Goal: Task Accomplishment & Management: Manage account settings

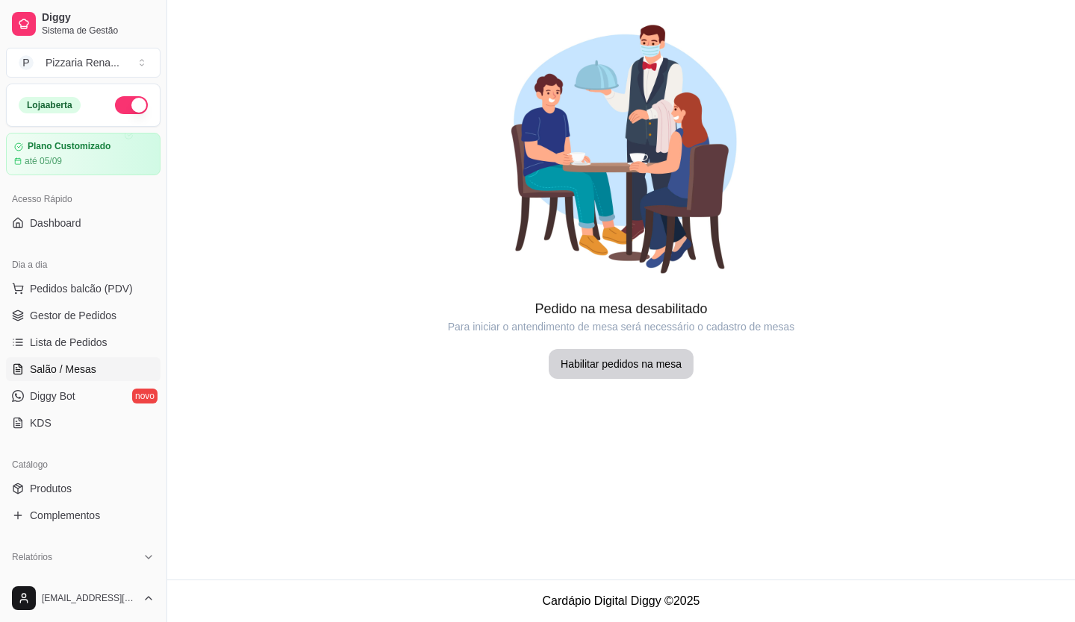
scroll to position [78, 0]
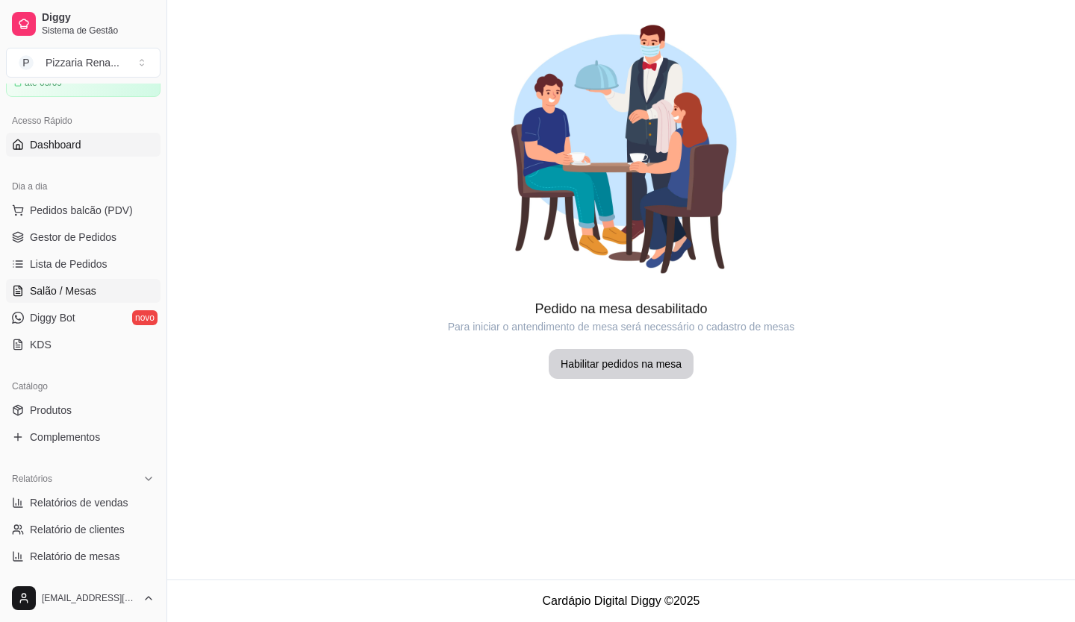
click at [55, 146] on span "Dashboard" at bounding box center [55, 144] width 51 height 15
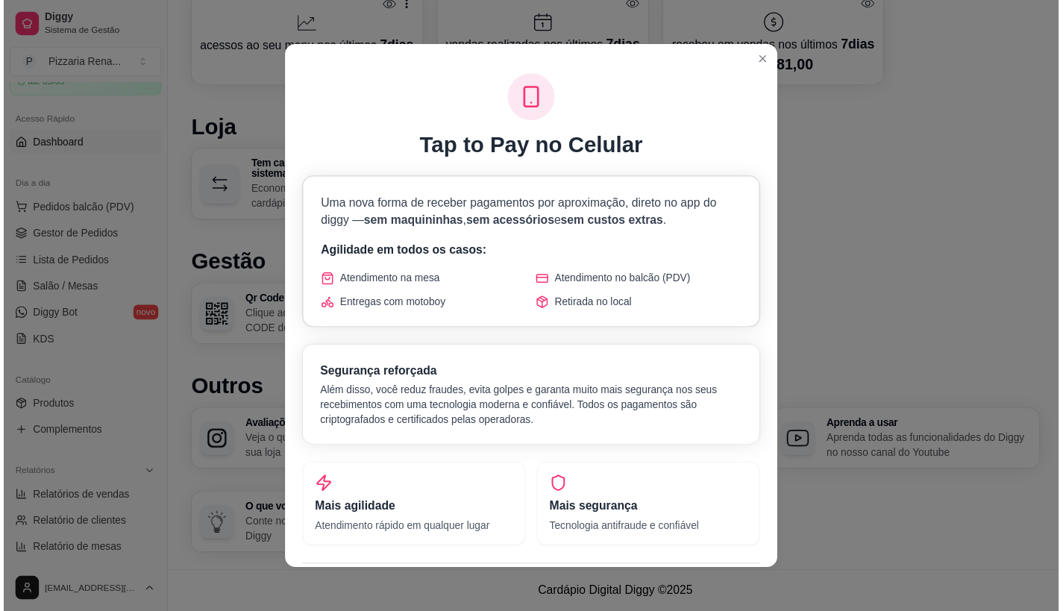
scroll to position [717, 0]
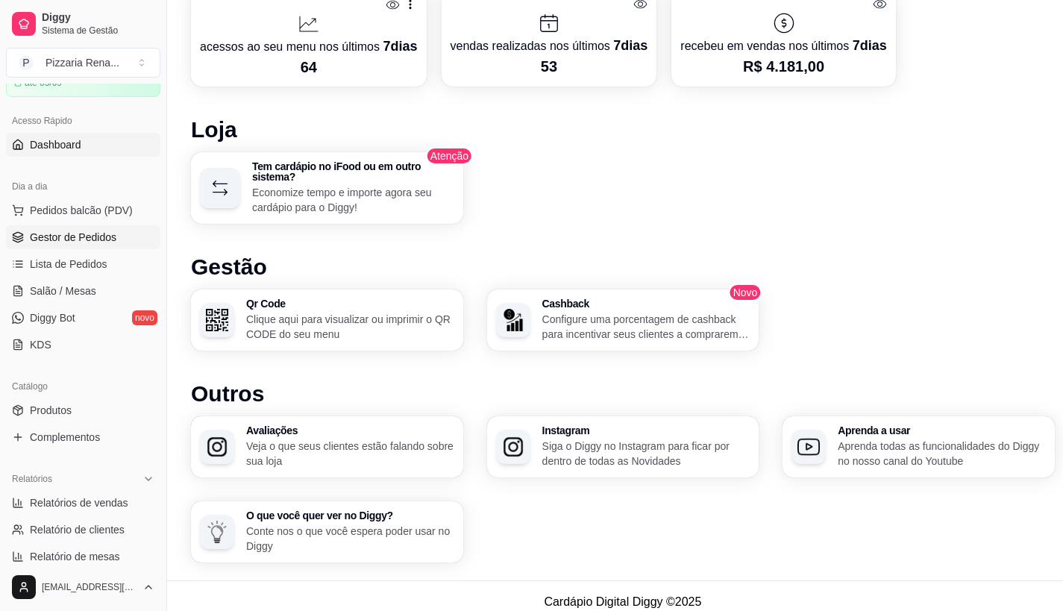
click at [84, 243] on span "Gestor de Pedidos" at bounding box center [73, 237] width 87 height 15
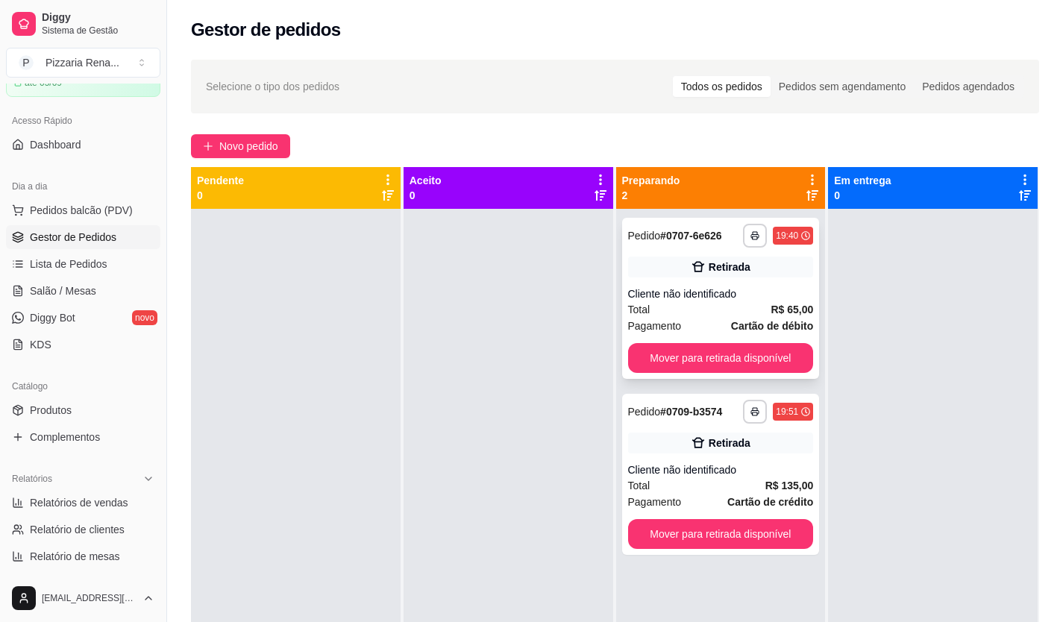
click at [722, 341] on div "**********" at bounding box center [721, 298] width 198 height 161
click at [719, 356] on button "Mover para retirada disponível" at bounding box center [721, 358] width 186 height 30
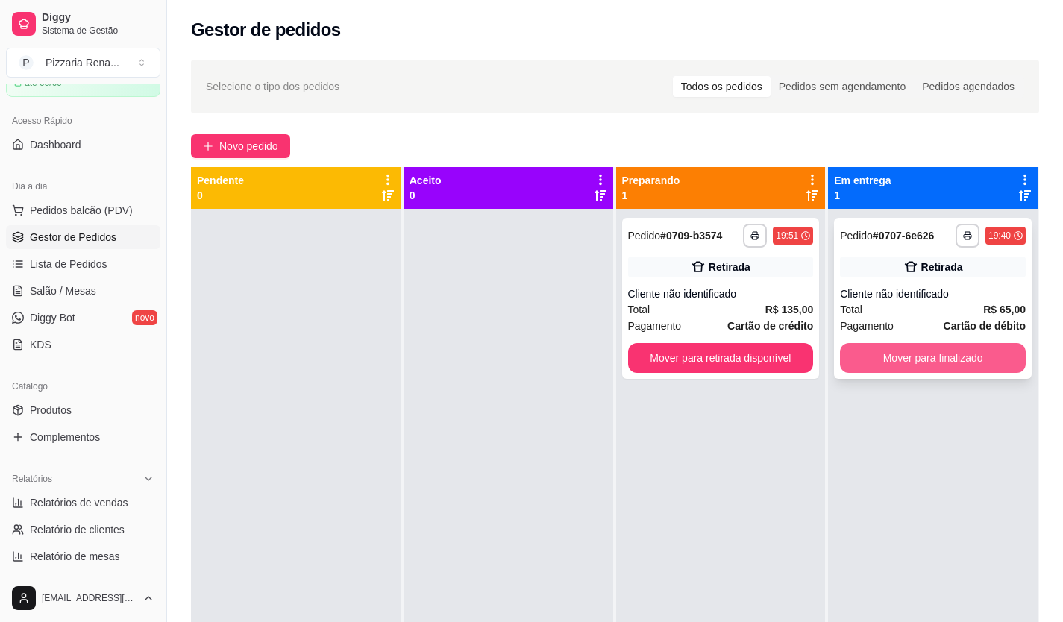
click at [932, 348] on button "Mover para finalizado" at bounding box center [933, 358] width 186 height 30
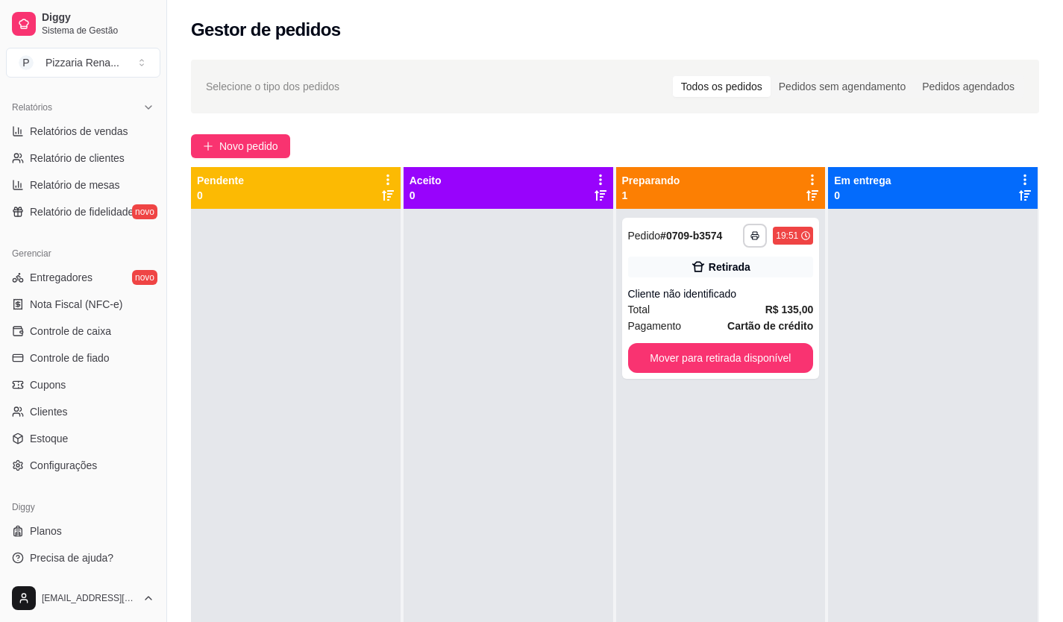
scroll to position [451, 0]
click at [56, 330] on span "Controle de caixa" at bounding box center [70, 329] width 81 height 15
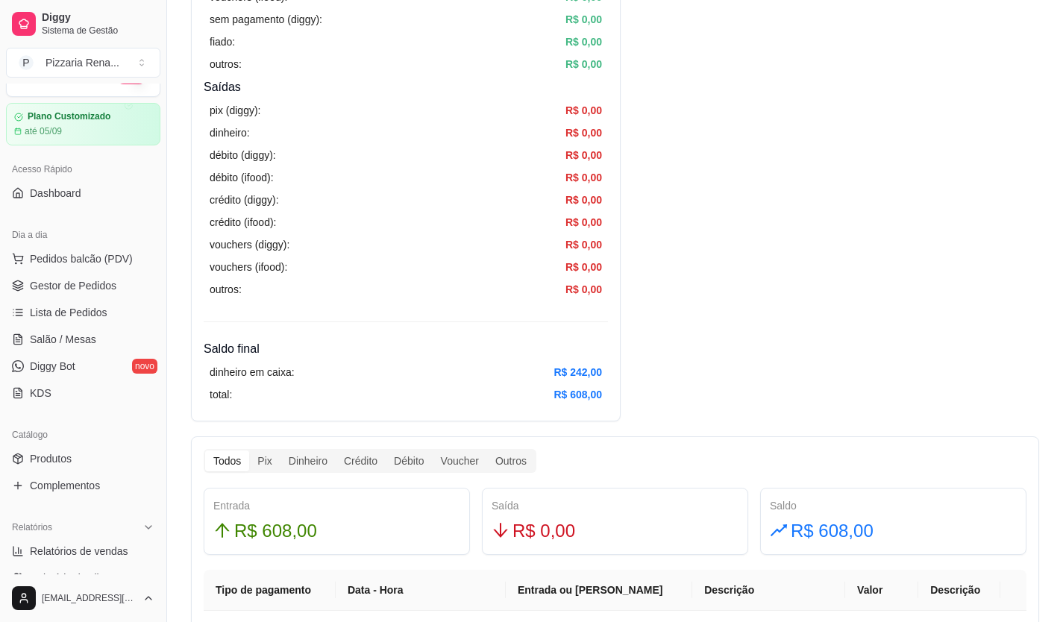
scroll to position [4, 0]
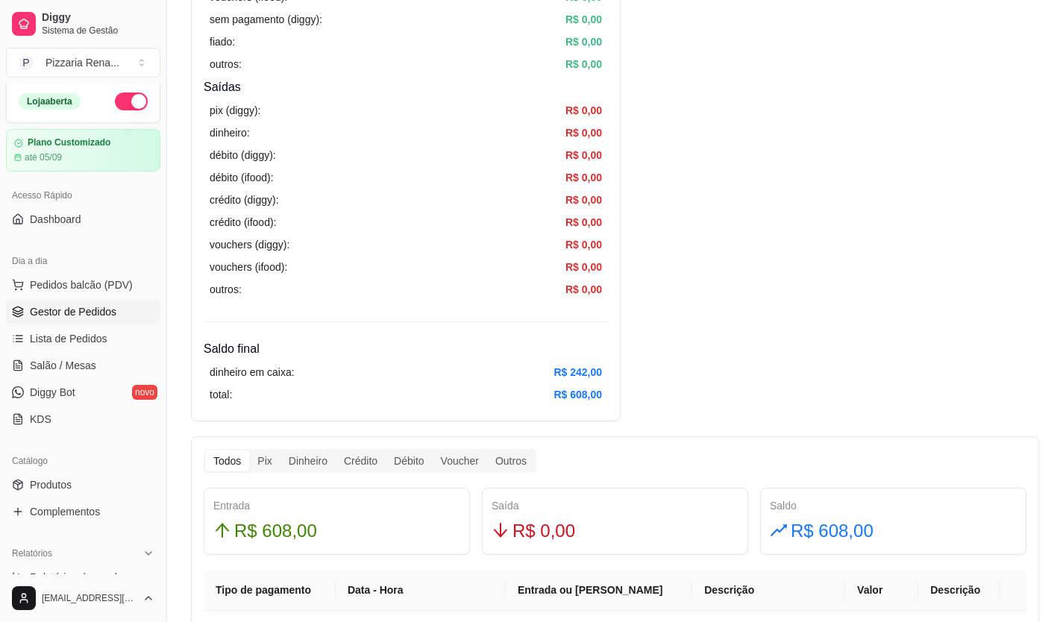
click at [68, 310] on span "Gestor de Pedidos" at bounding box center [73, 311] width 87 height 15
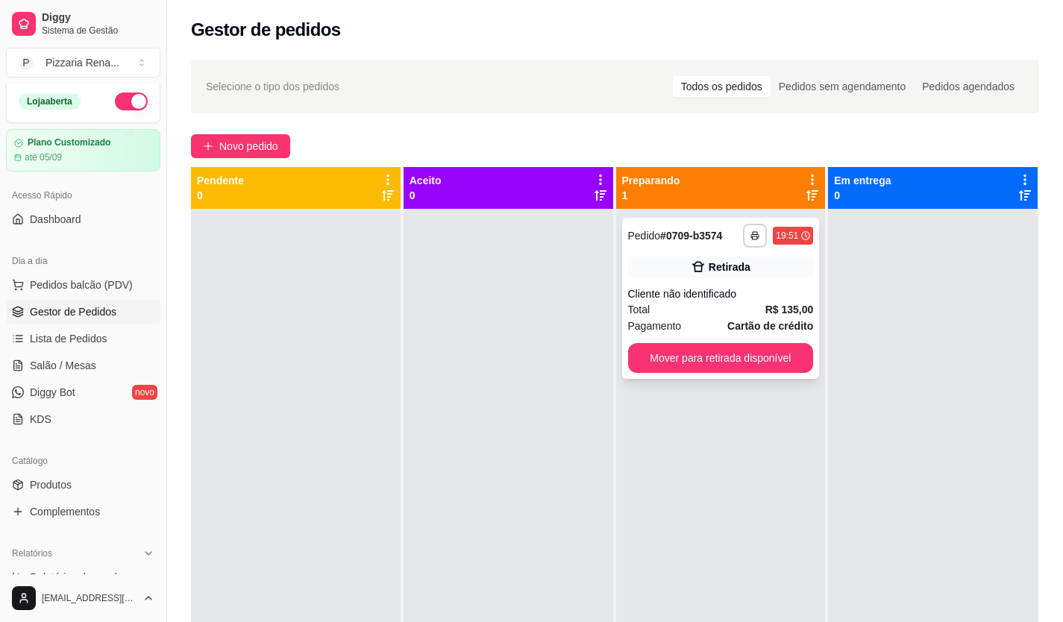
click at [654, 278] on div "**********" at bounding box center [721, 298] width 198 height 161
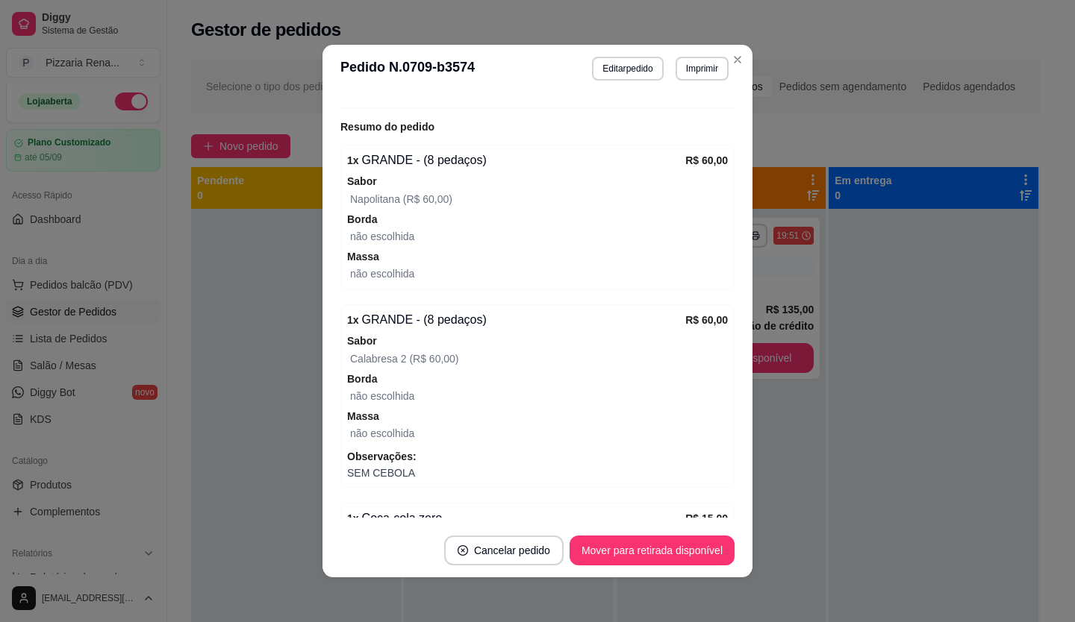
scroll to position [325, 0]
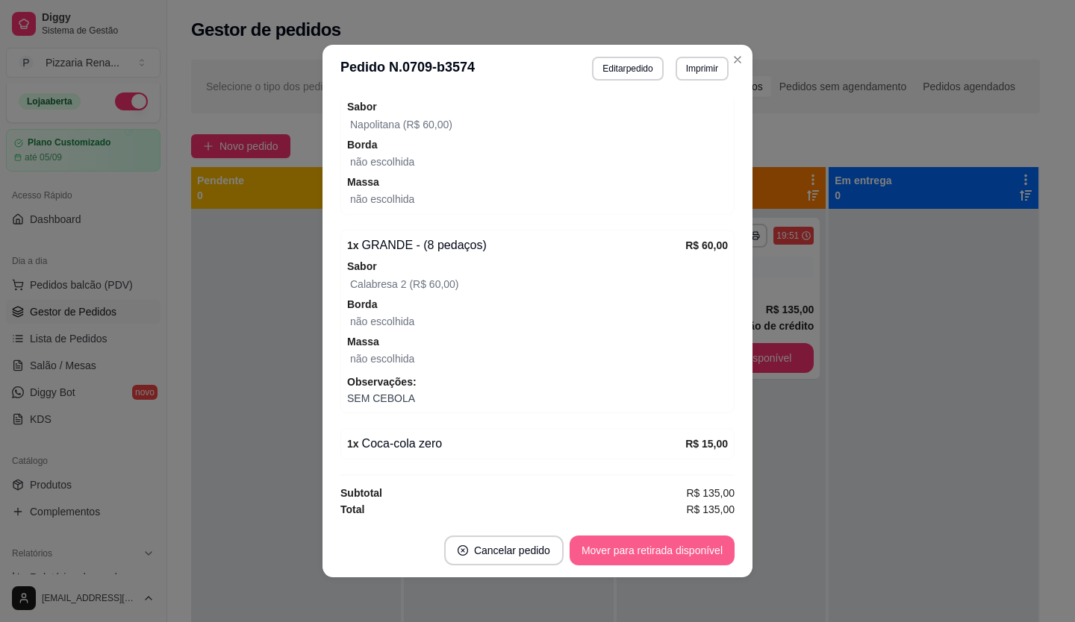
click at [658, 544] on button "Mover para retirada disponível" at bounding box center [651, 551] width 165 height 30
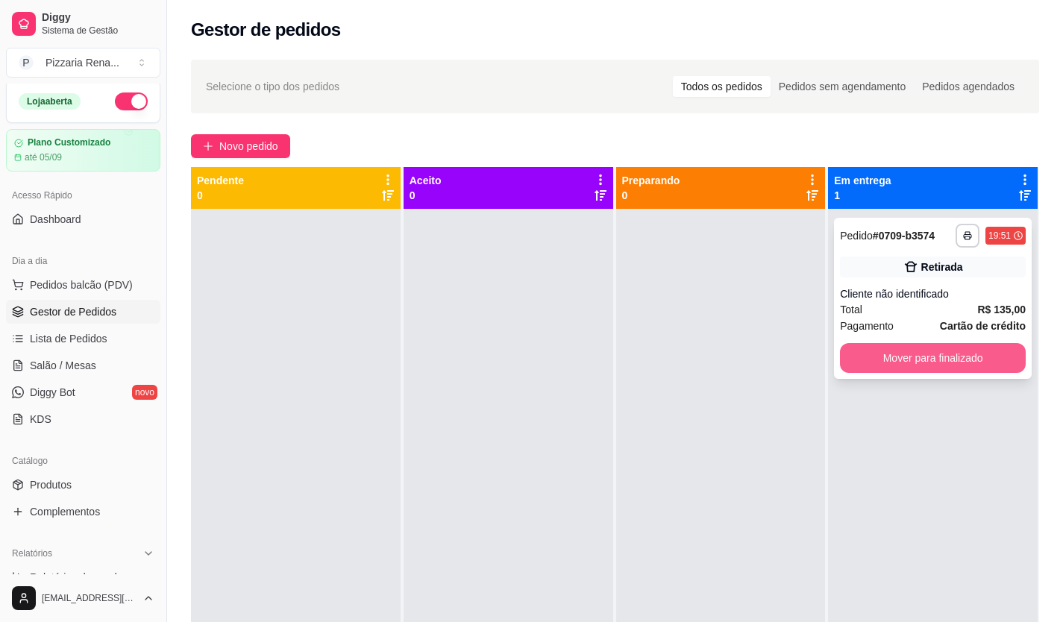
click at [923, 357] on button "Mover para finalizado" at bounding box center [933, 358] width 186 height 30
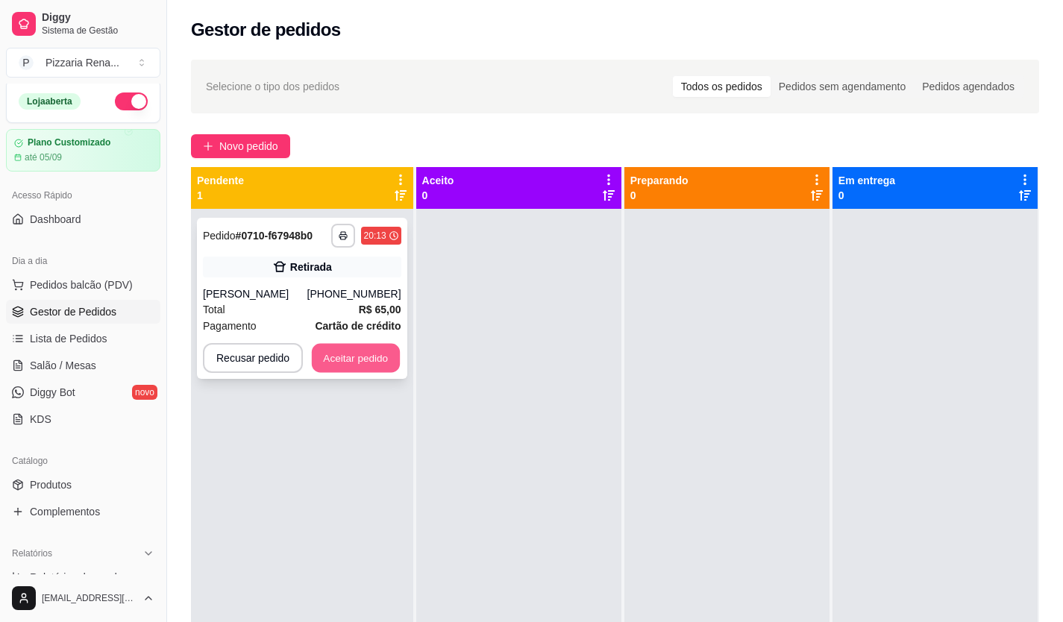
click at [363, 363] on button "Aceitar pedido" at bounding box center [356, 358] width 88 height 29
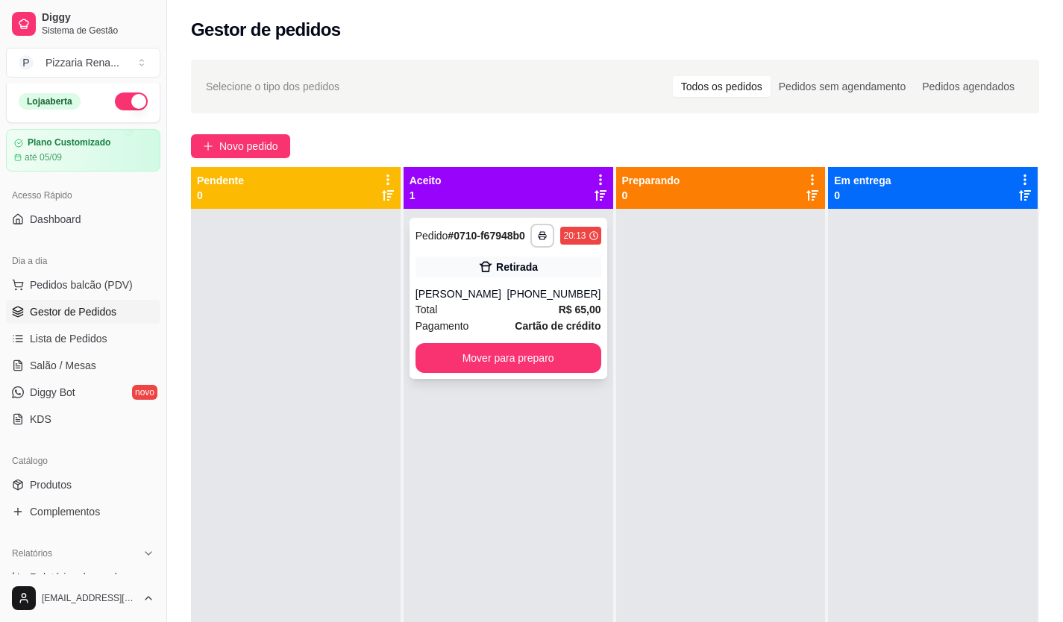
click at [487, 304] on div "Total R$ 65,00" at bounding box center [509, 309] width 186 height 16
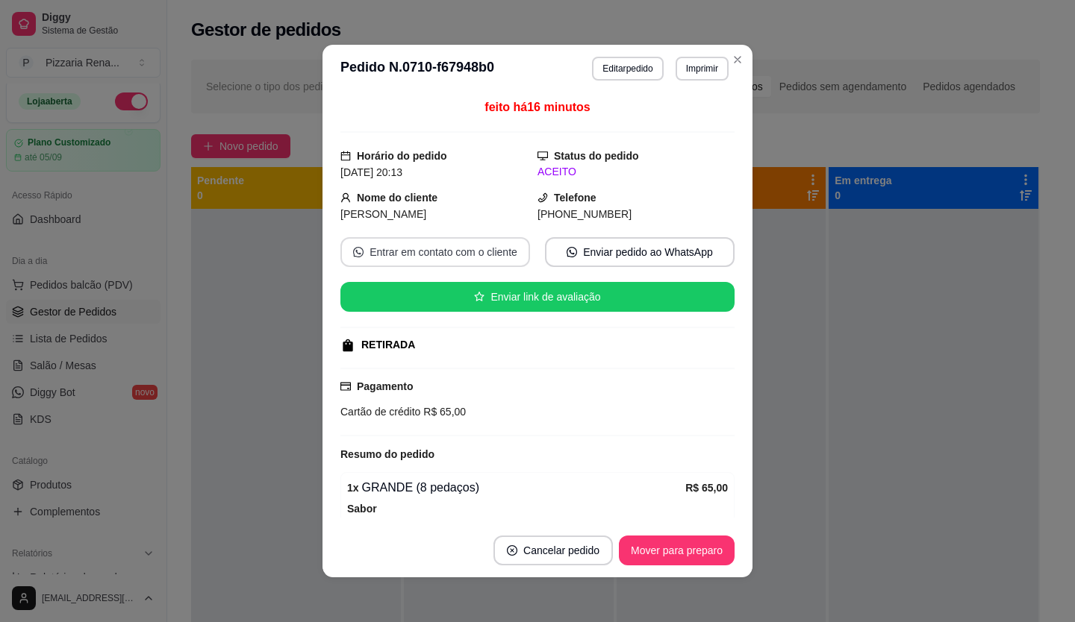
click at [443, 254] on button "Entrar em contato com o cliente" at bounding box center [435, 252] width 190 height 30
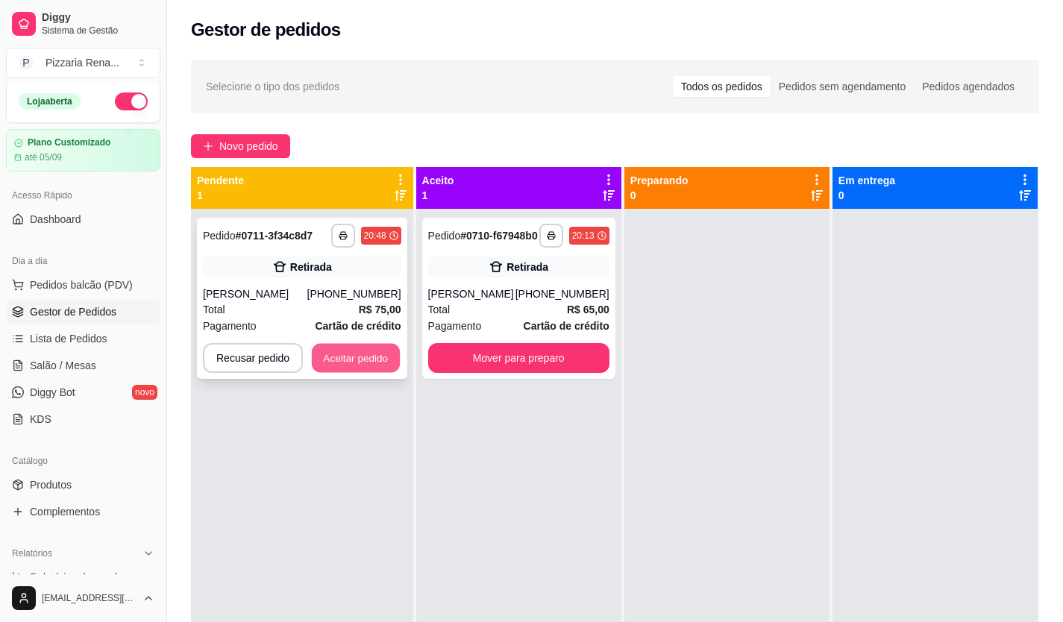
click at [354, 356] on button "Aceitar pedido" at bounding box center [356, 358] width 88 height 29
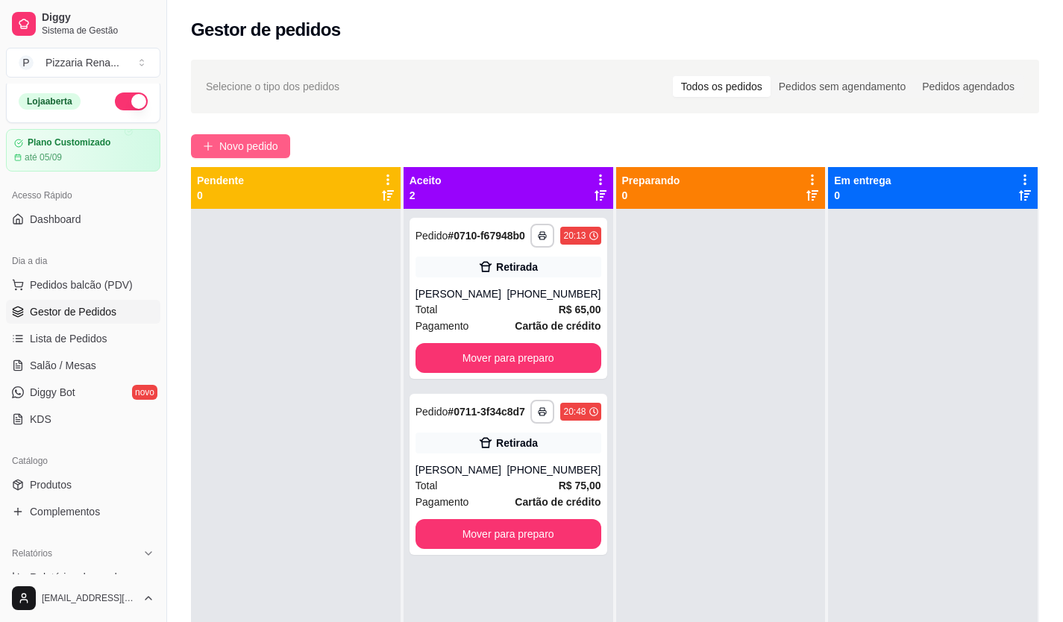
click at [267, 143] on span "Novo pedido" at bounding box center [248, 146] width 59 height 16
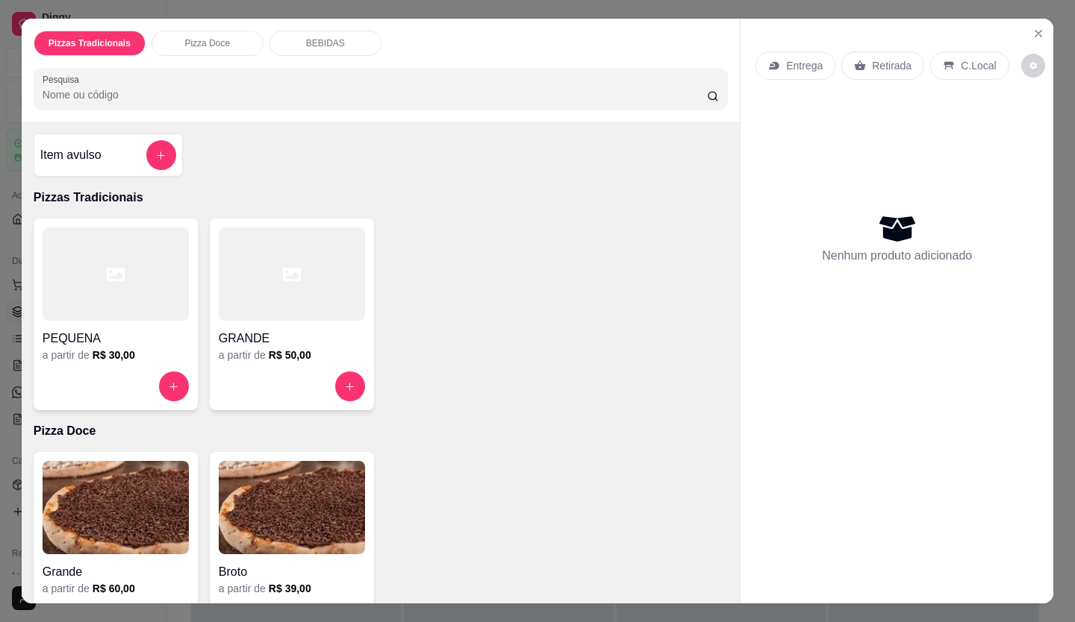
click at [272, 268] on div at bounding box center [292, 274] width 146 height 93
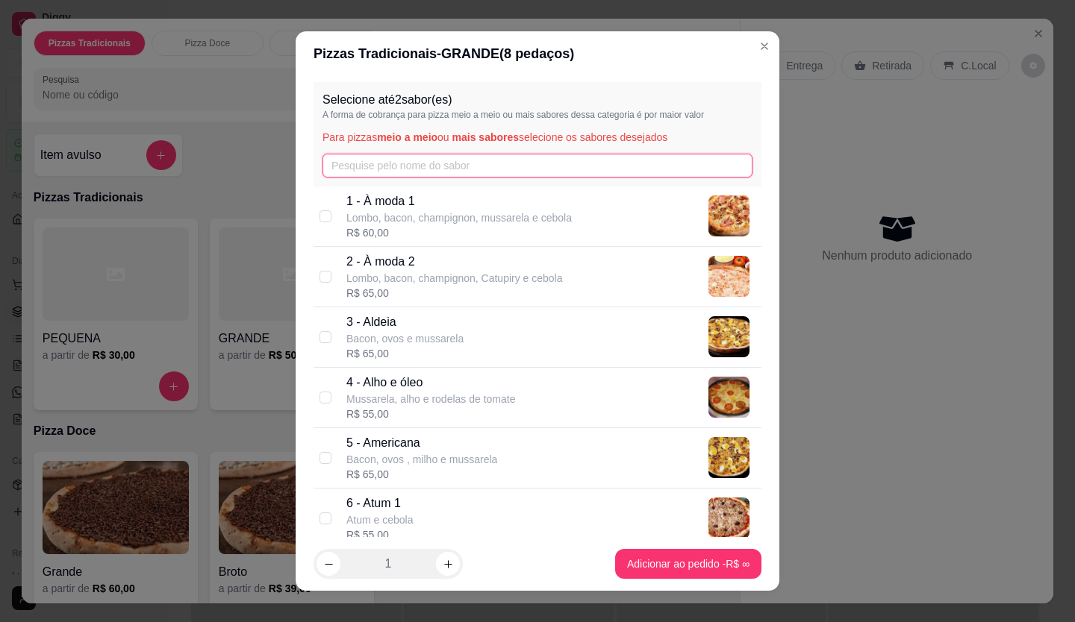
click at [414, 166] on input "text" at bounding box center [537, 166] width 430 height 24
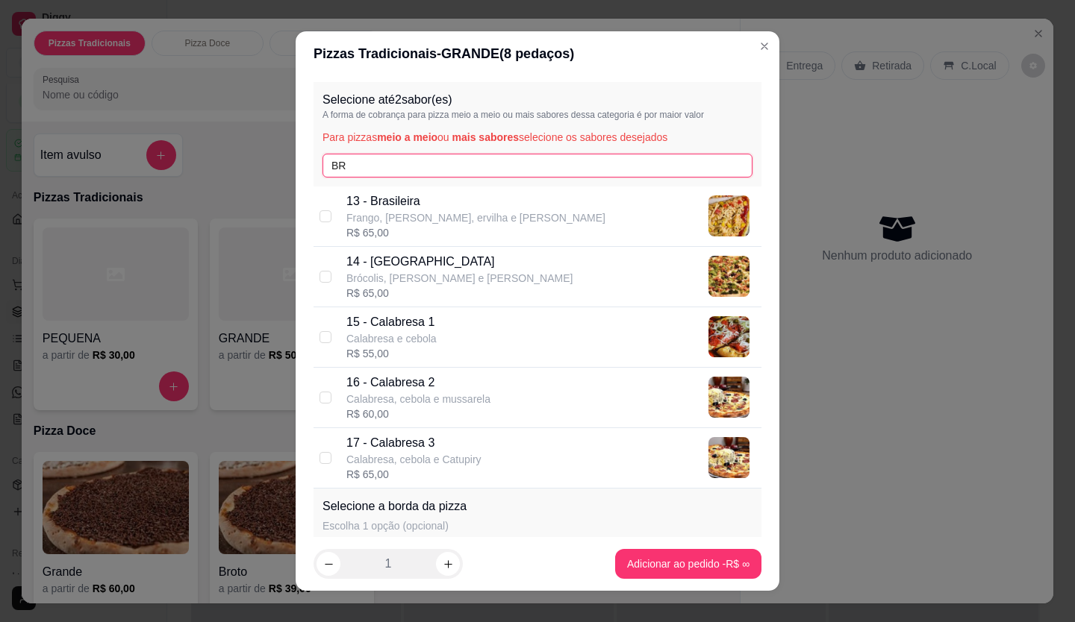
type input "BR"
click at [395, 269] on p "14 - [GEOGRAPHIC_DATA]" at bounding box center [459, 262] width 226 height 18
checkbox input "true"
click at [387, 168] on input "BR" at bounding box center [537, 166] width 430 height 24
type input "B"
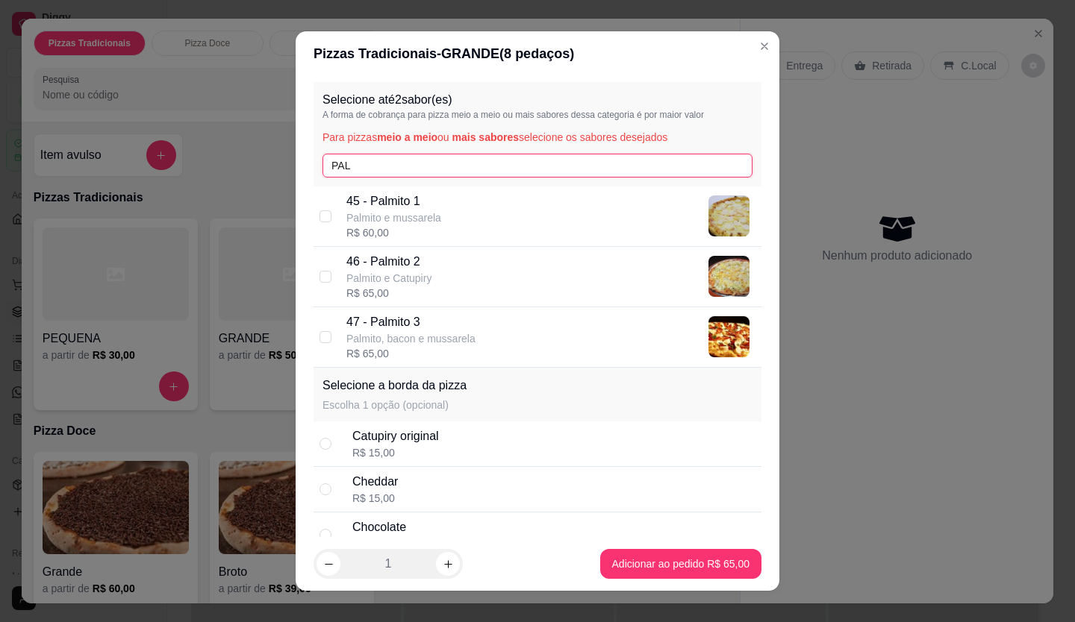
type input "PAL"
click at [385, 228] on div "R$ 60,00" at bounding box center [393, 232] width 95 height 15
checkbox input "true"
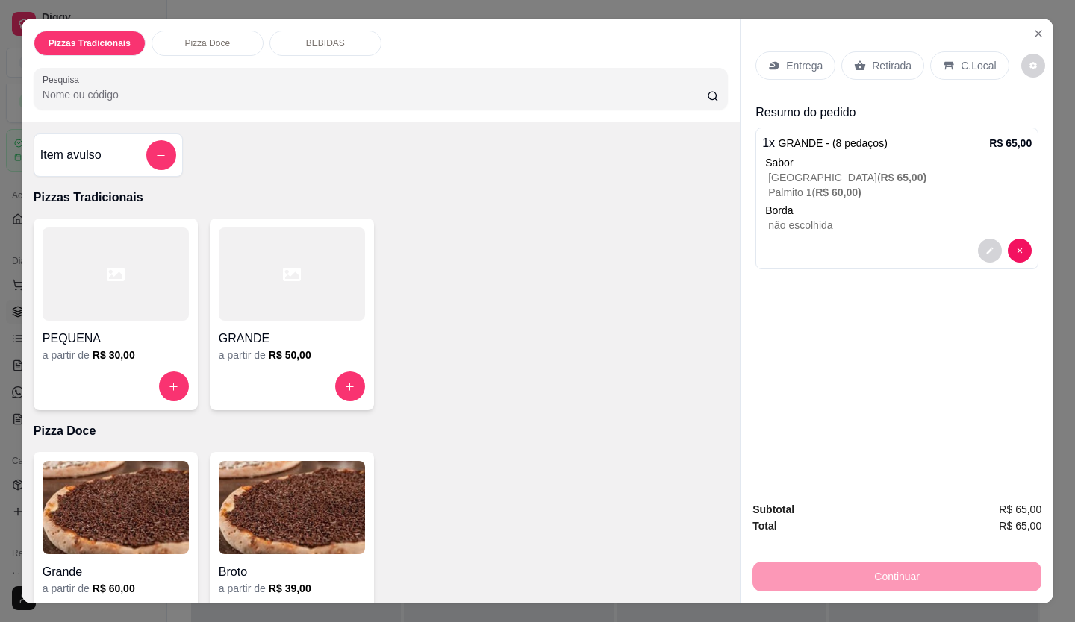
click at [882, 59] on p "Retirada" at bounding box center [892, 65] width 40 height 15
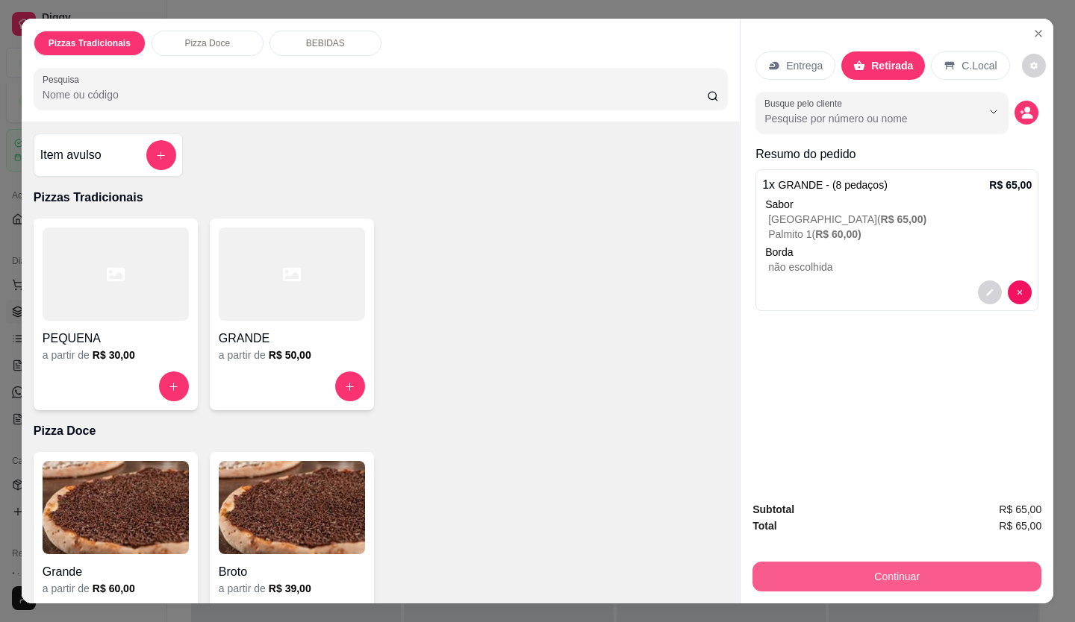
click at [867, 578] on button "Continuar" at bounding box center [896, 577] width 289 height 30
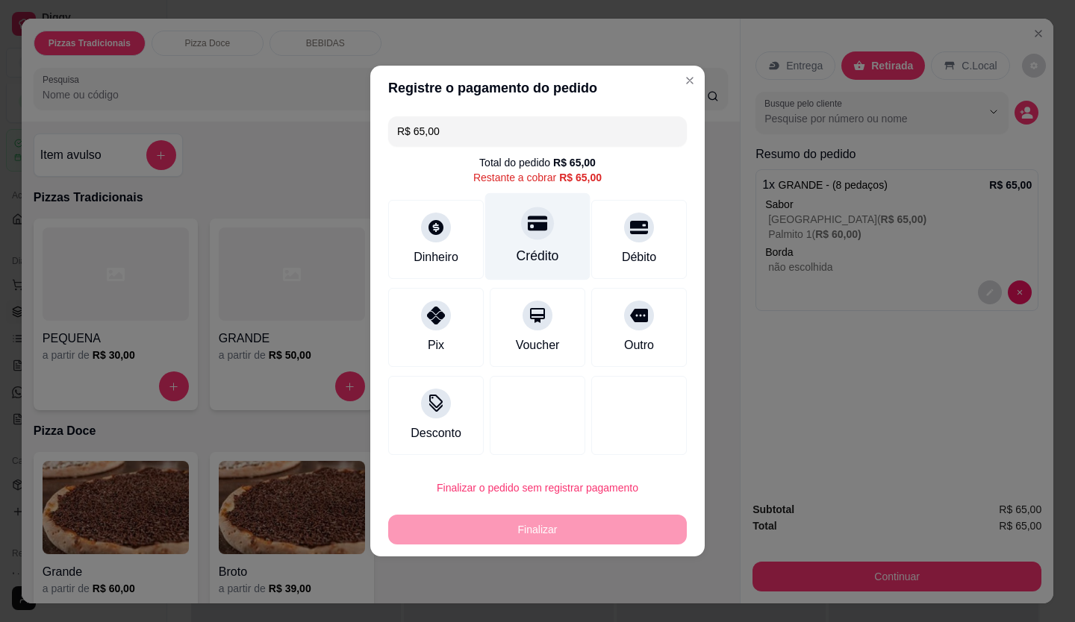
click at [528, 225] on icon at bounding box center [537, 222] width 19 height 19
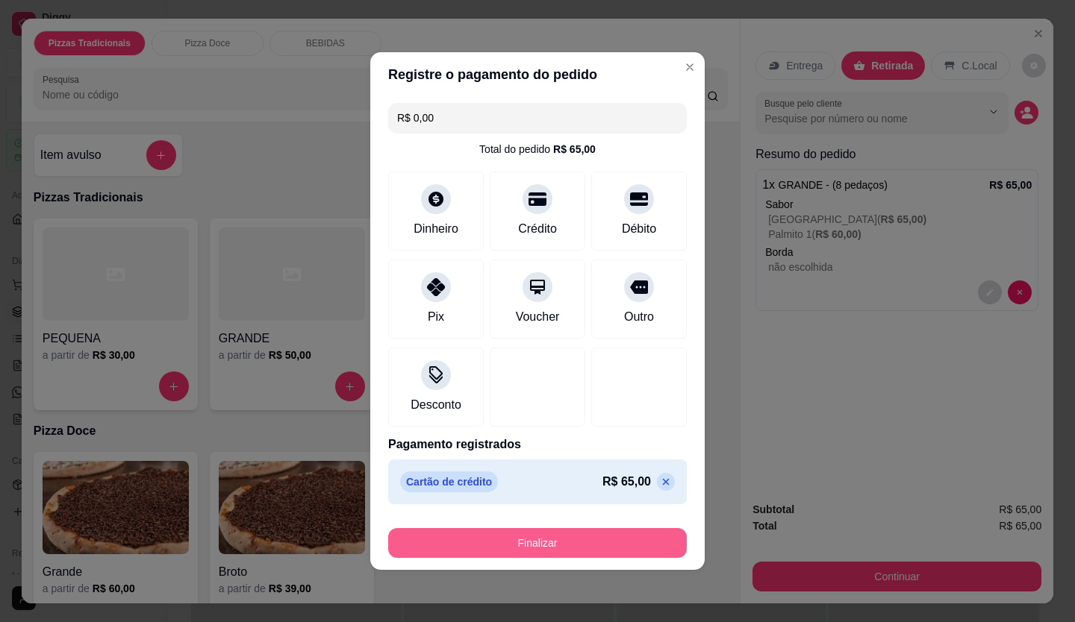
click at [548, 541] on button "Finalizar" at bounding box center [537, 543] width 298 height 30
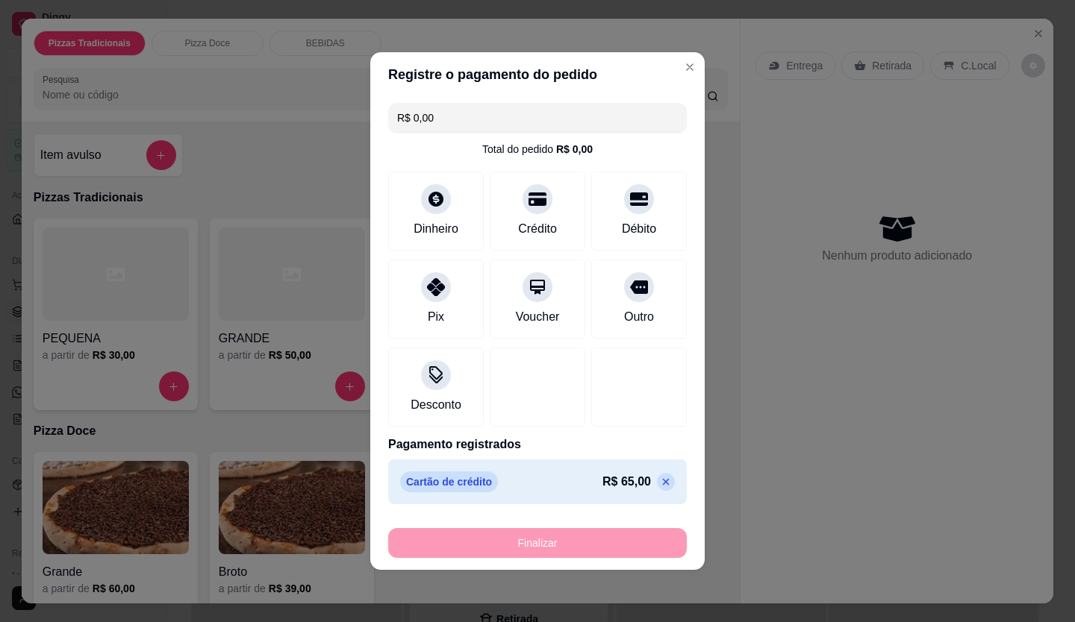
type input "-R$ 65,00"
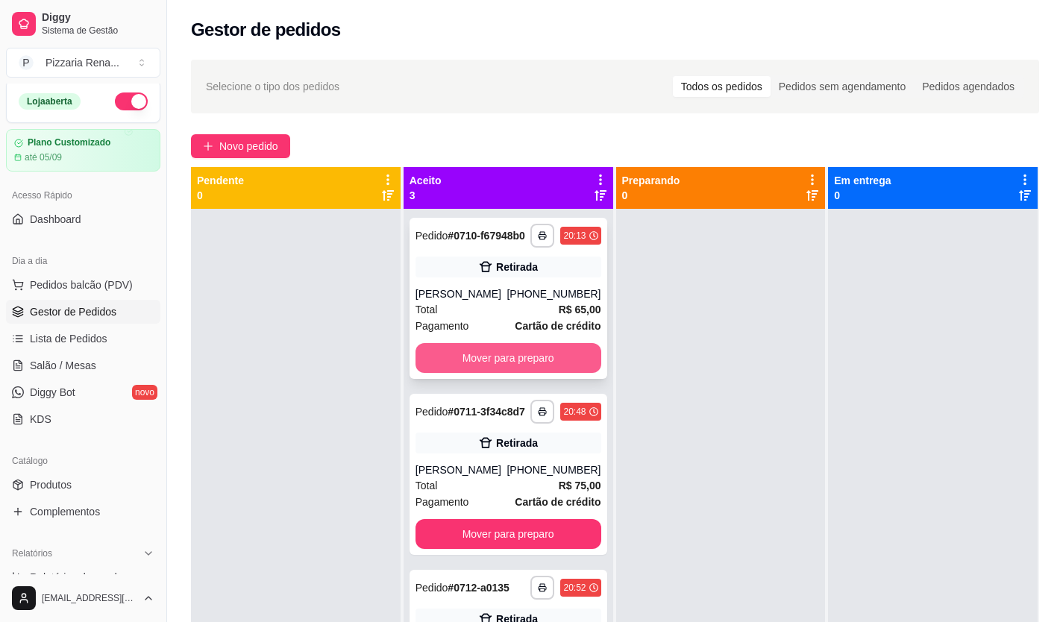
click at [551, 356] on button "Mover para preparo" at bounding box center [509, 358] width 186 height 30
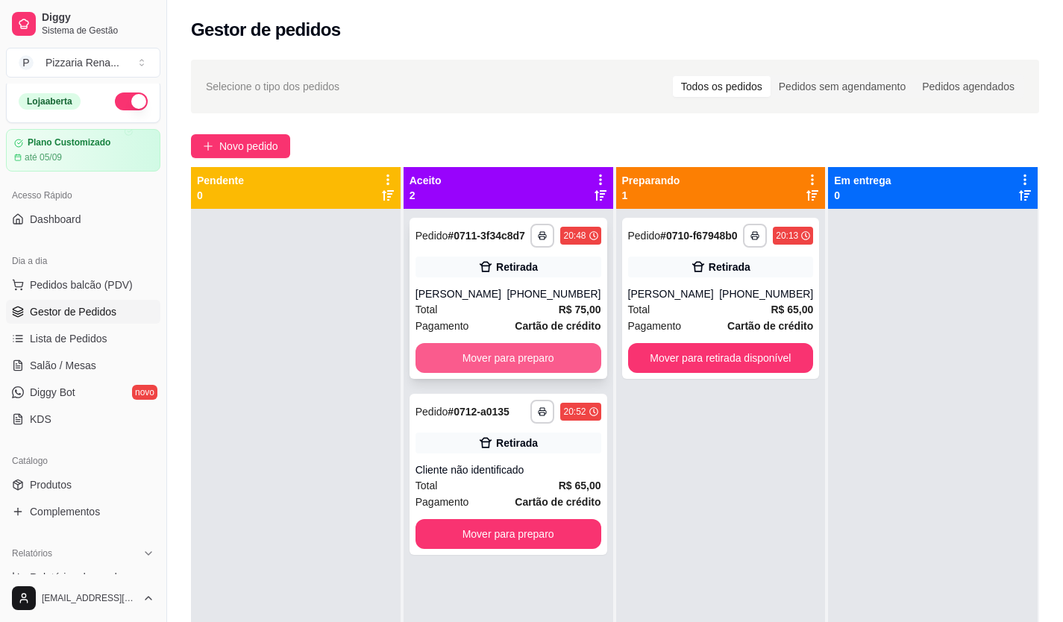
click at [492, 357] on button "Mover para preparo" at bounding box center [509, 358] width 186 height 30
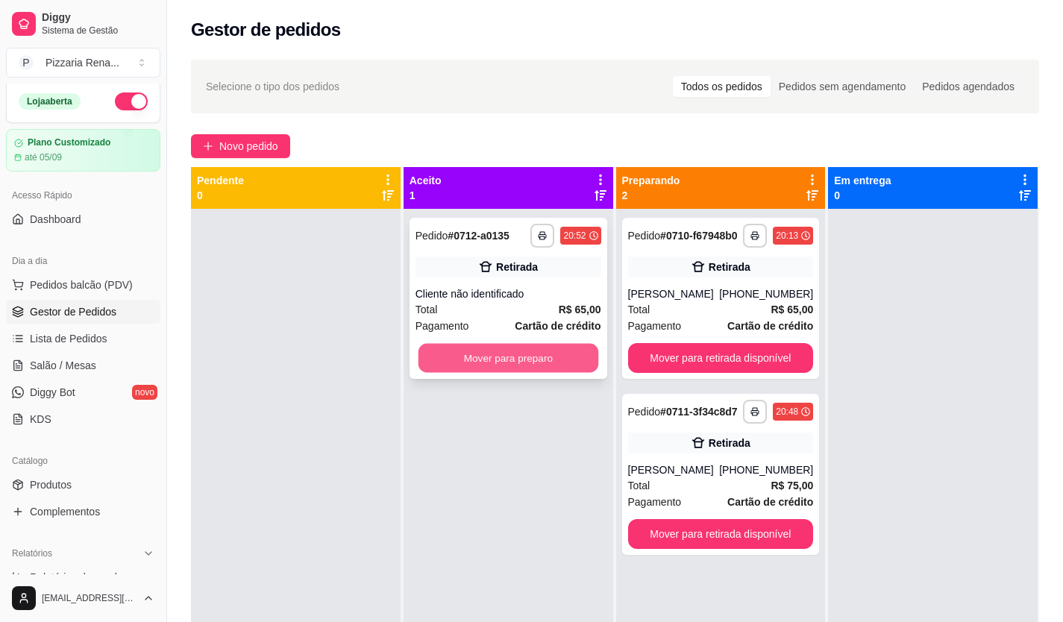
click at [539, 362] on button "Mover para preparo" at bounding box center [508, 358] width 180 height 29
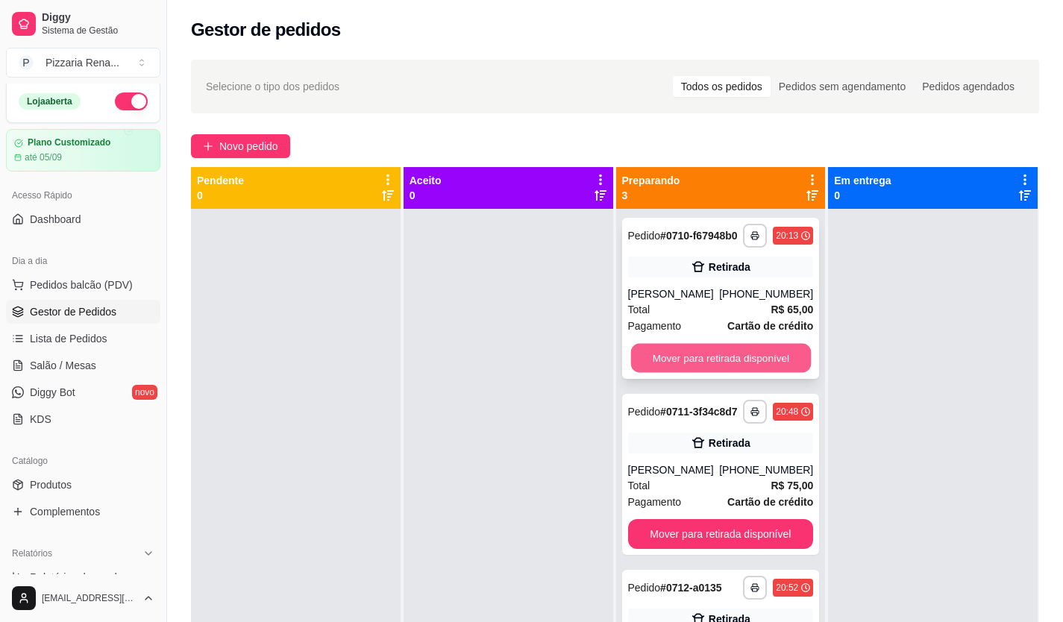
click at [684, 345] on button "Mover para retirada disponível" at bounding box center [721, 358] width 180 height 29
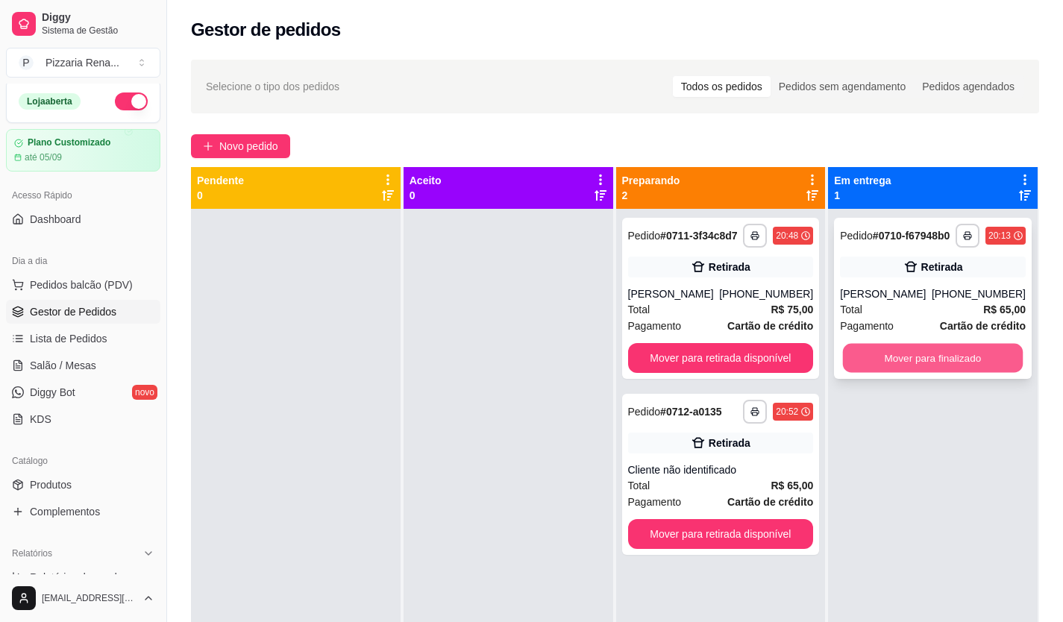
click at [851, 364] on button "Mover para finalizado" at bounding box center [933, 358] width 180 height 29
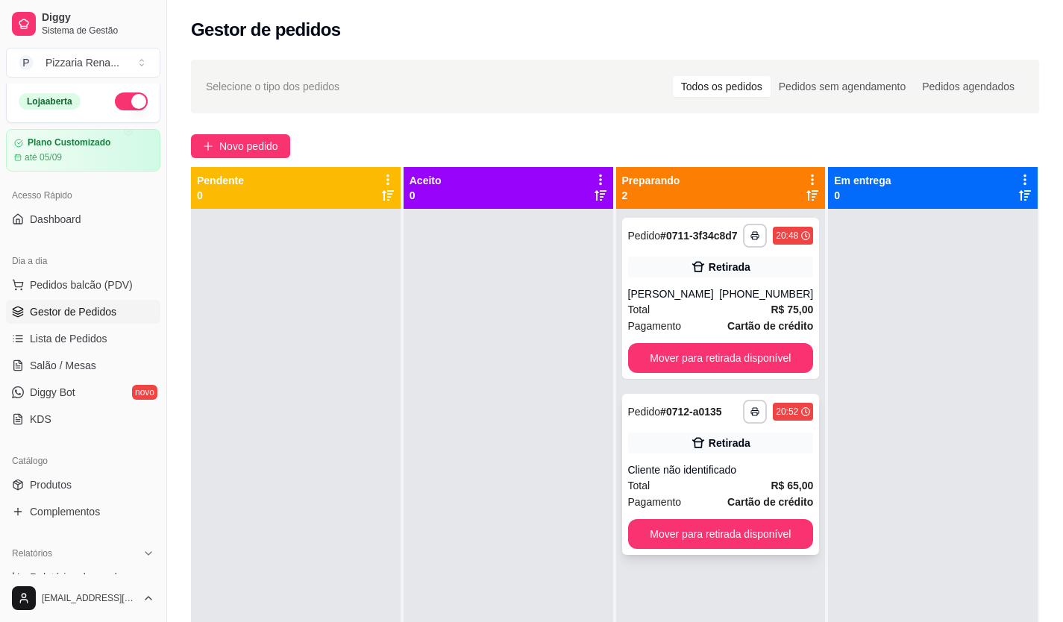
click at [720, 487] on div "Total R$ 65,00" at bounding box center [721, 486] width 186 height 16
click at [714, 301] on div "Total R$ 75,00" at bounding box center [721, 309] width 186 height 16
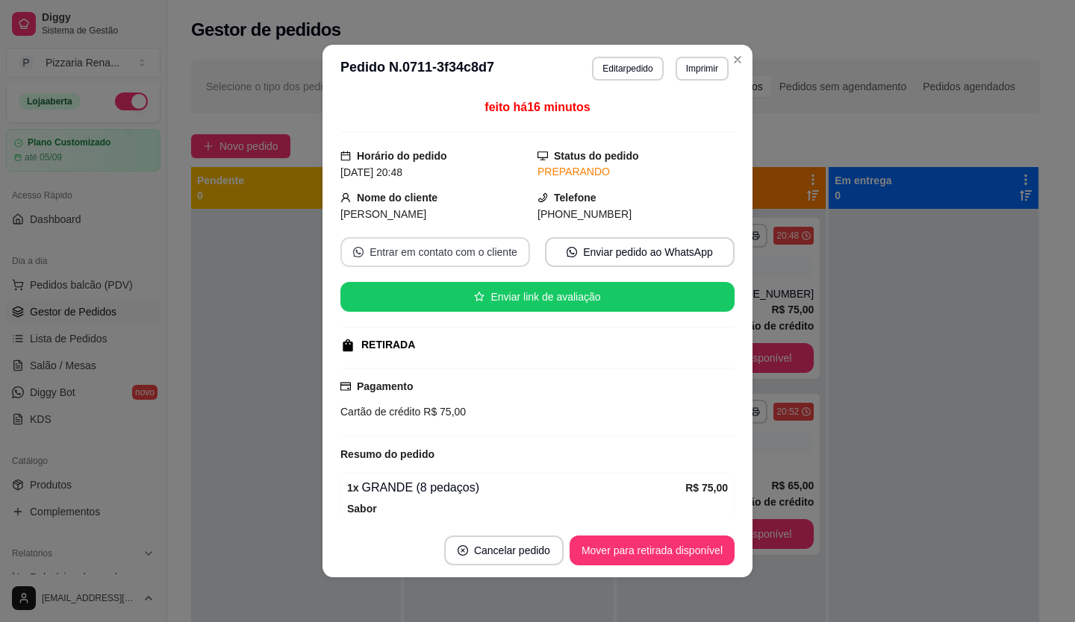
click at [448, 251] on button "Entrar em contato com o cliente" at bounding box center [435, 252] width 190 height 30
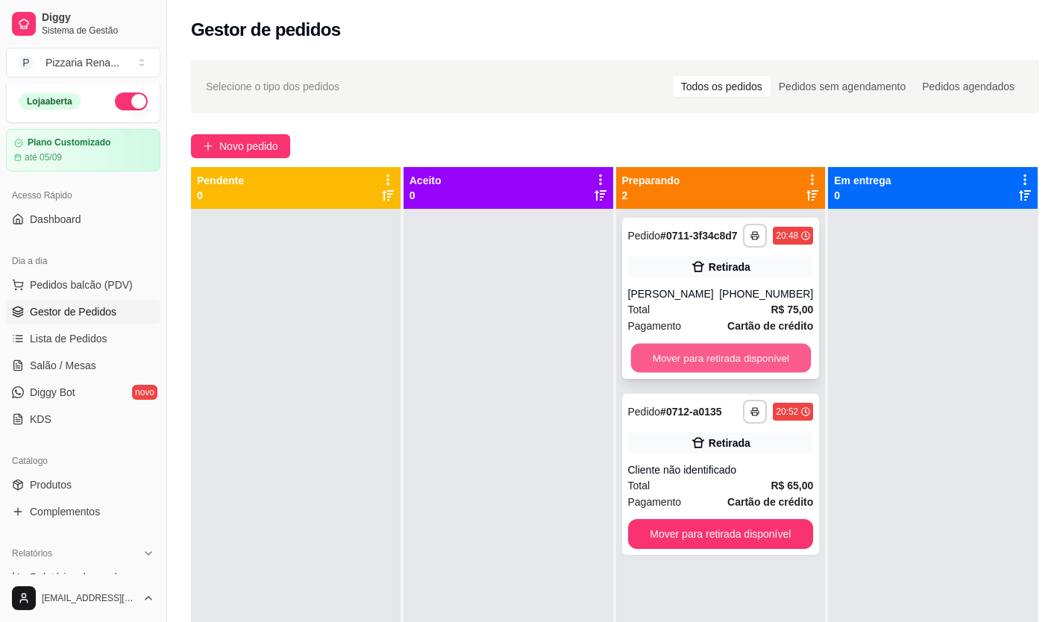
click at [714, 352] on button "Mover para retirada disponível" at bounding box center [721, 358] width 180 height 29
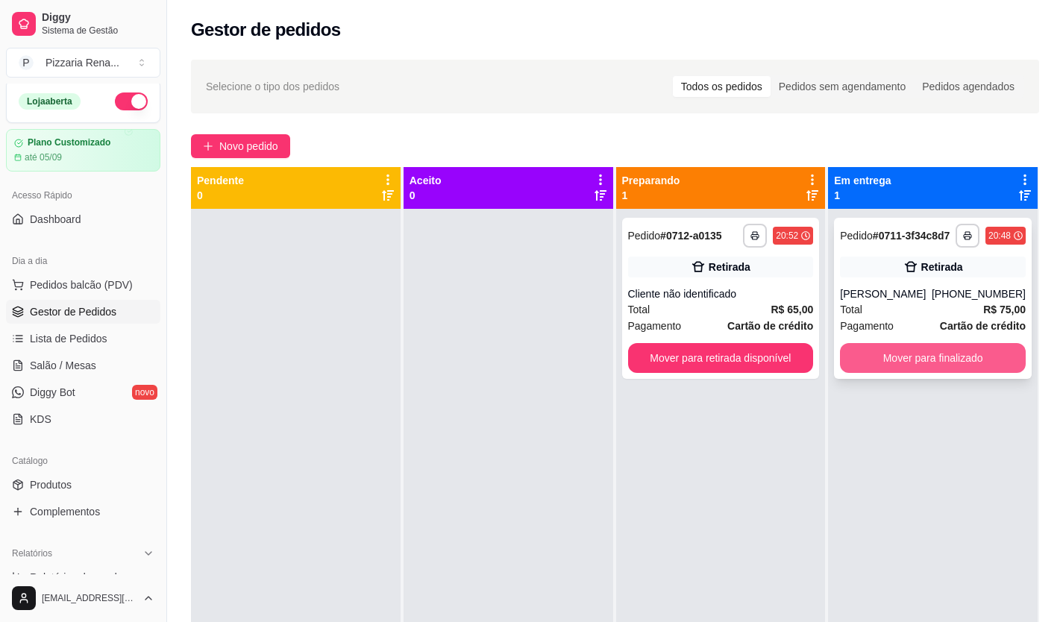
click at [889, 360] on button "Mover para finalizado" at bounding box center [933, 358] width 186 height 30
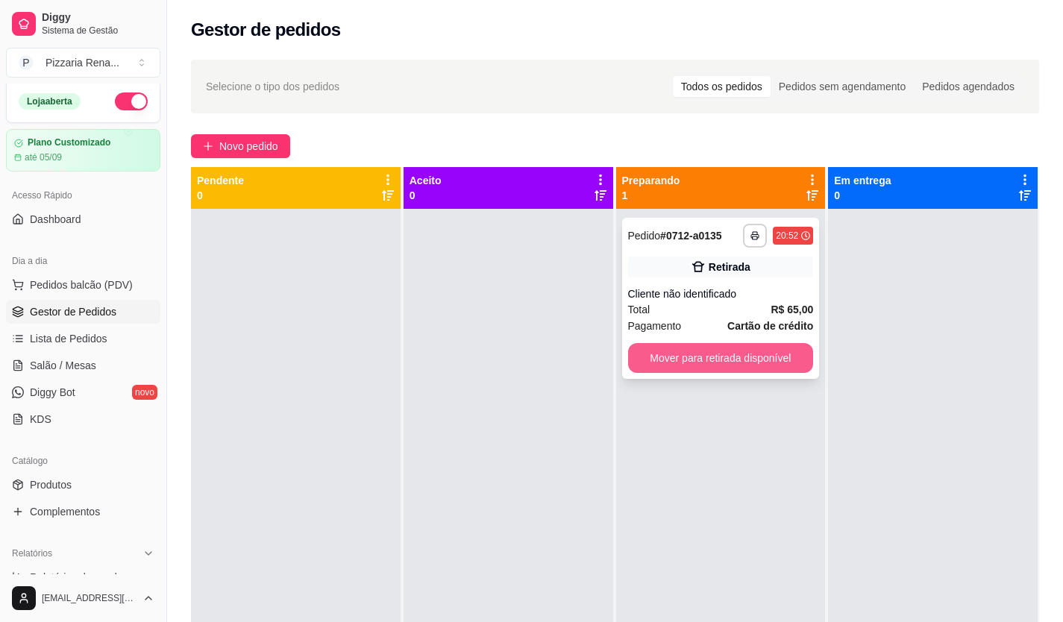
click at [692, 357] on button "Mover para retirada disponível" at bounding box center [721, 358] width 186 height 30
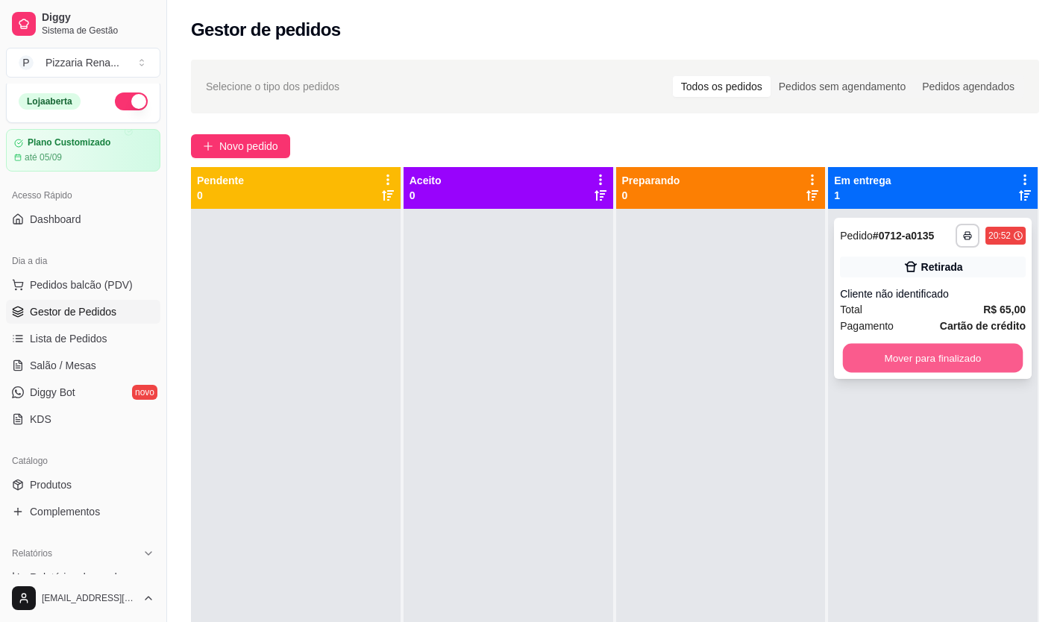
click at [911, 358] on button "Mover para finalizado" at bounding box center [933, 358] width 180 height 29
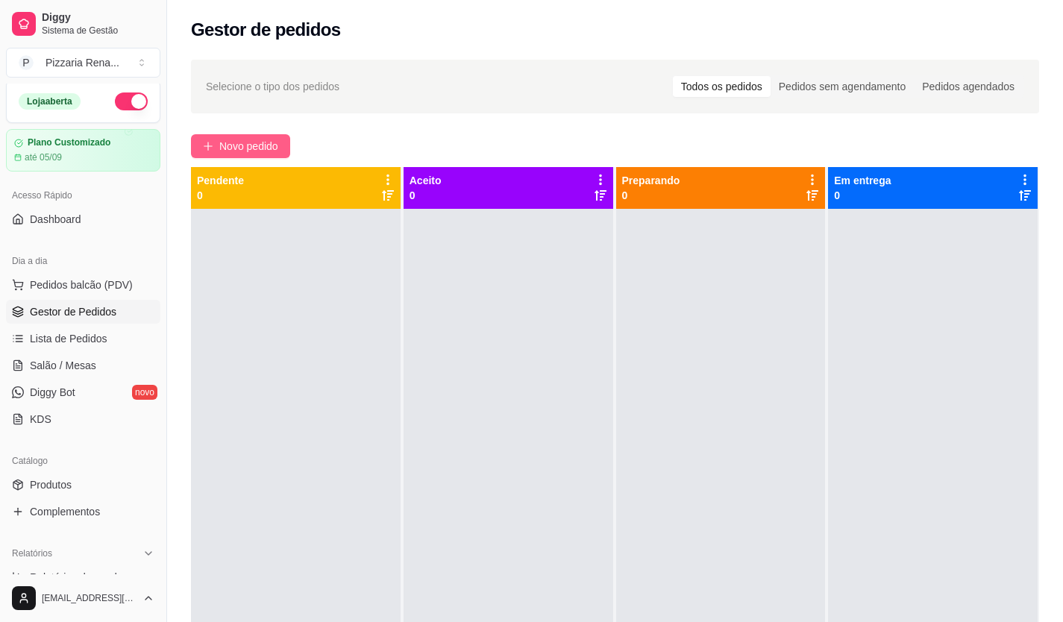
click at [231, 146] on span "Novo pedido" at bounding box center [248, 146] width 59 height 16
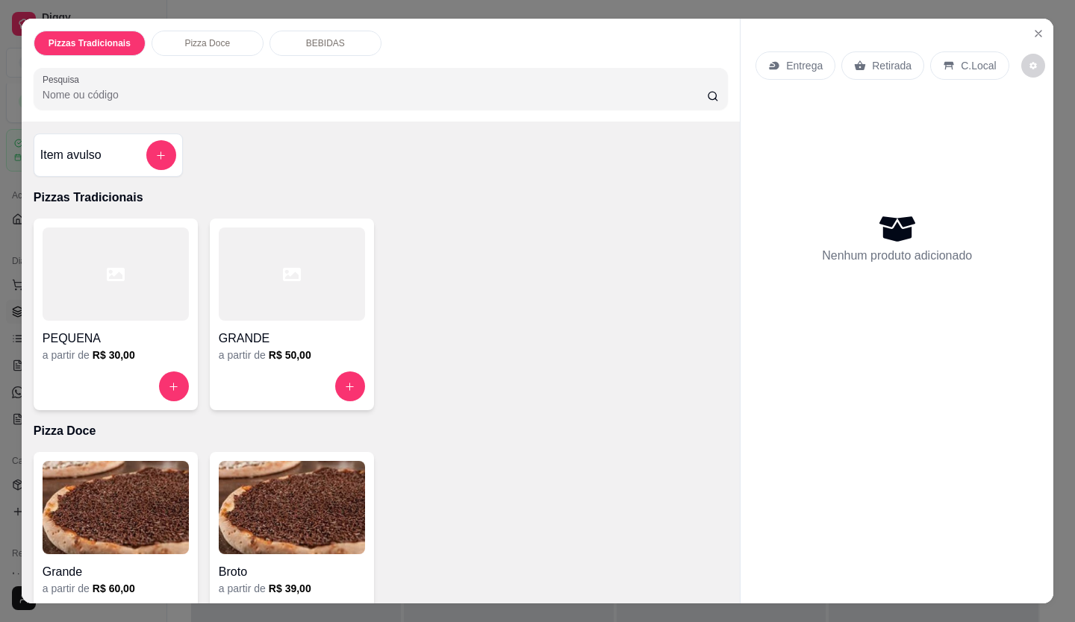
click at [325, 278] on div at bounding box center [292, 274] width 146 height 93
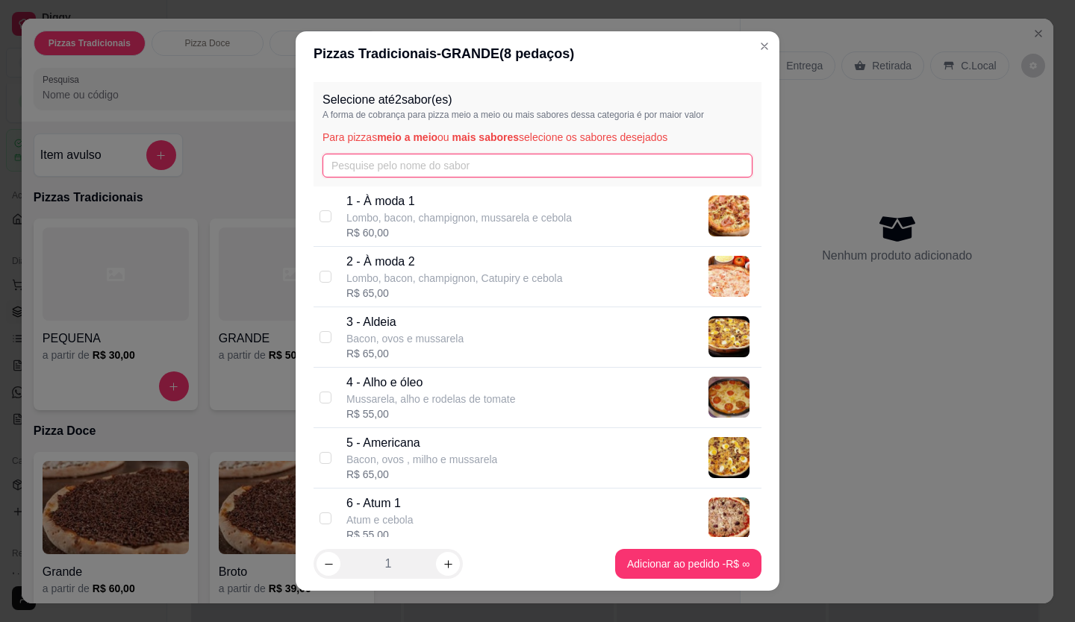
click at [331, 163] on input "text" at bounding box center [537, 166] width 430 height 24
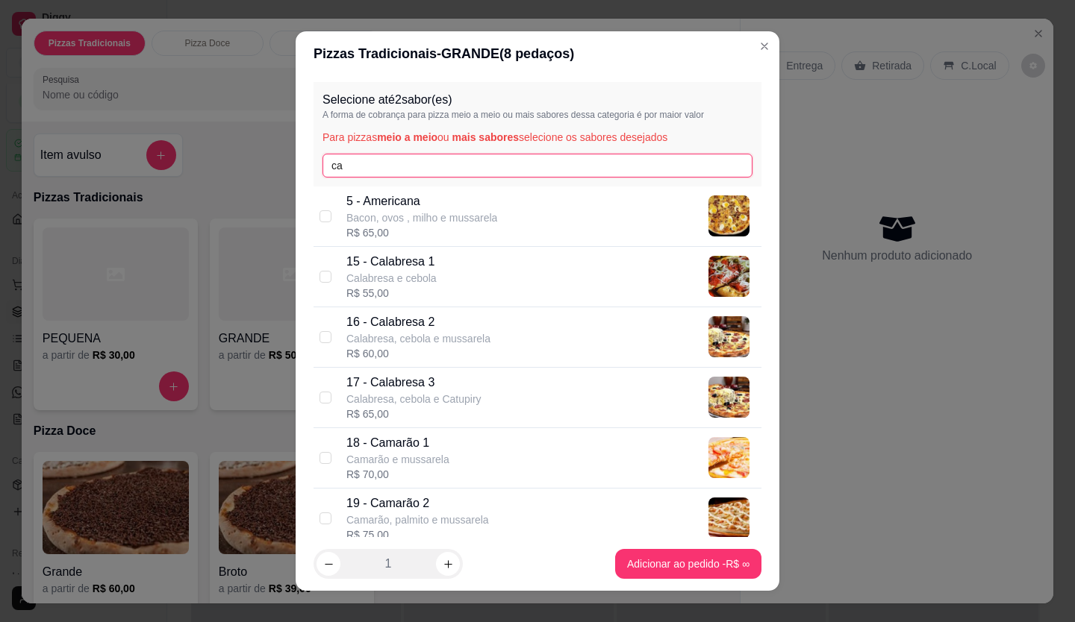
type input "ca"
click at [409, 342] on p "Calabresa, cebola e mussarela" at bounding box center [418, 338] width 144 height 15
checkbox input "true"
click at [390, 166] on input "ca" at bounding box center [537, 166] width 430 height 24
type input "c"
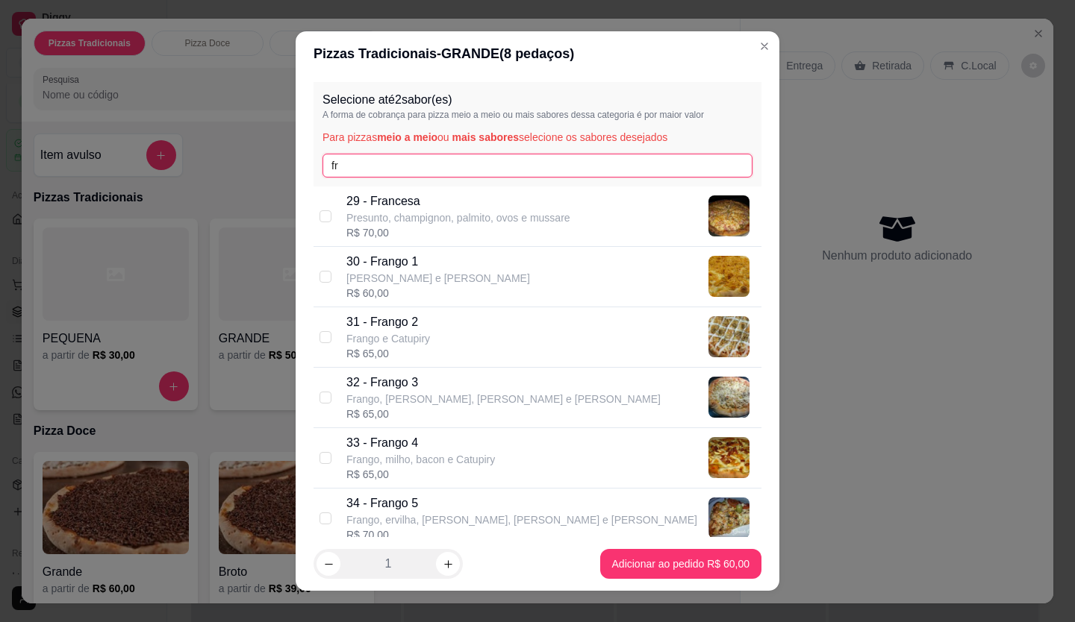
type input "fr"
click at [378, 292] on div "R$ 60,00" at bounding box center [438, 293] width 184 height 15
checkbox input "true"
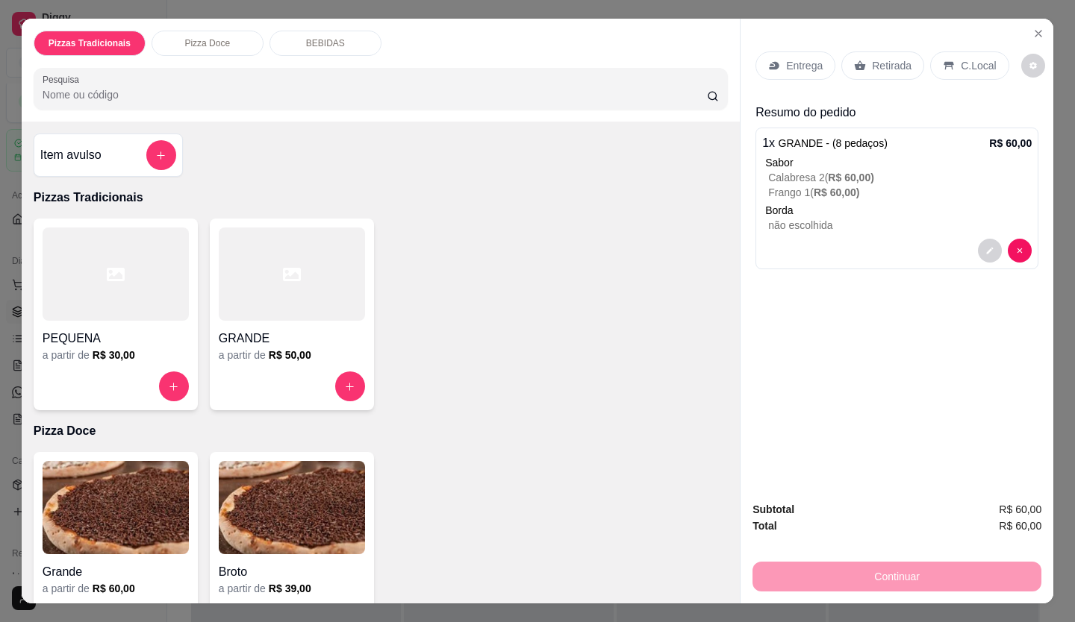
click at [882, 64] on p "Retirada" at bounding box center [892, 65] width 40 height 15
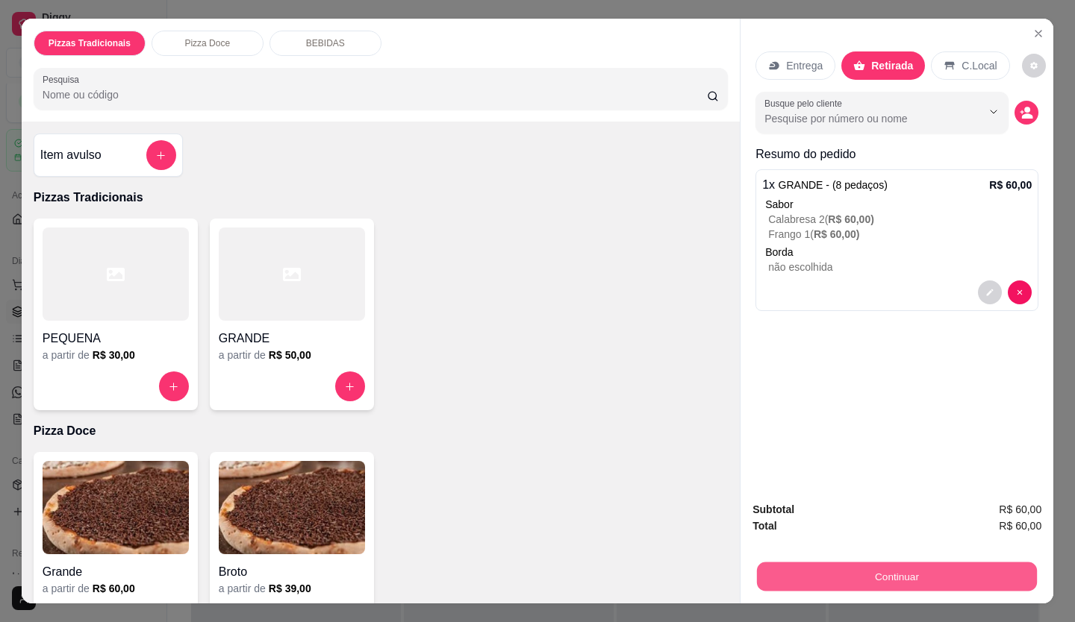
click at [900, 581] on button "Continuar" at bounding box center [897, 577] width 280 height 29
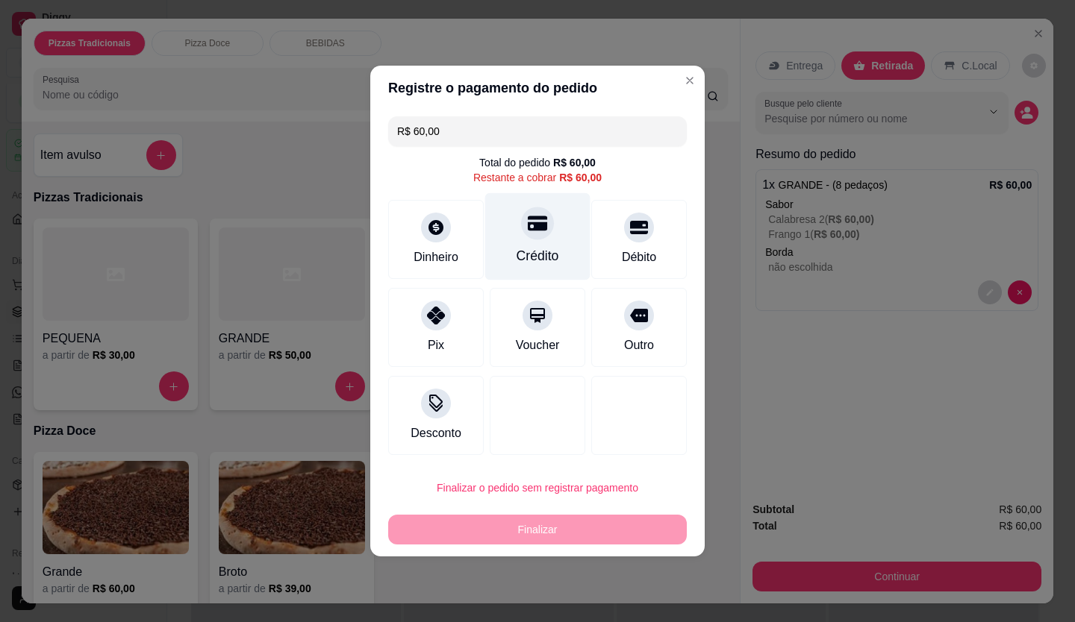
click at [534, 242] on div "Crédito" at bounding box center [537, 236] width 105 height 87
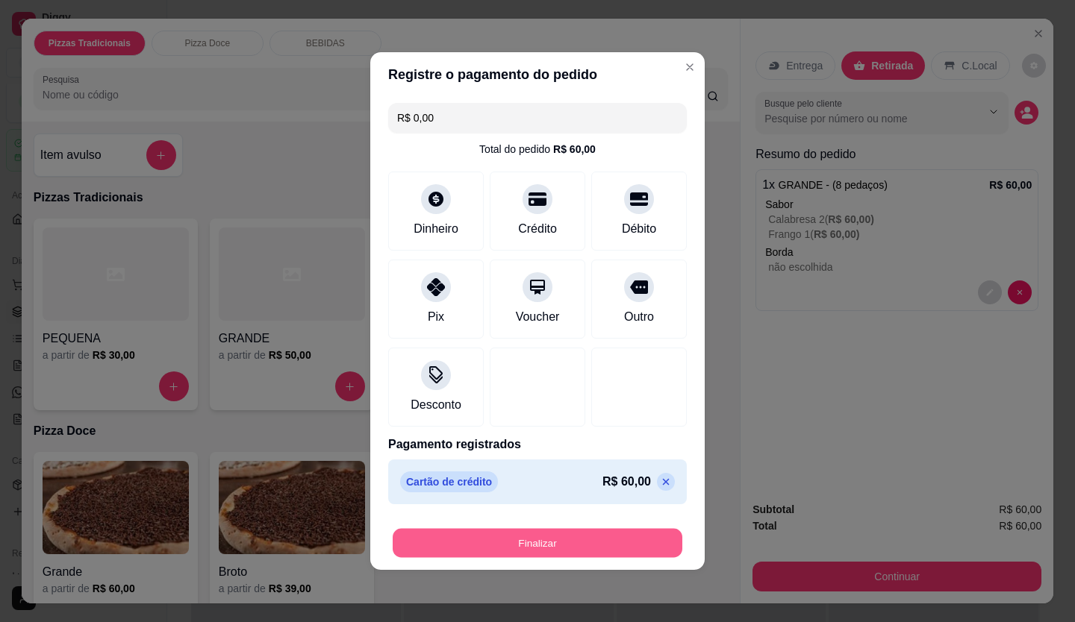
click at [548, 539] on button "Finalizar" at bounding box center [538, 543] width 290 height 29
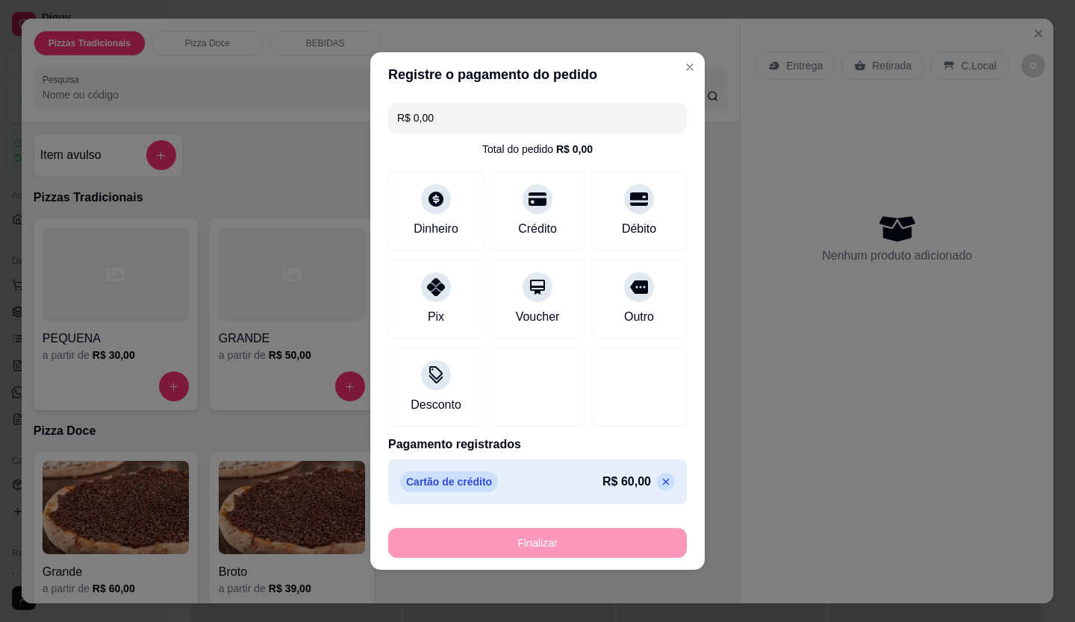
type input "-R$ 60,00"
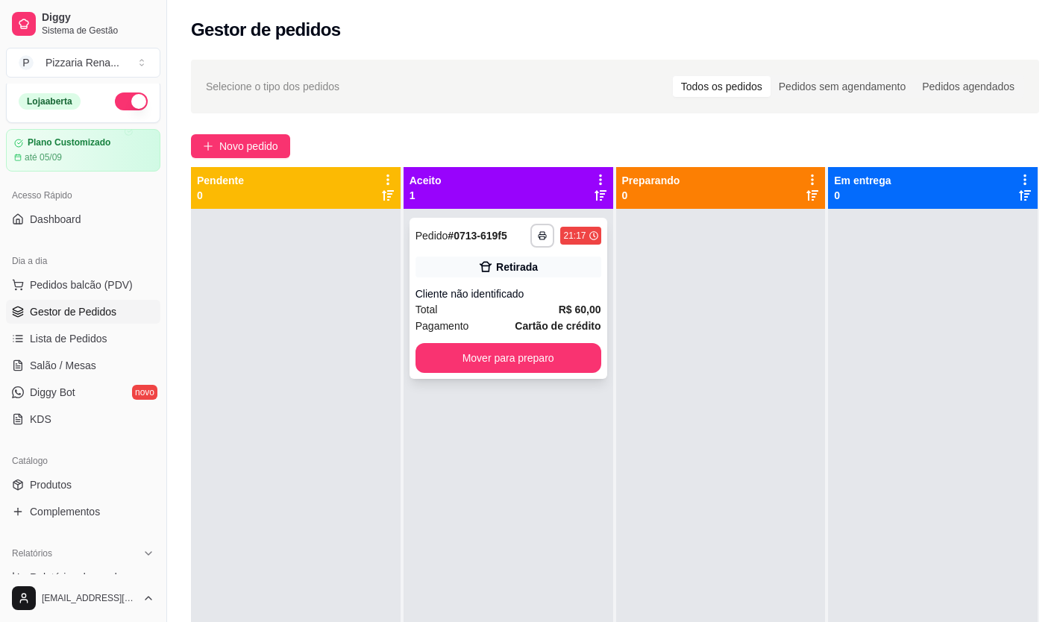
click at [460, 275] on div "Retirada" at bounding box center [509, 267] width 186 height 21
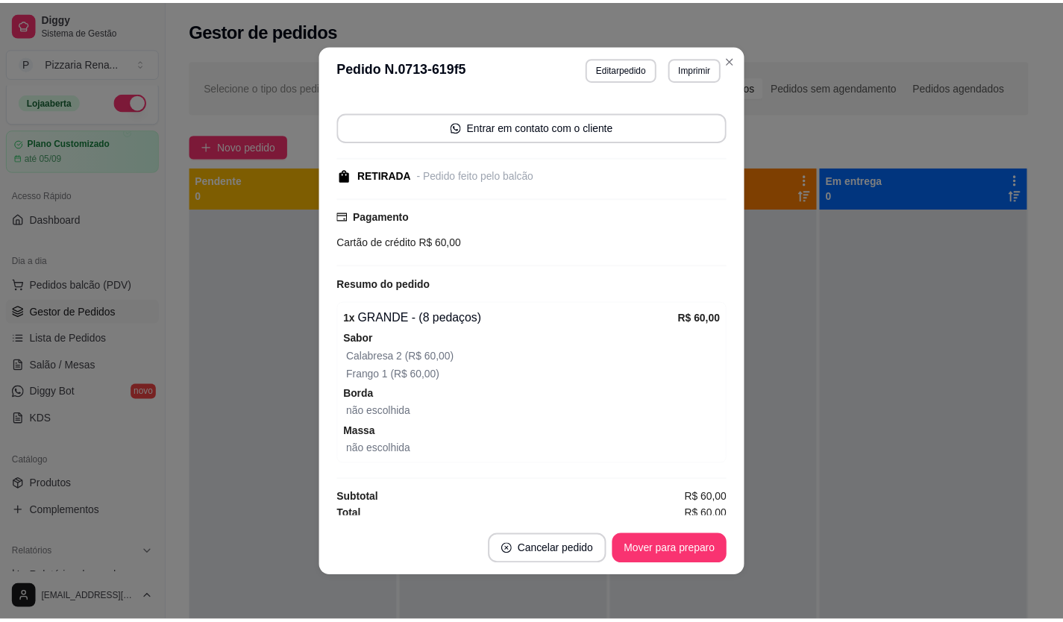
scroll to position [98, 0]
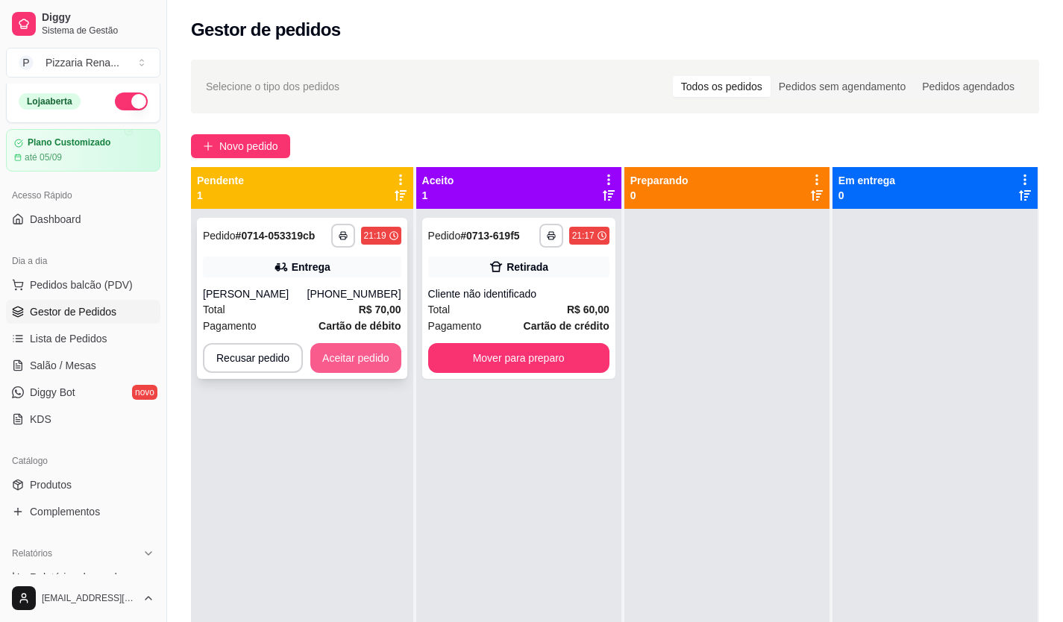
click at [345, 355] on button "Aceitar pedido" at bounding box center [355, 358] width 91 height 30
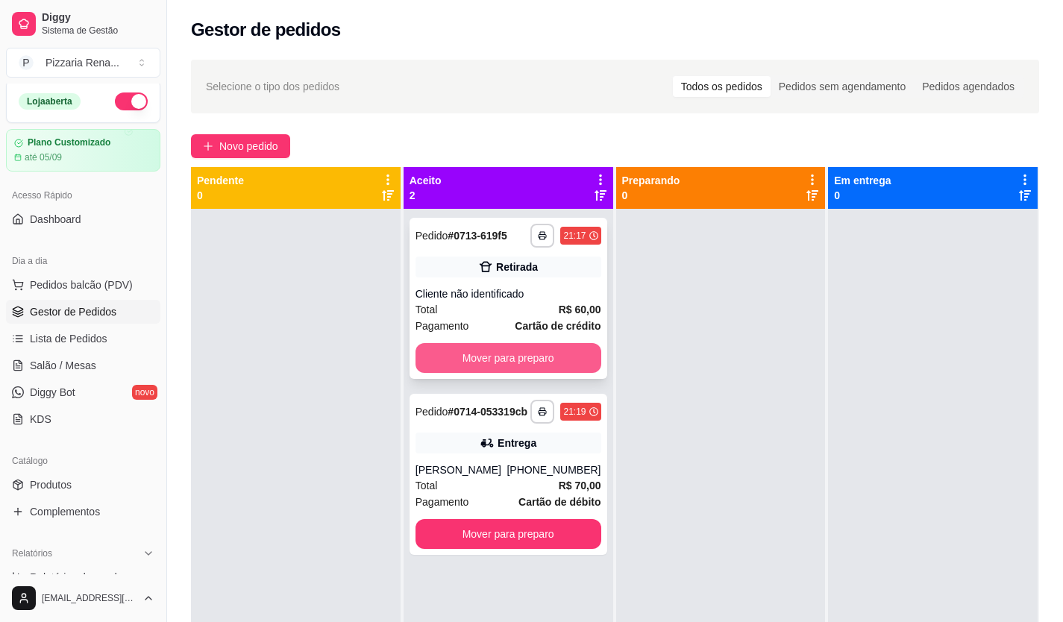
click at [499, 364] on button "Mover para preparo" at bounding box center [509, 358] width 186 height 30
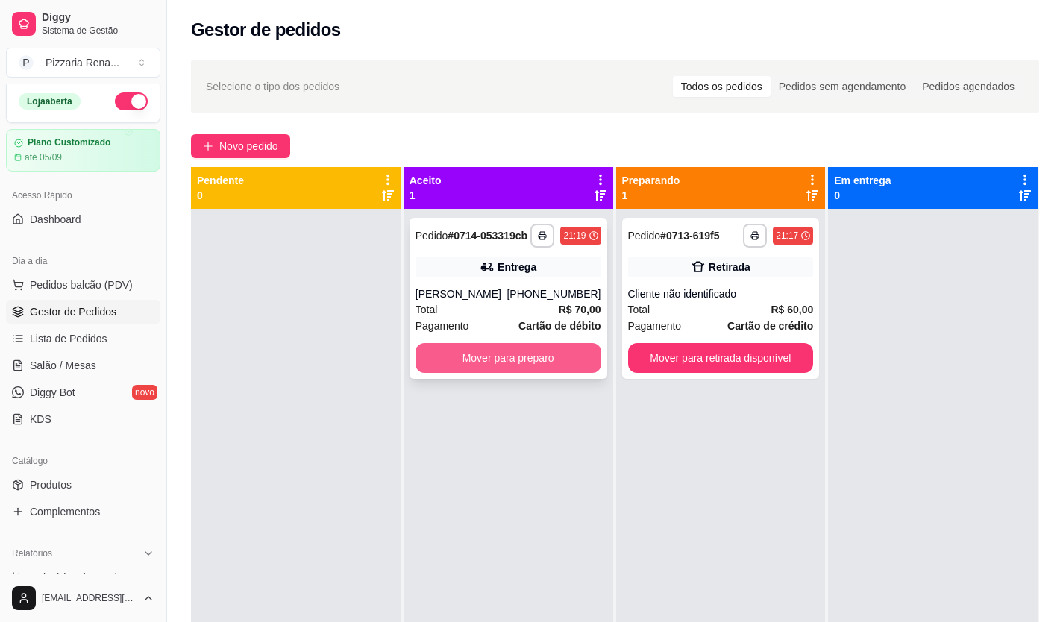
click at [519, 366] on button "Mover para preparo" at bounding box center [509, 358] width 186 height 30
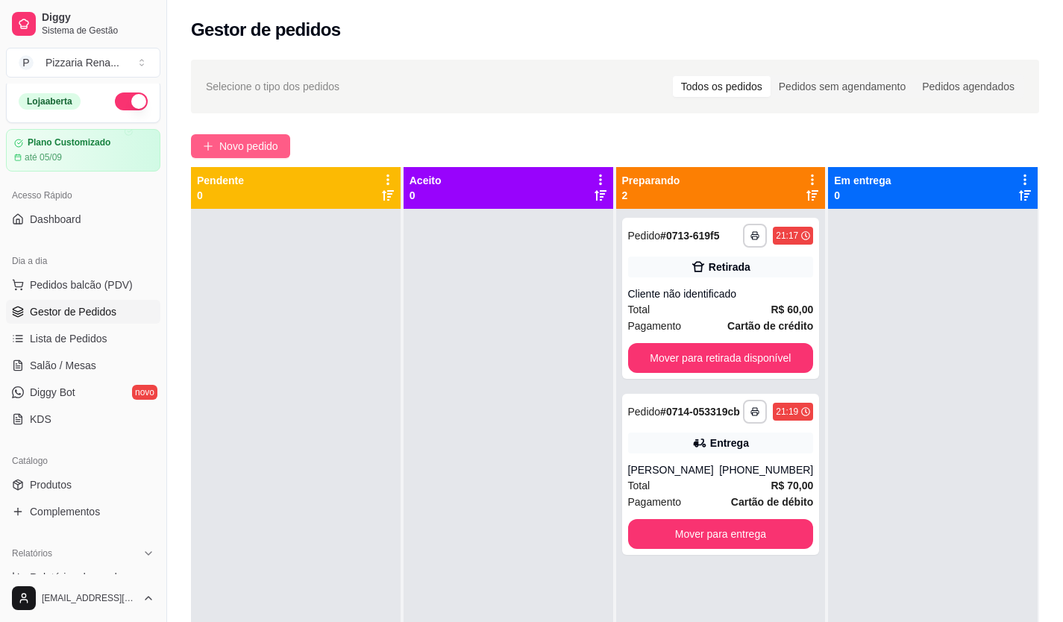
click at [263, 153] on span "Novo pedido" at bounding box center [248, 146] width 59 height 16
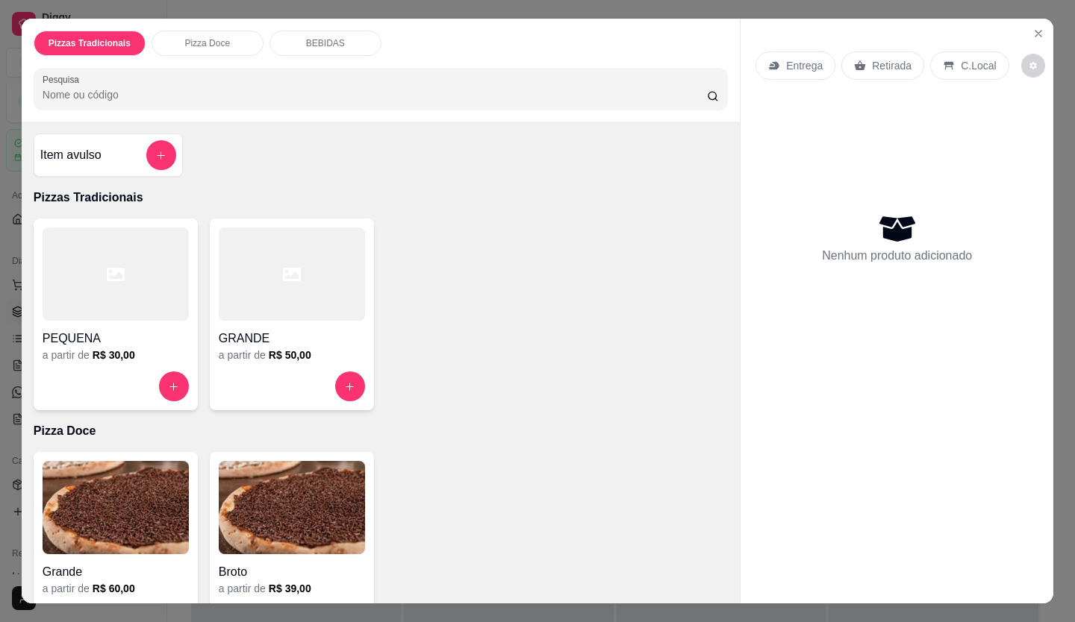
click at [307, 260] on div at bounding box center [292, 274] width 146 height 93
click at [92, 307] on div at bounding box center [116, 274] width 146 height 93
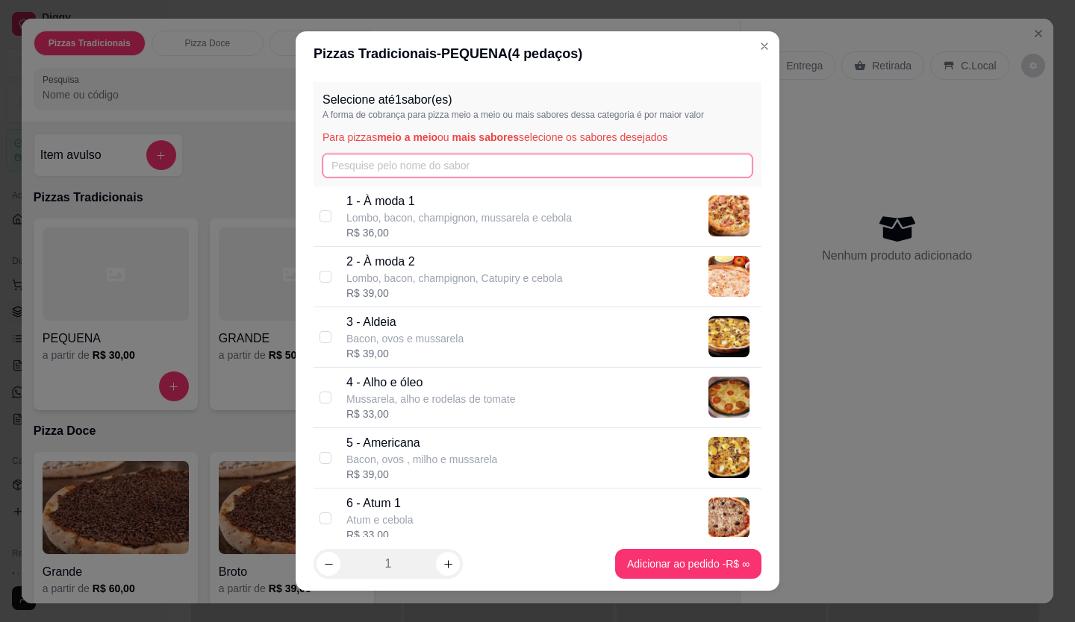
click at [413, 171] on input "text" at bounding box center [537, 166] width 430 height 24
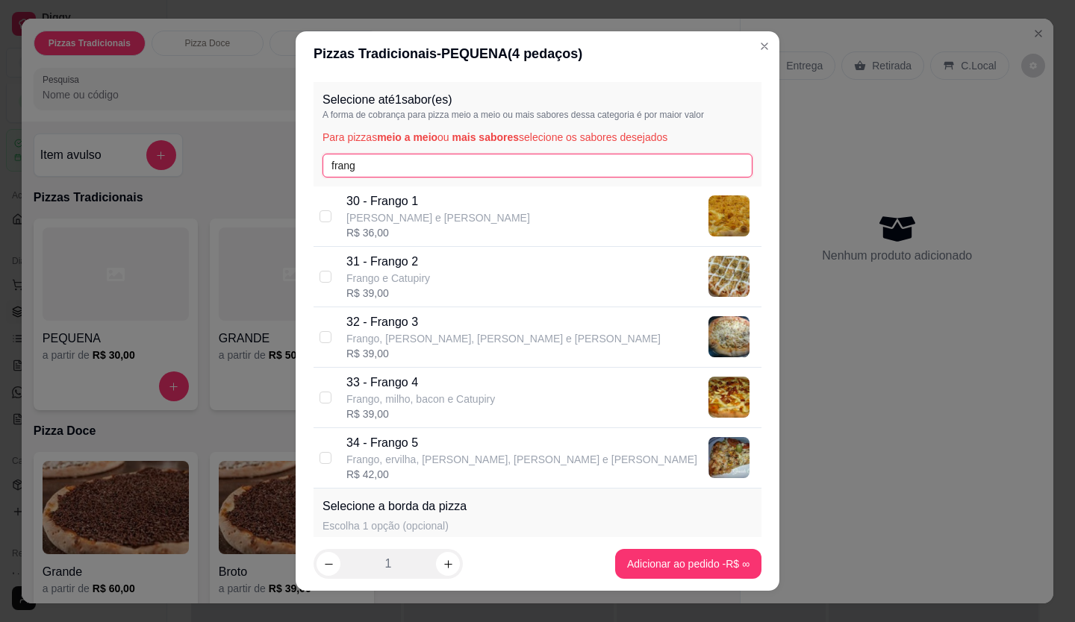
type input "frang"
click at [397, 214] on p "[PERSON_NAME] e [PERSON_NAME]" at bounding box center [438, 217] width 184 height 15
checkbox input "true"
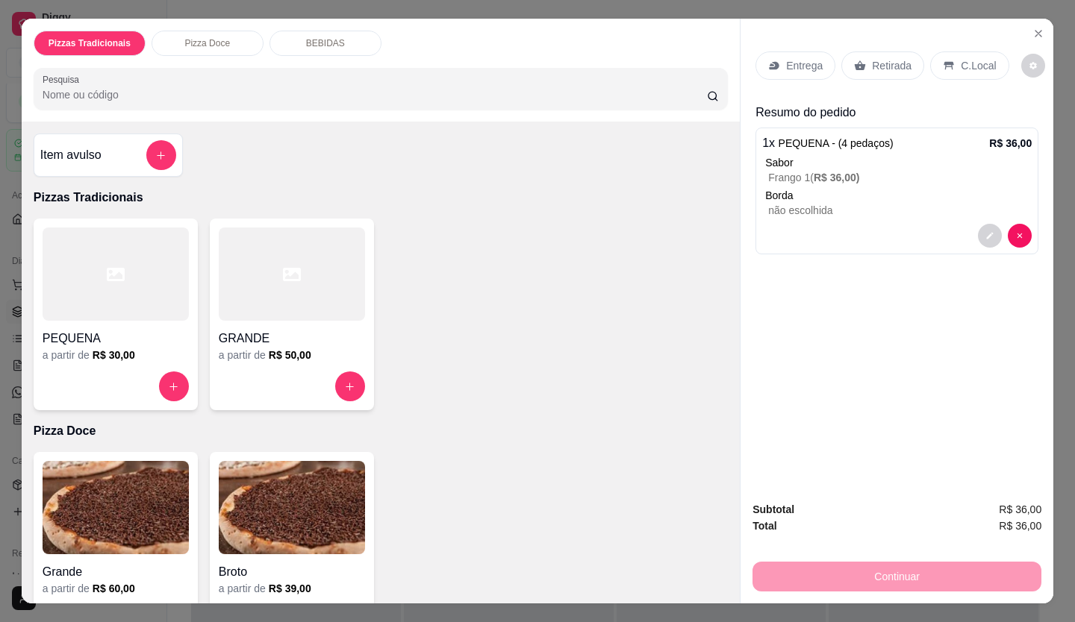
click at [807, 67] on p "Entrega" at bounding box center [804, 65] width 37 height 15
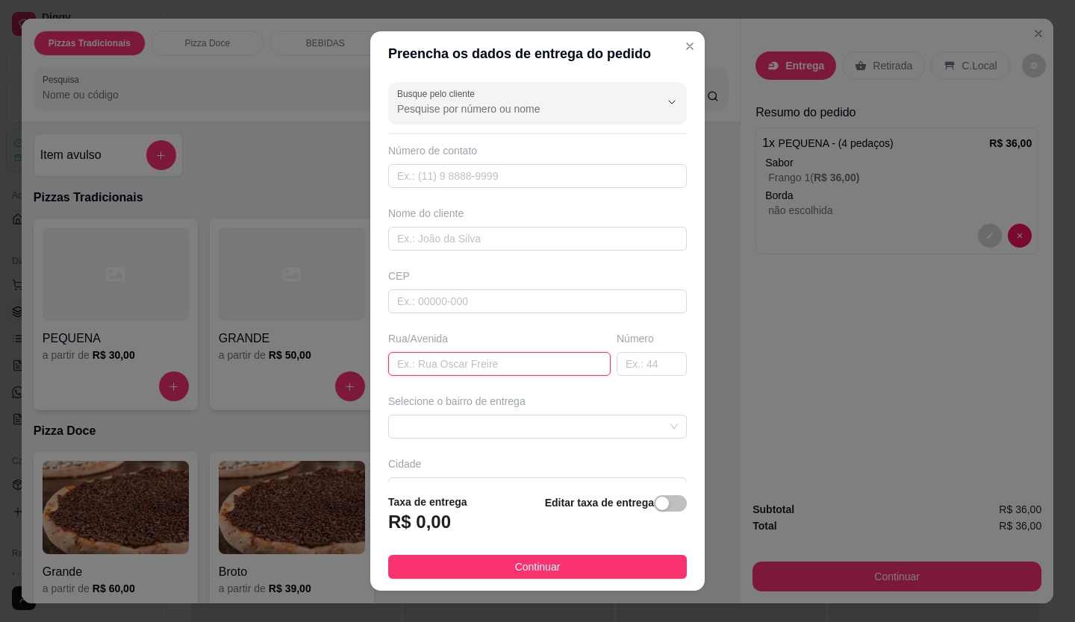
click at [457, 366] on input "text" at bounding box center [499, 364] width 222 height 24
type input "passaros"
click at [620, 365] on input "text" at bounding box center [651, 364] width 70 height 24
click at [595, 424] on span at bounding box center [537, 427] width 281 height 22
type input "558"
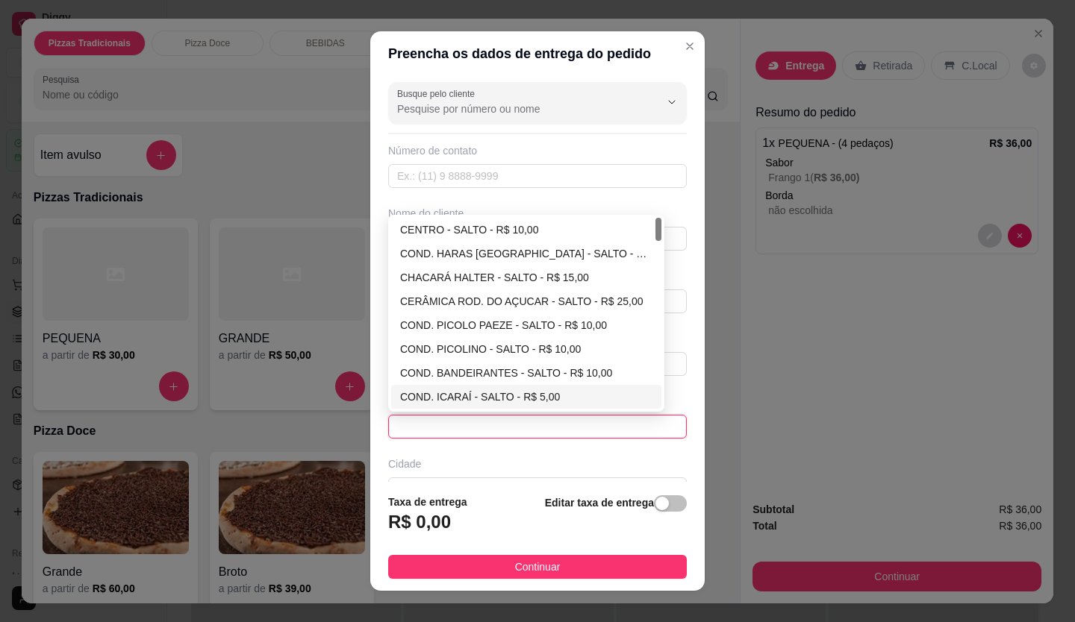
click at [419, 399] on div "COND. ICARAÍ - SALTO - R$ 5,00" at bounding box center [526, 397] width 252 height 16
type input "SALTO"
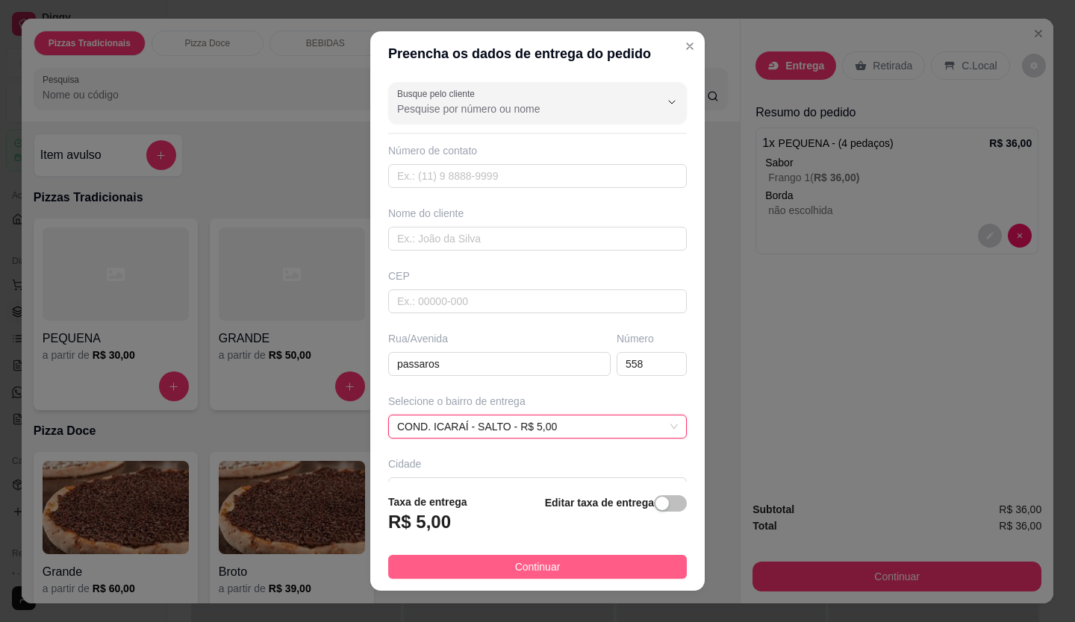
click at [537, 569] on span "Continuar" at bounding box center [538, 567] width 46 height 16
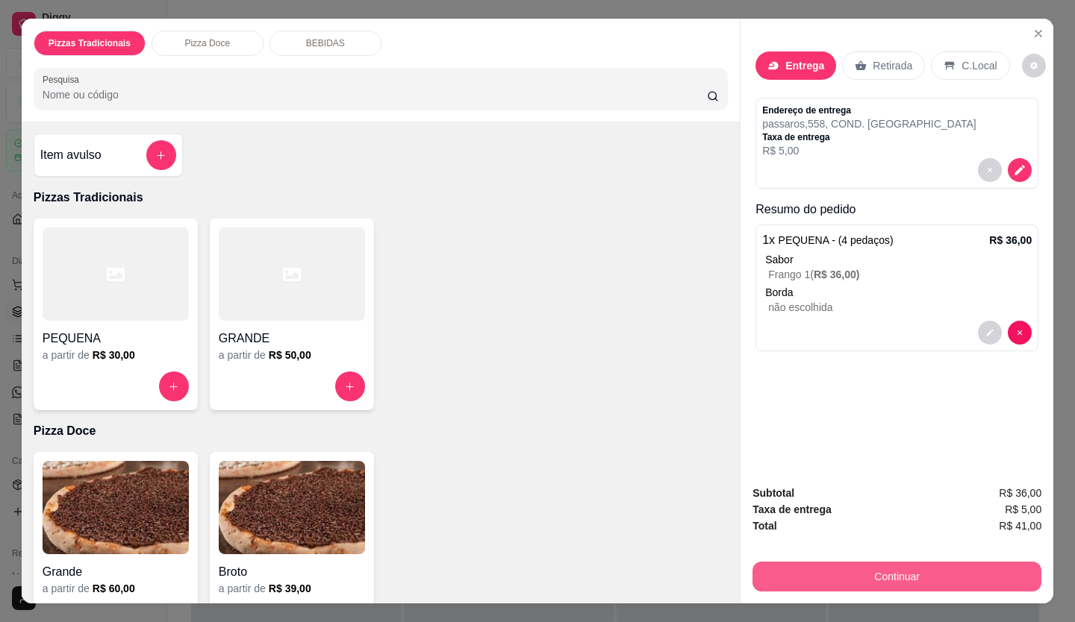
click at [901, 581] on button "Continuar" at bounding box center [896, 577] width 289 height 30
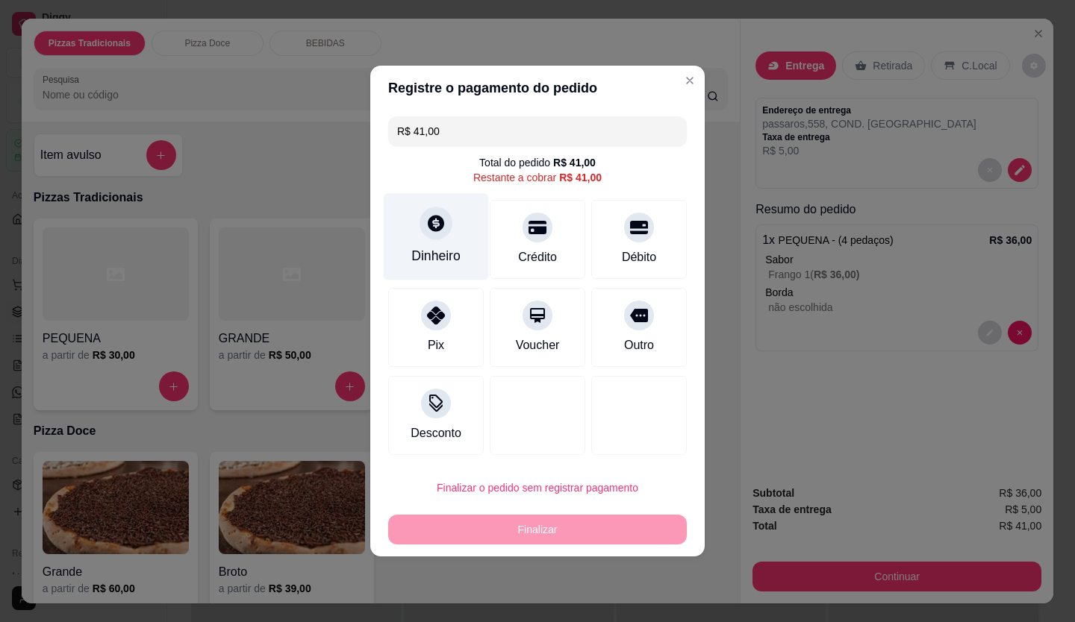
click at [434, 243] on div "Dinheiro" at bounding box center [436, 236] width 105 height 87
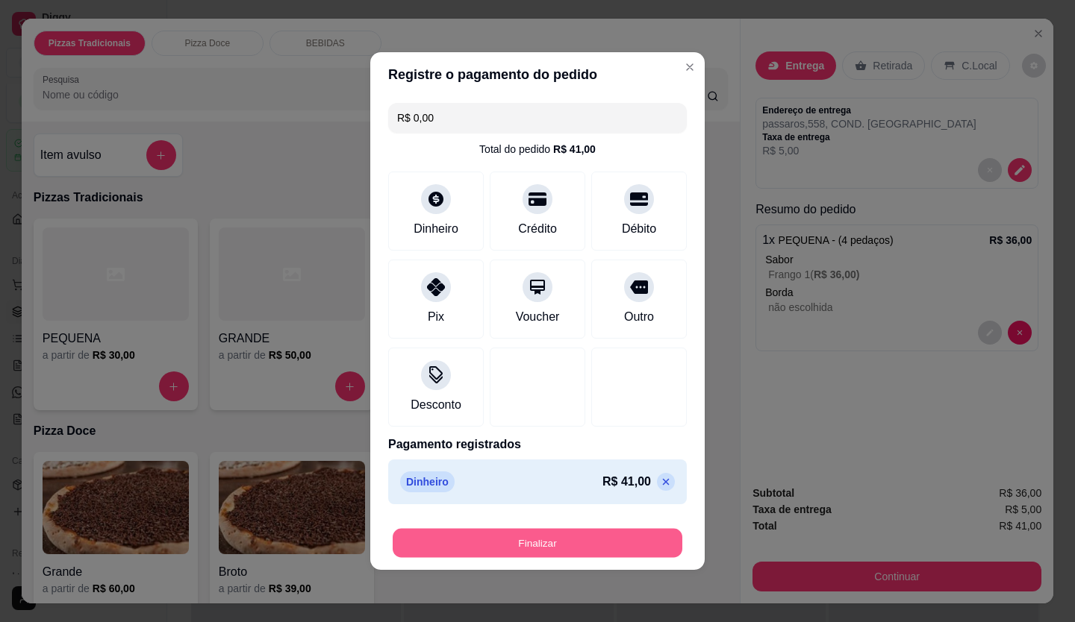
click at [527, 534] on button "Finalizar" at bounding box center [538, 543] width 290 height 29
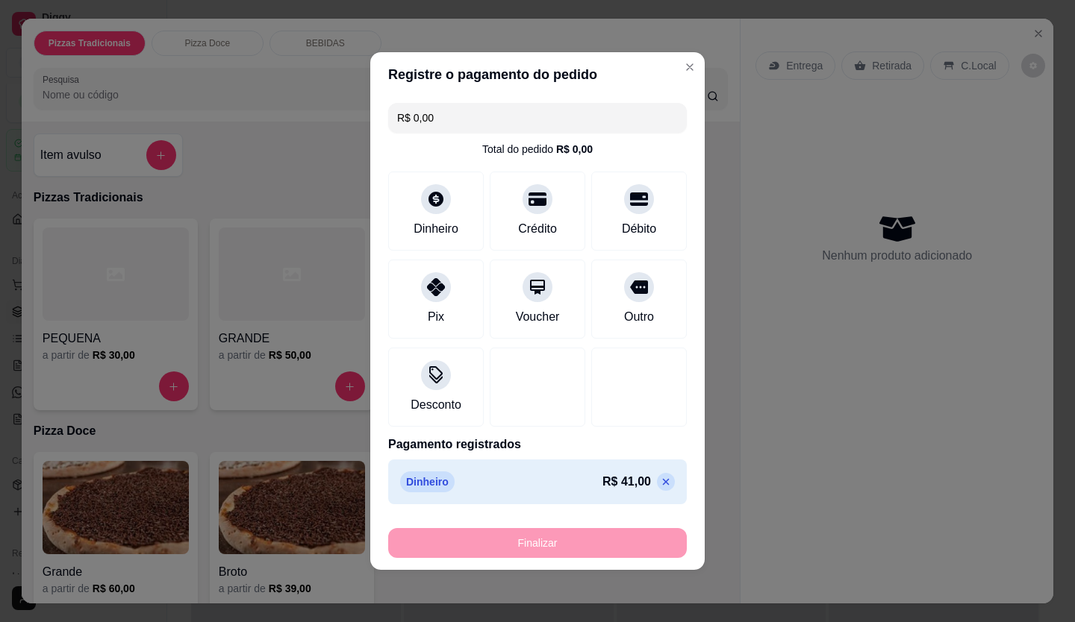
type input "-R$ 41,00"
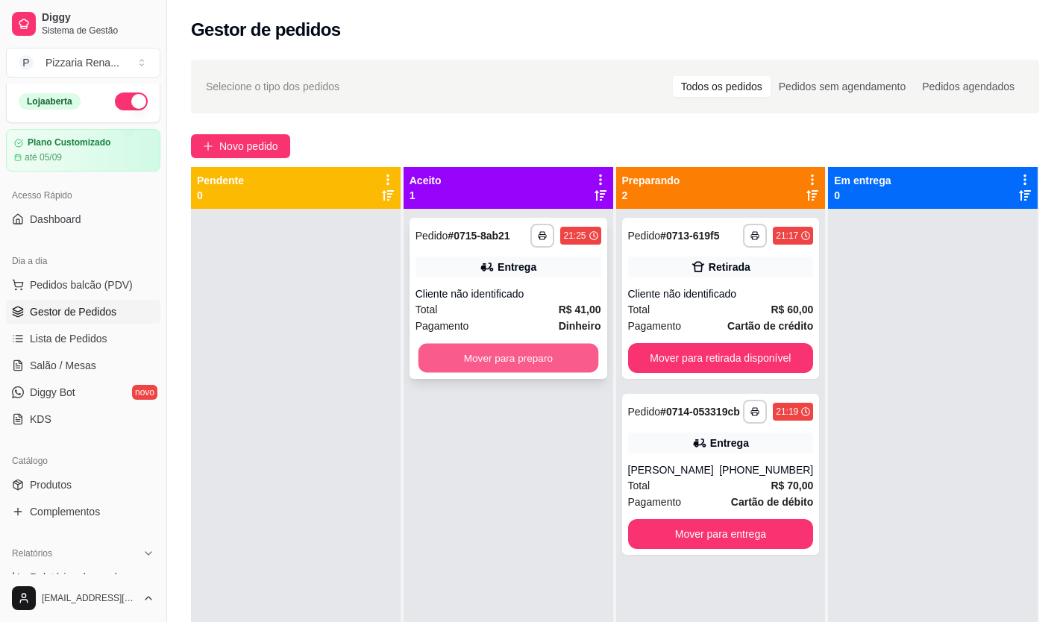
click at [473, 362] on button "Mover para preparo" at bounding box center [508, 358] width 180 height 29
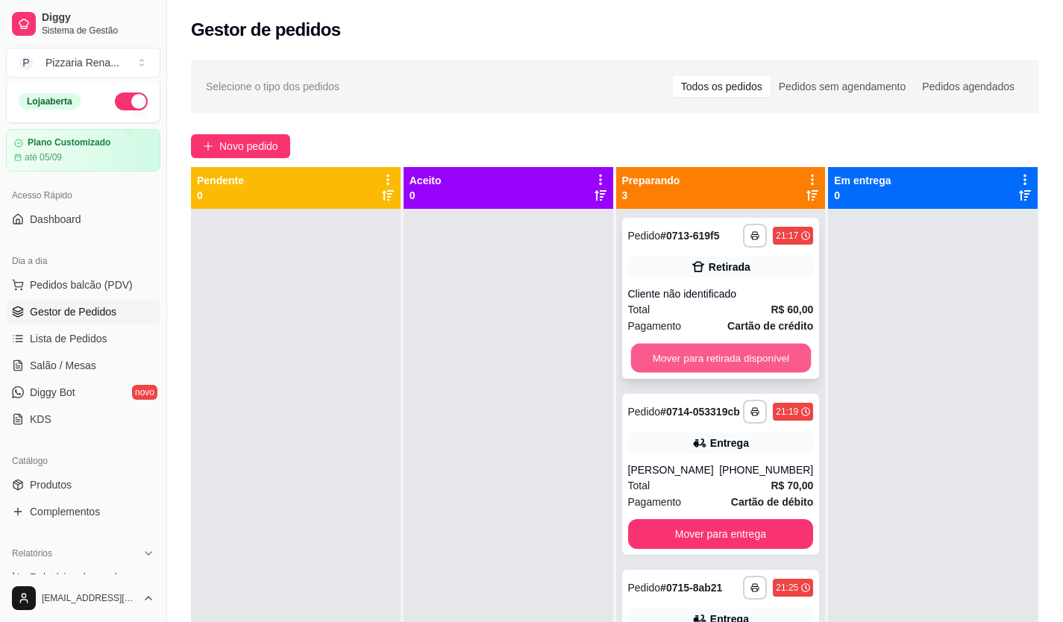
click at [712, 362] on button "Mover para retirada disponível" at bounding box center [721, 358] width 180 height 29
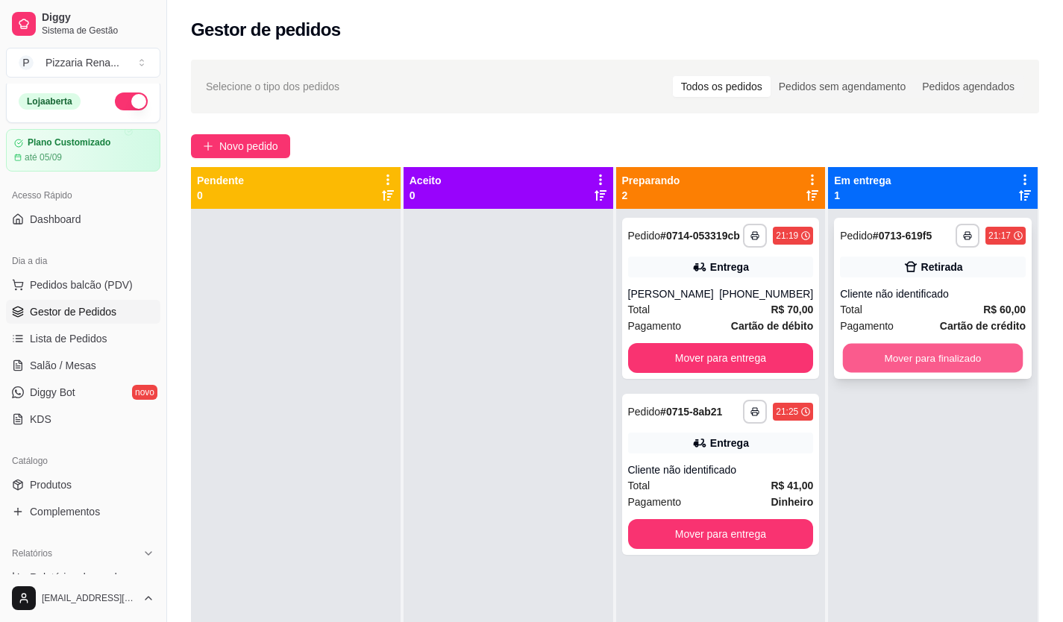
click at [922, 357] on button "Mover para finalizado" at bounding box center [933, 358] width 180 height 29
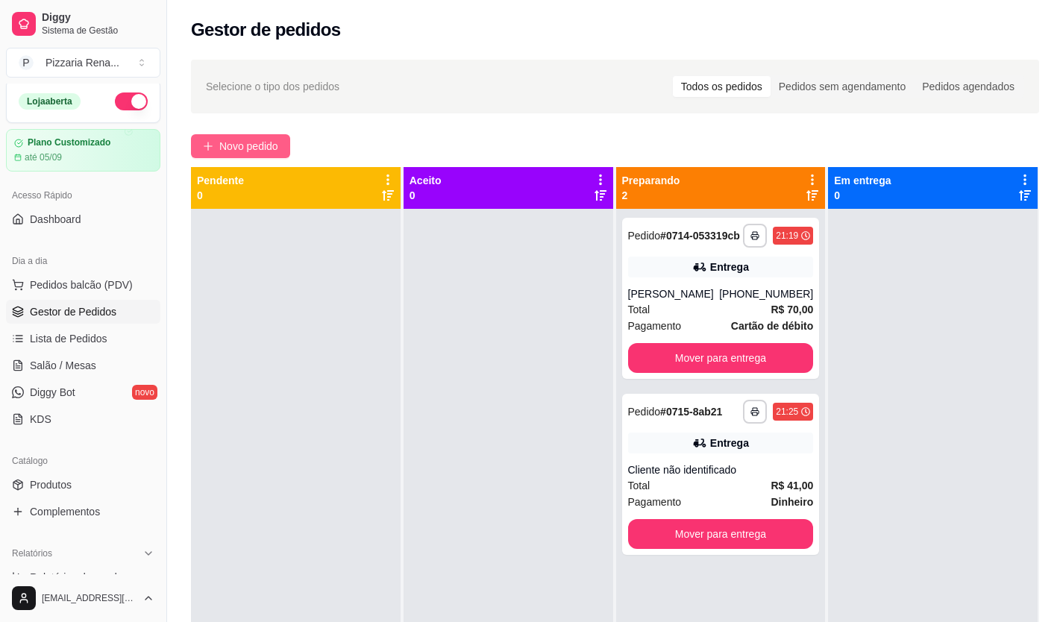
click at [262, 144] on span "Novo pedido" at bounding box center [248, 146] width 59 height 16
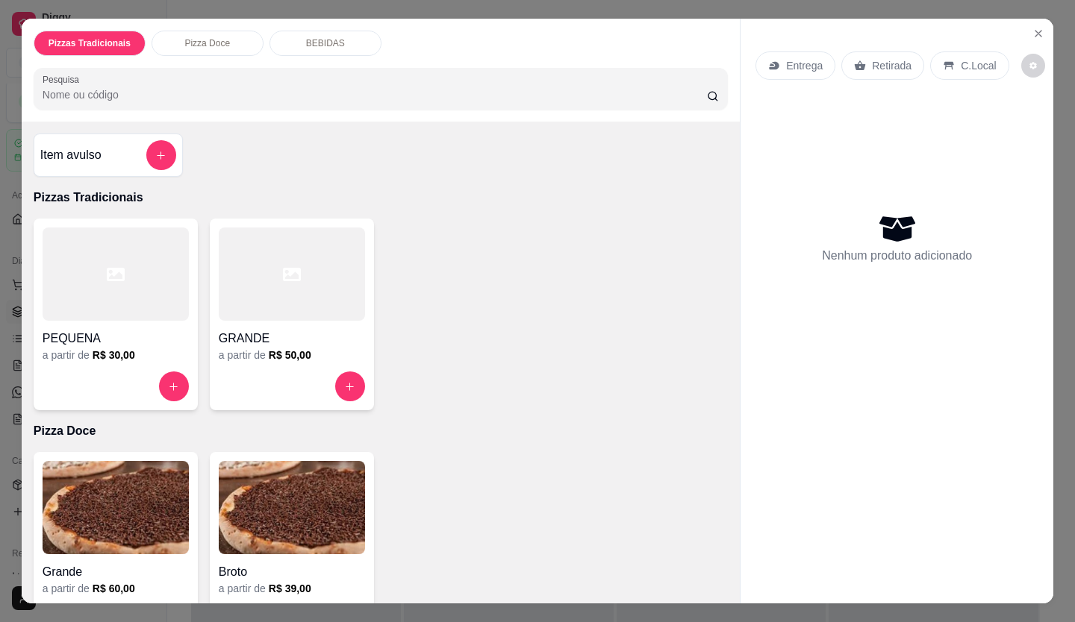
click at [258, 280] on div at bounding box center [292, 274] width 146 height 93
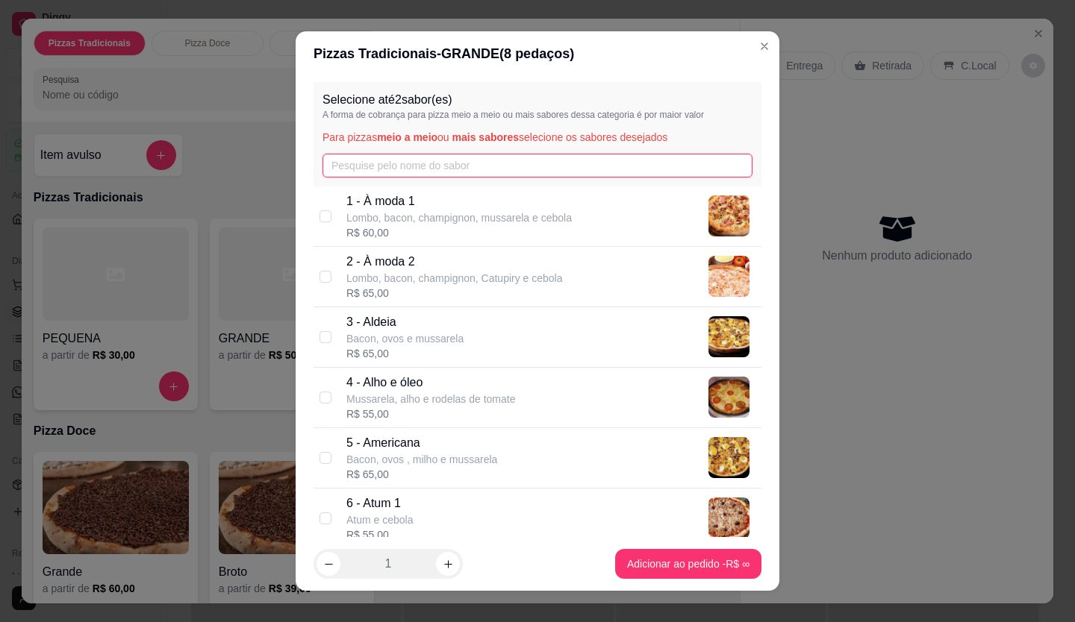
click at [373, 167] on input "text" at bounding box center [537, 166] width 430 height 24
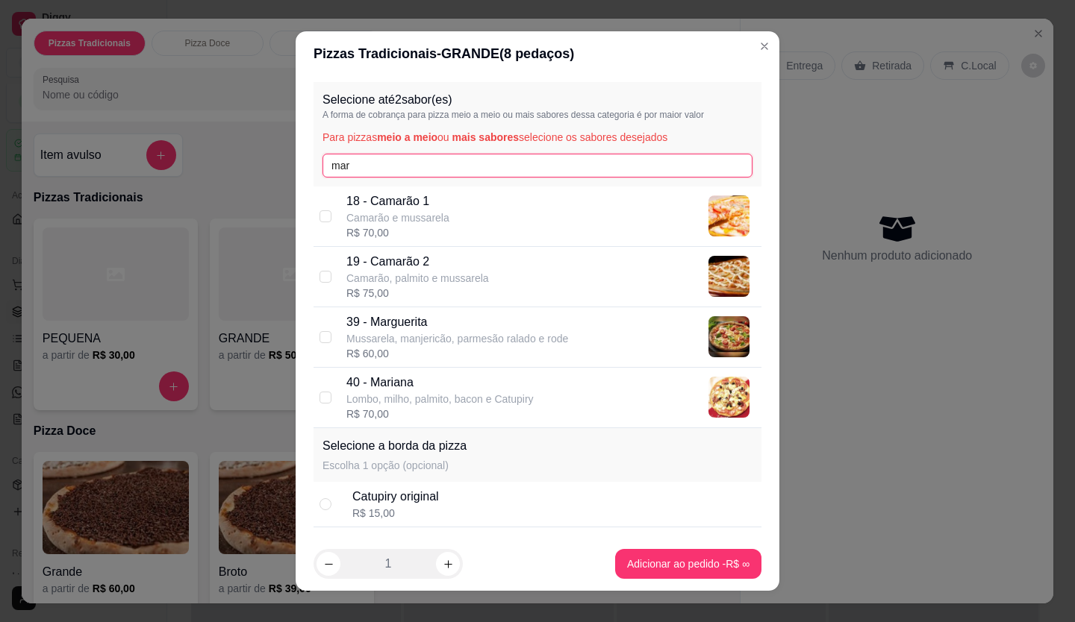
type input "mar"
click at [372, 331] on p "Mussarela, manjericão, parmesão ralado e rode" at bounding box center [457, 338] width 222 height 15
checkbox input "true"
click at [396, 170] on input "mar" at bounding box center [537, 166] width 430 height 24
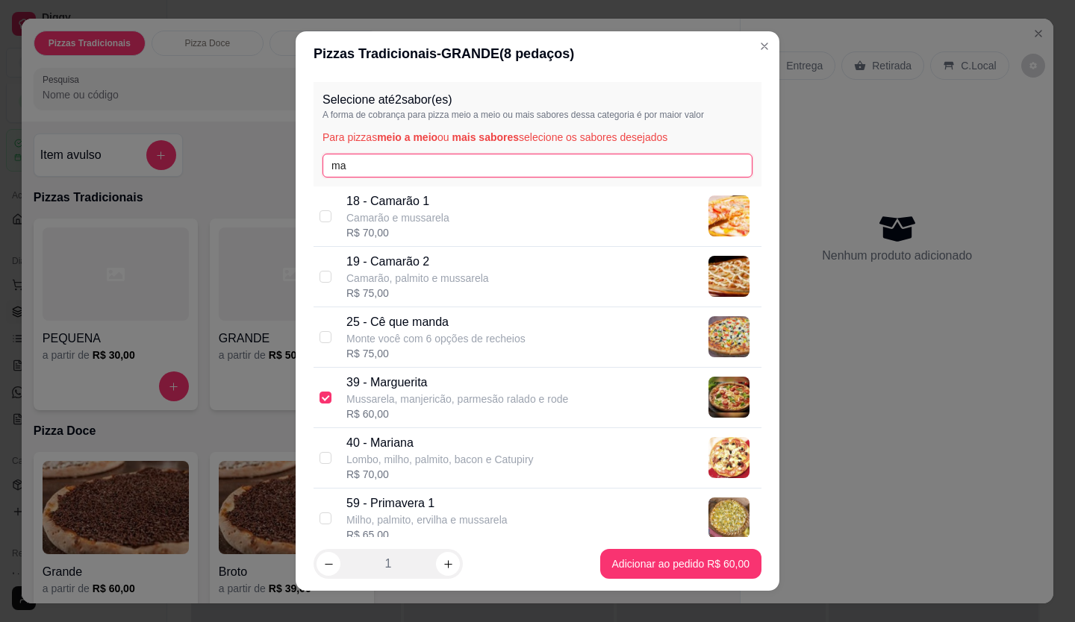
type input "m"
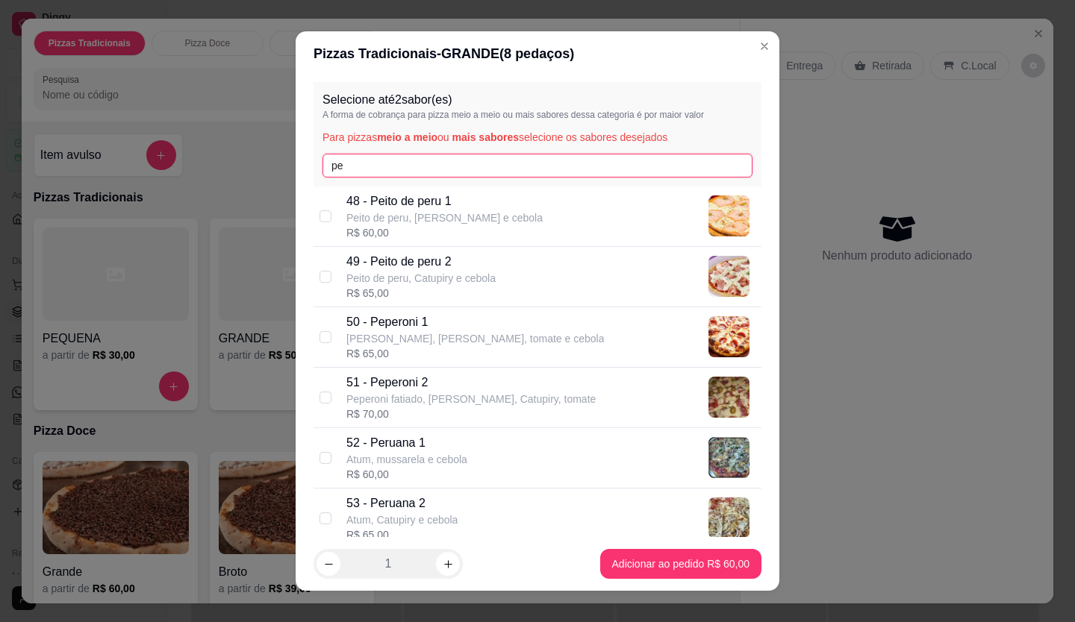
type input "pe"
click at [395, 345] on p "[PERSON_NAME], [PERSON_NAME], tomate e cebola" at bounding box center [474, 338] width 257 height 15
checkbox input "true"
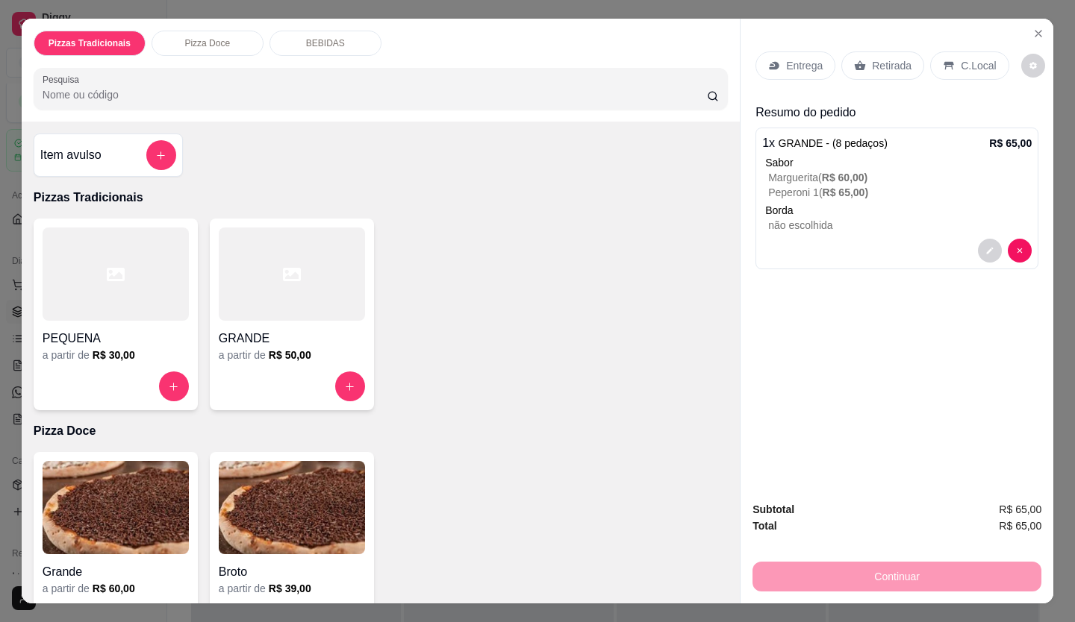
click at [801, 67] on p "Entrega" at bounding box center [804, 65] width 37 height 15
click at [880, 58] on p "Retirada" at bounding box center [892, 65] width 40 height 15
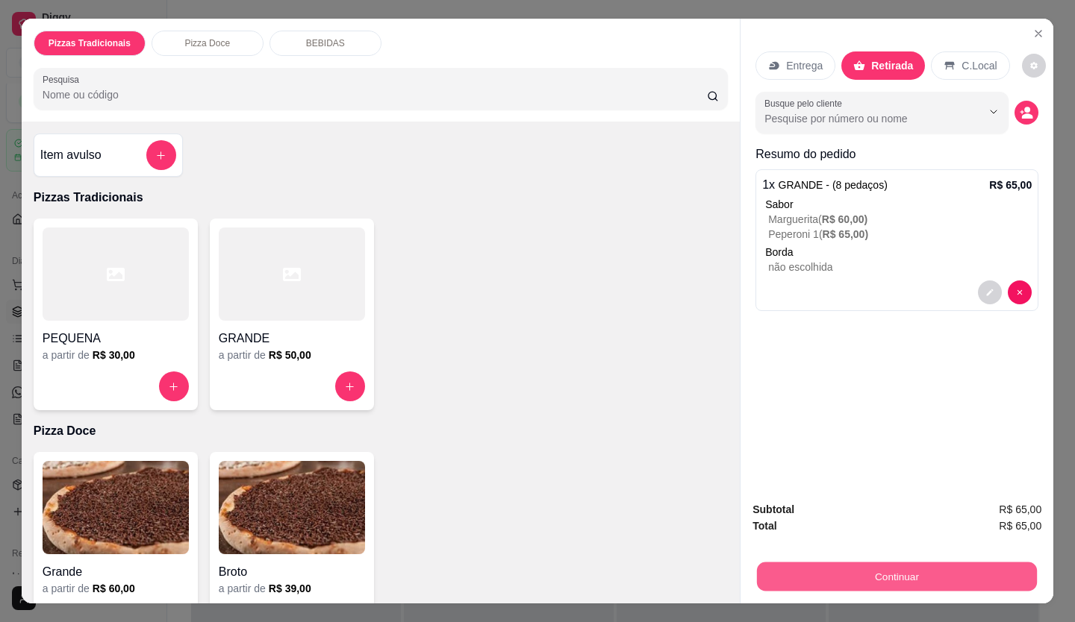
click at [880, 565] on button "Continuar" at bounding box center [897, 577] width 280 height 29
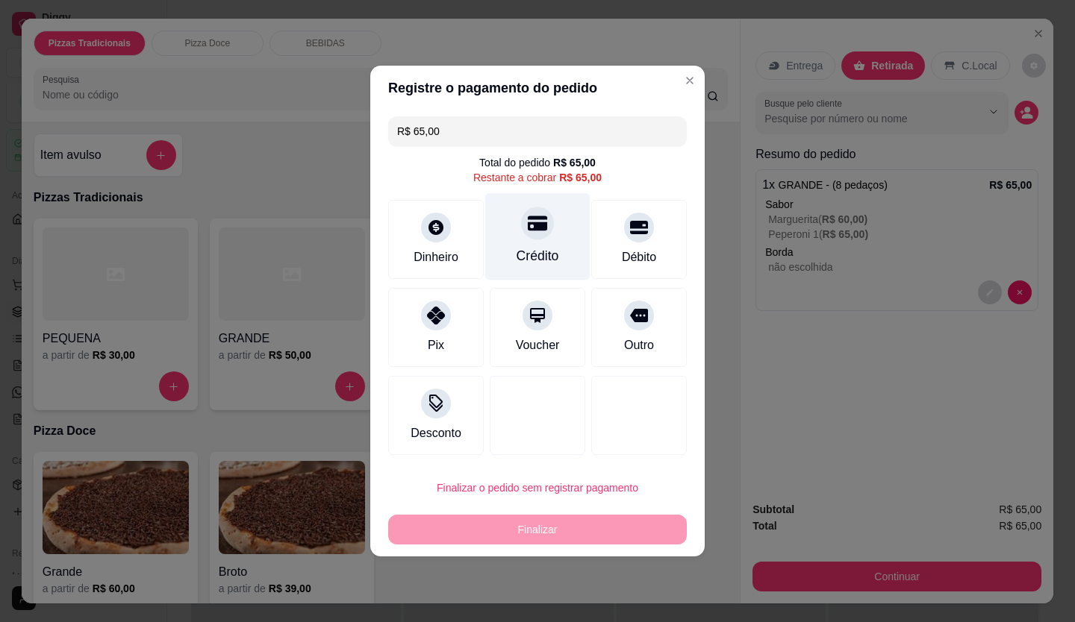
click at [528, 237] on div at bounding box center [537, 223] width 33 height 33
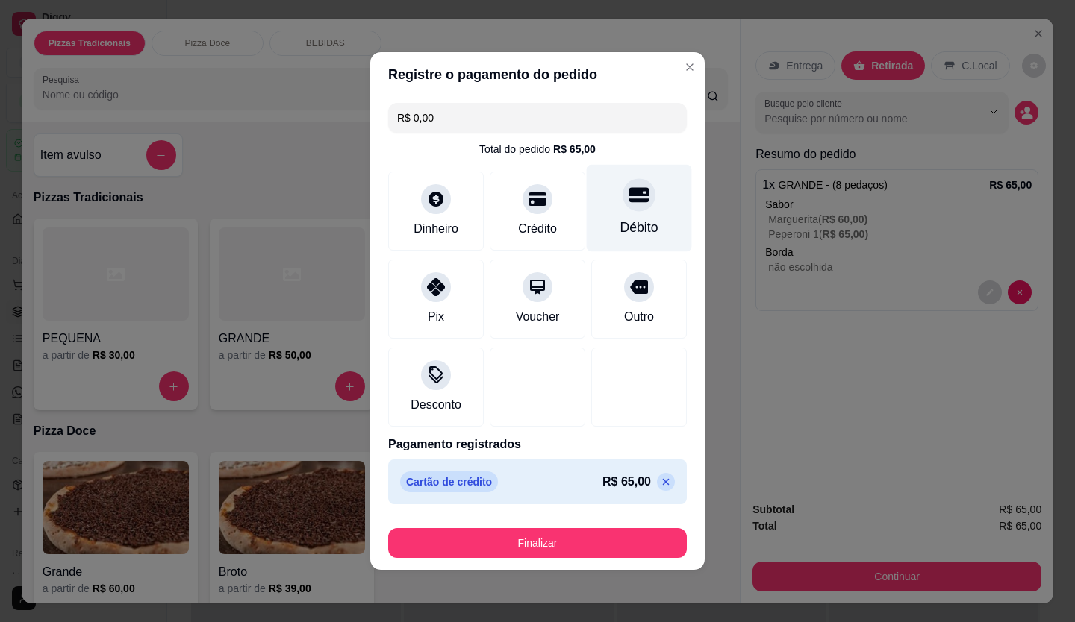
click at [622, 194] on div at bounding box center [638, 194] width 33 height 33
click at [631, 208] on div at bounding box center [638, 194] width 33 height 33
click at [660, 479] on icon at bounding box center [666, 482] width 12 height 12
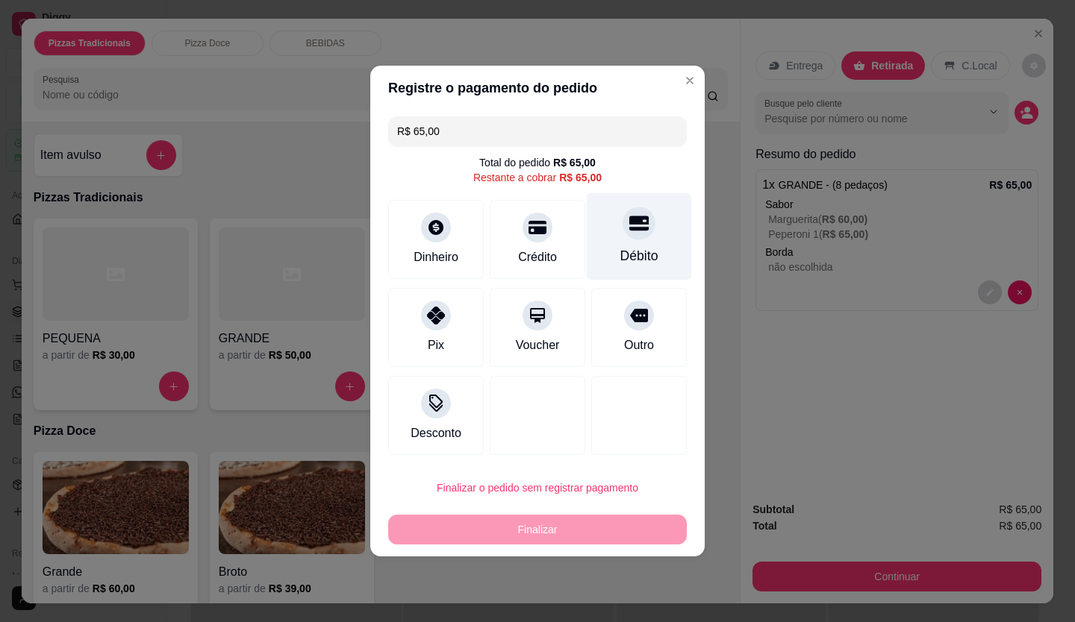
click at [625, 236] on div at bounding box center [638, 223] width 33 height 33
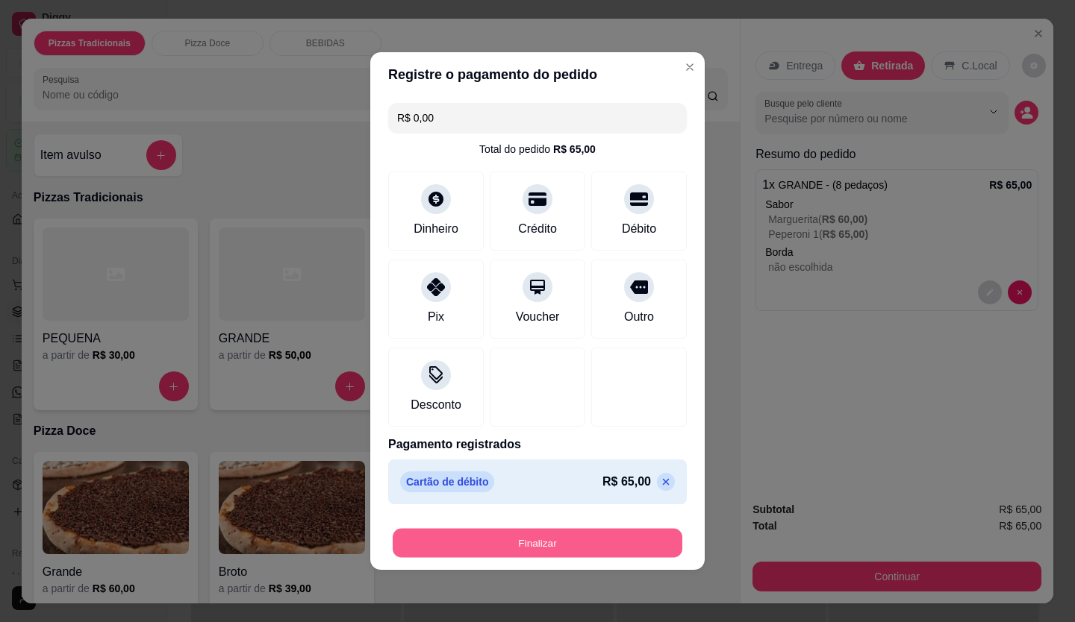
click at [531, 540] on button "Finalizar" at bounding box center [538, 543] width 290 height 29
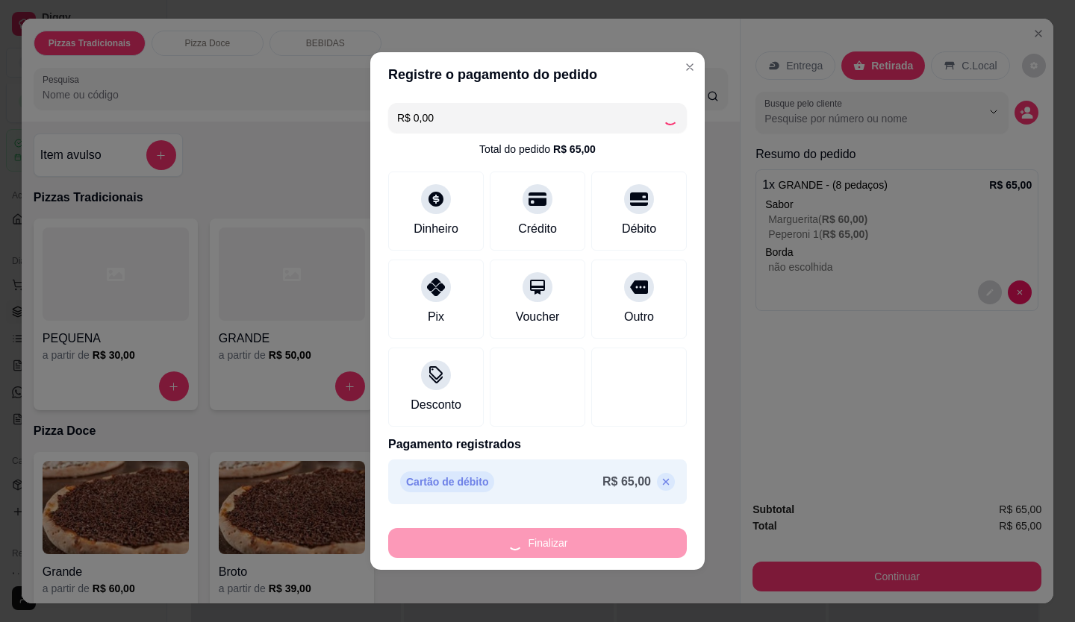
type input "-R$ 65,00"
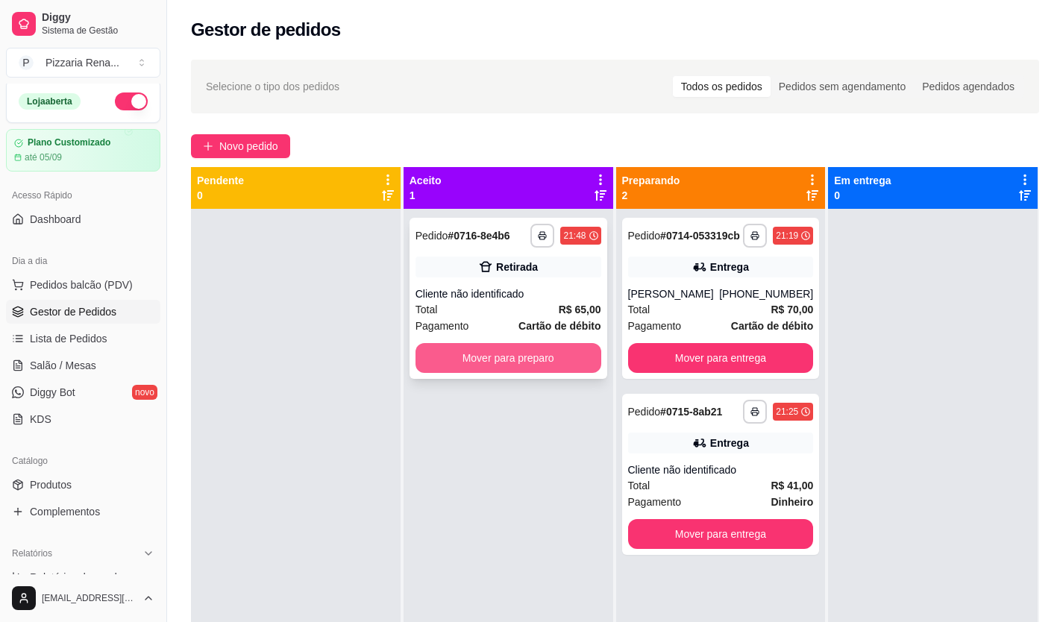
click at [518, 362] on button "Mover para preparo" at bounding box center [509, 358] width 186 height 30
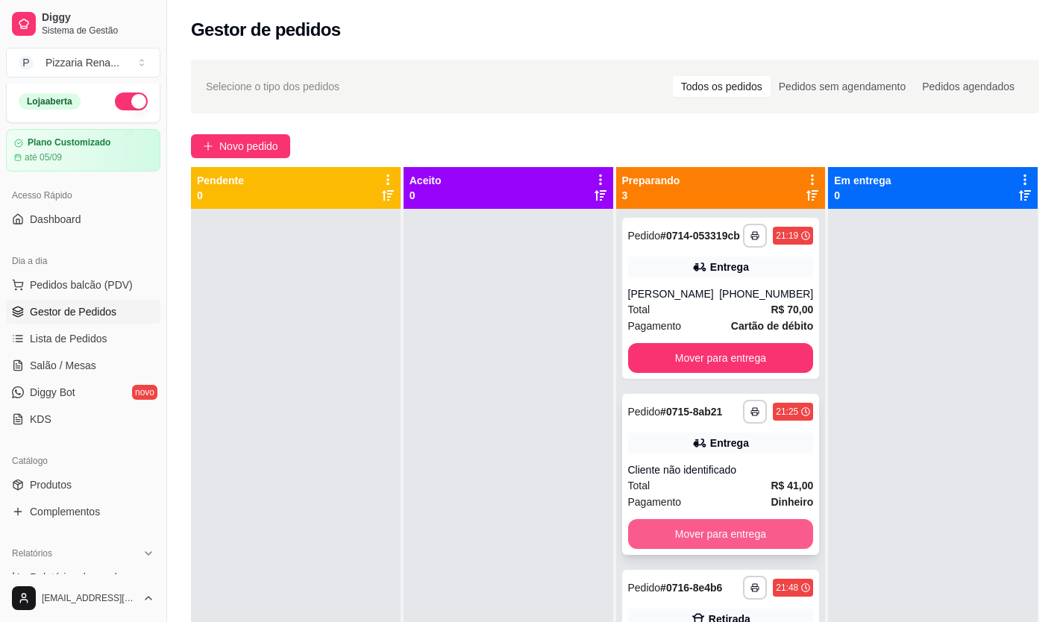
click at [720, 531] on button "Mover para entrega" at bounding box center [721, 534] width 186 height 30
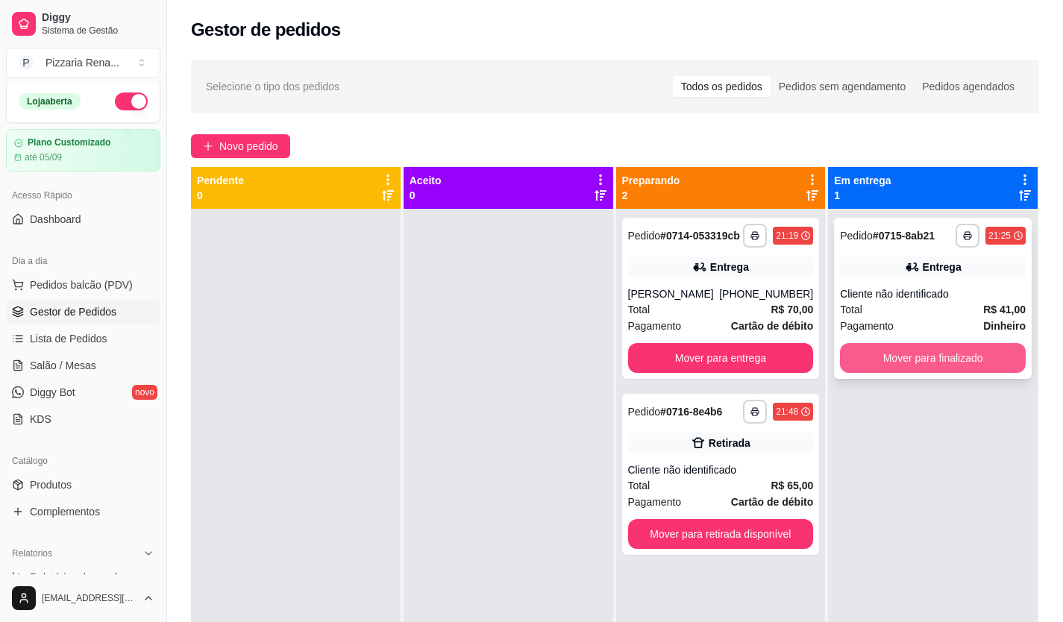
click at [937, 354] on button "Mover para finalizado" at bounding box center [933, 358] width 186 height 30
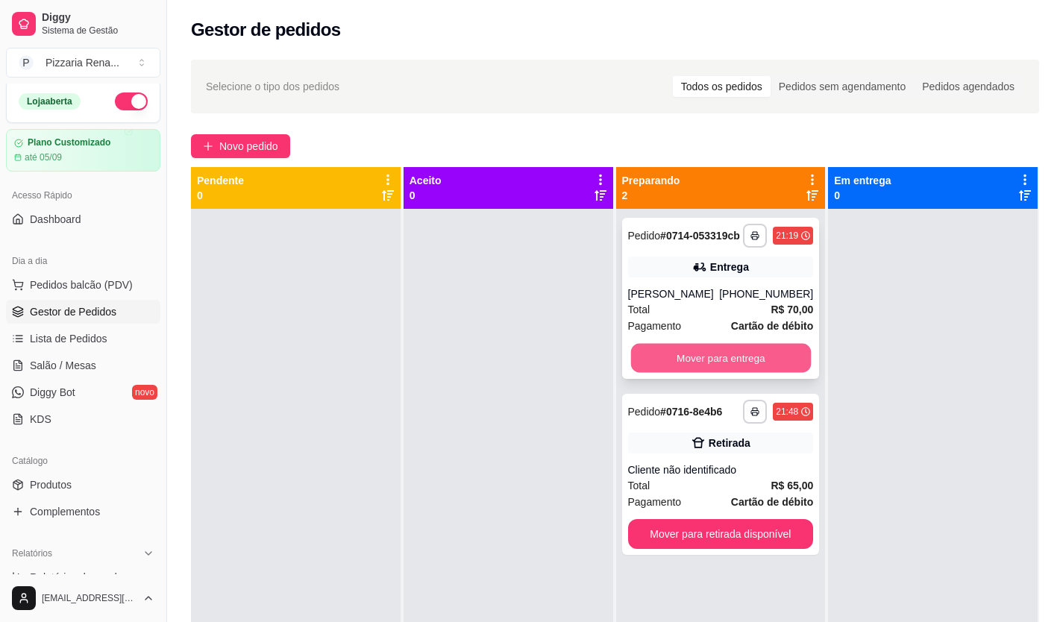
click at [745, 363] on button "Mover para entrega" at bounding box center [721, 358] width 180 height 29
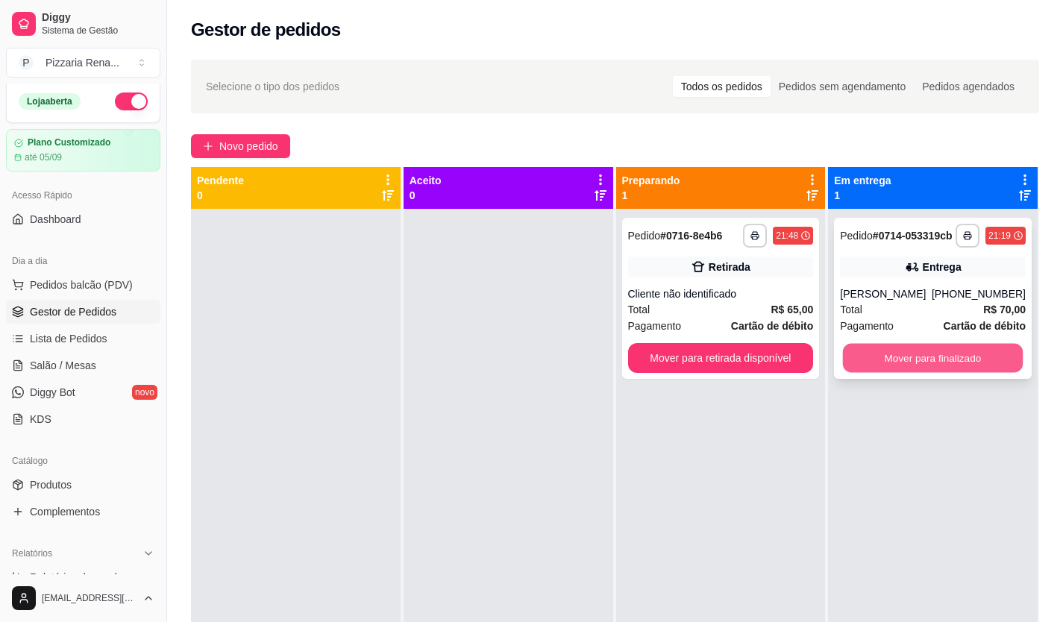
click at [931, 370] on button "Mover para finalizado" at bounding box center [933, 358] width 180 height 29
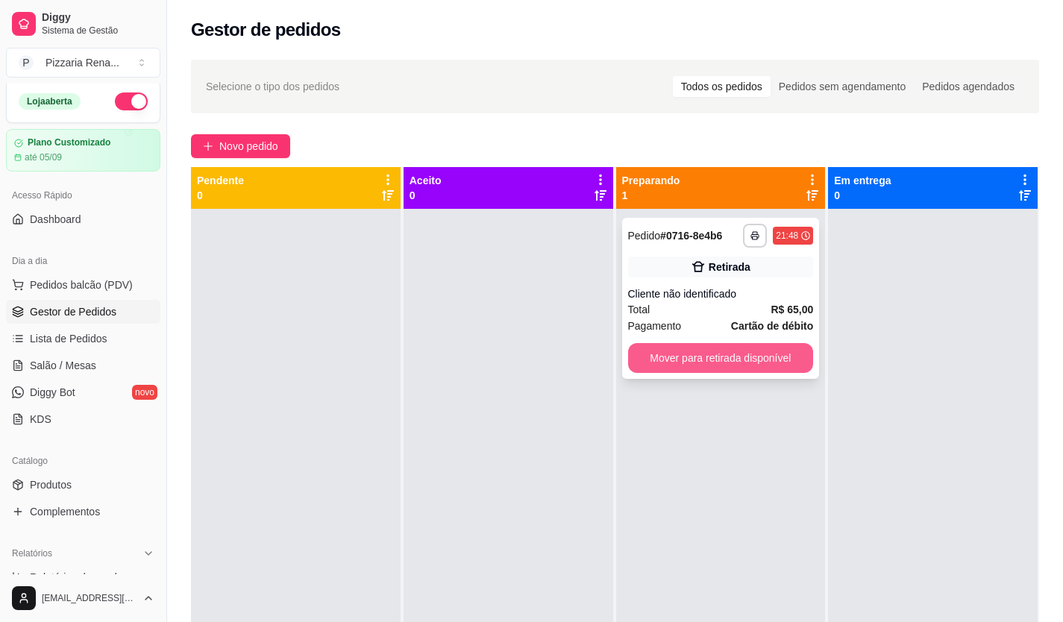
click at [749, 360] on button "Mover para retirada disponível" at bounding box center [721, 358] width 186 height 30
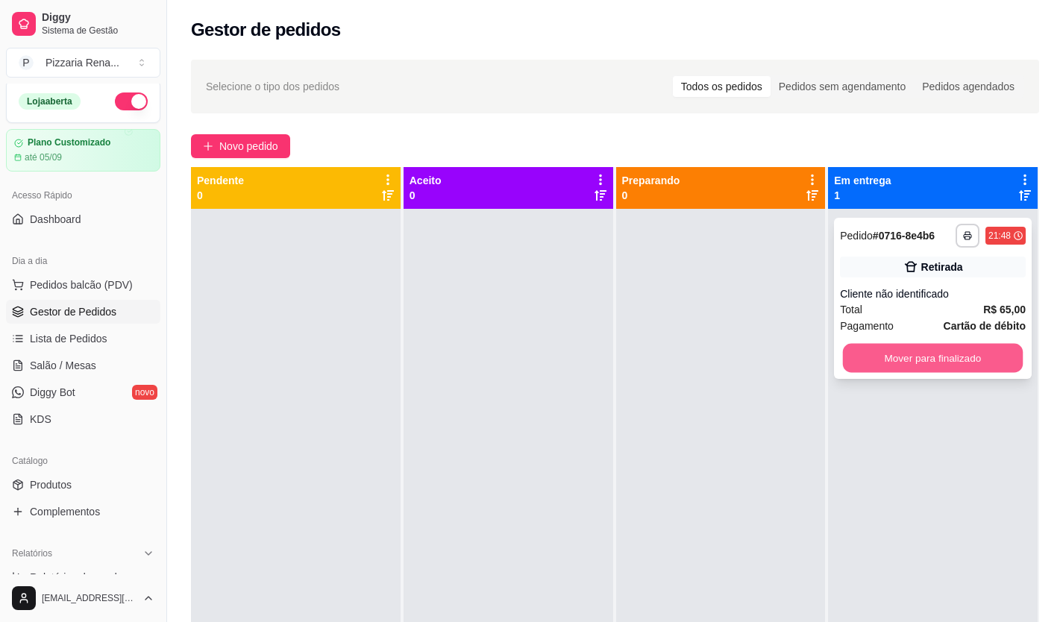
click at [914, 360] on button "Mover para finalizado" at bounding box center [933, 358] width 180 height 29
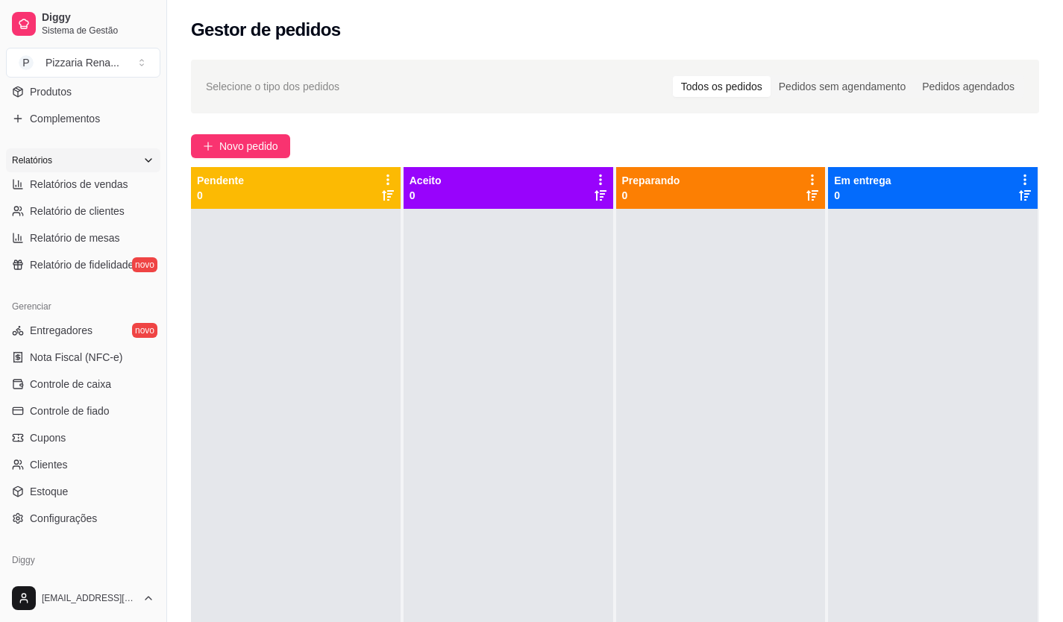
scroll to position [451, 0]
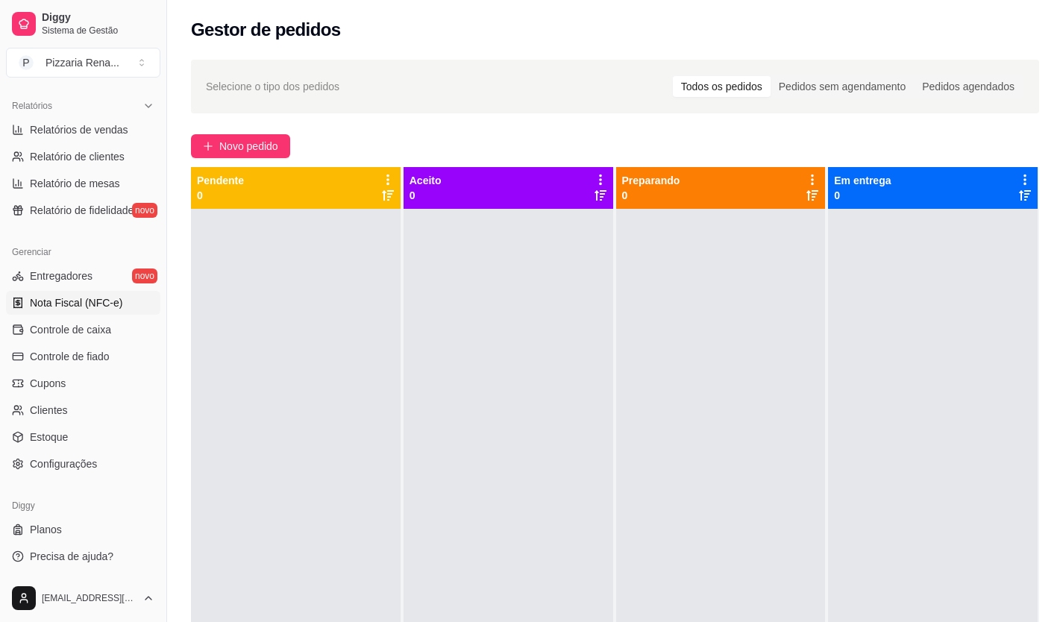
click at [78, 314] on link "Nota Fiscal (NFC-e)" at bounding box center [83, 303] width 154 height 24
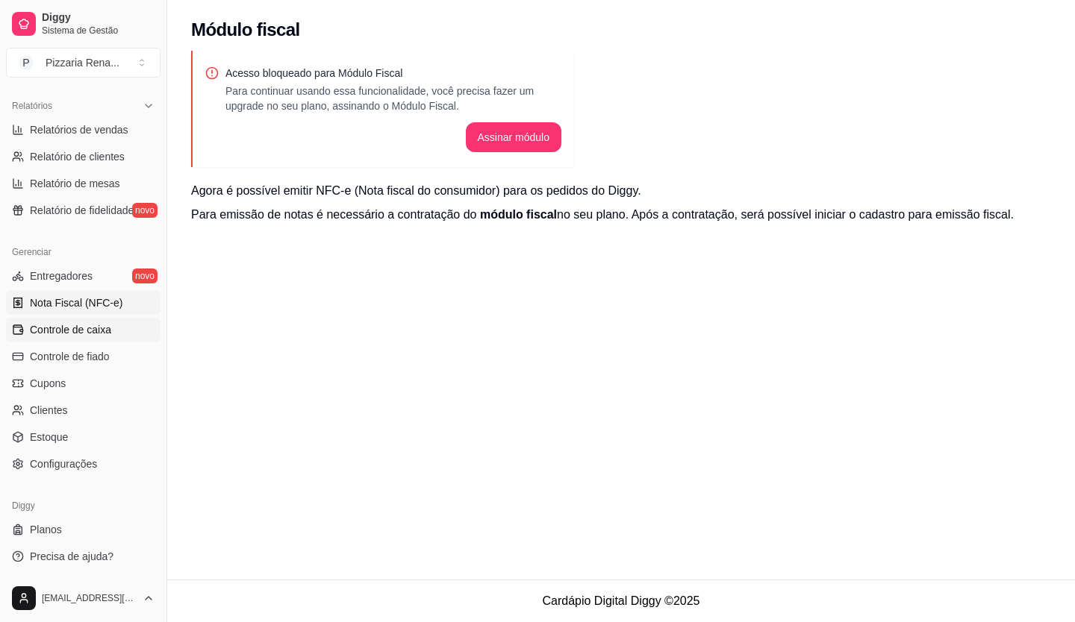
click at [78, 334] on span "Controle de caixa" at bounding box center [70, 329] width 81 height 15
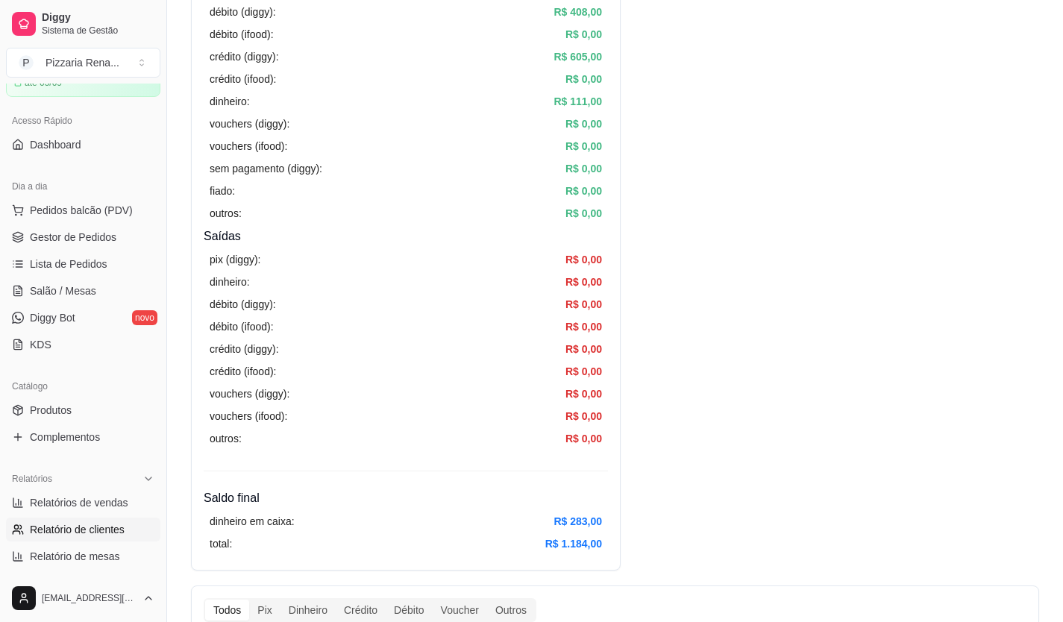
scroll to position [4, 0]
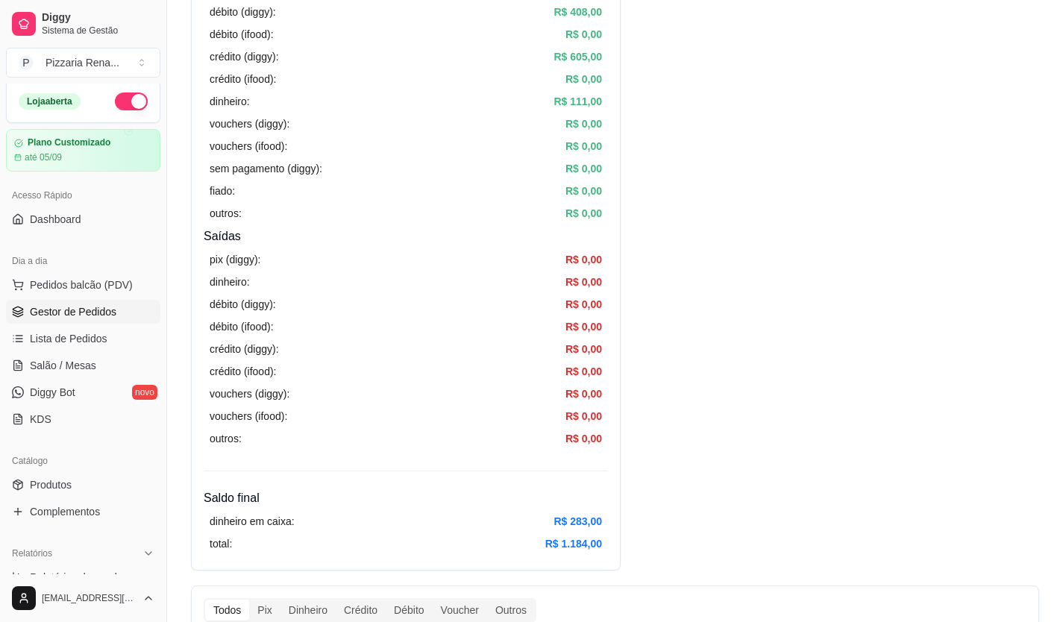
click at [69, 316] on span "Gestor de Pedidos" at bounding box center [73, 311] width 87 height 15
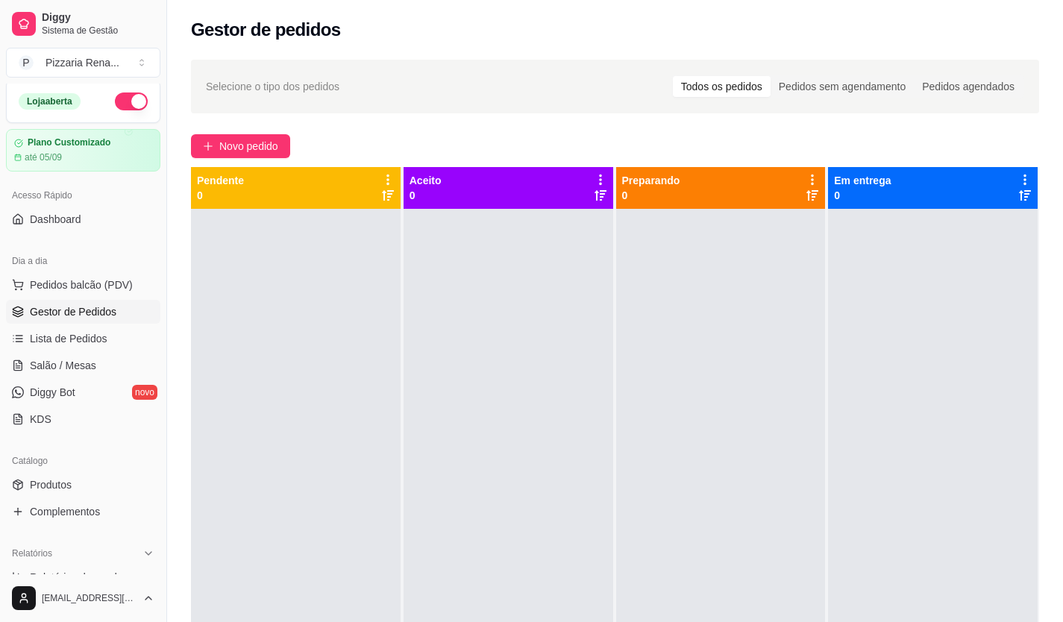
click at [257, 131] on div "Selecione o tipo dos pedidos Todos os pedidos Pedidos sem agendamento Pedidos a…" at bounding box center [615, 429] width 896 height 757
click at [267, 134] on button "Novo pedido" at bounding box center [240, 146] width 99 height 24
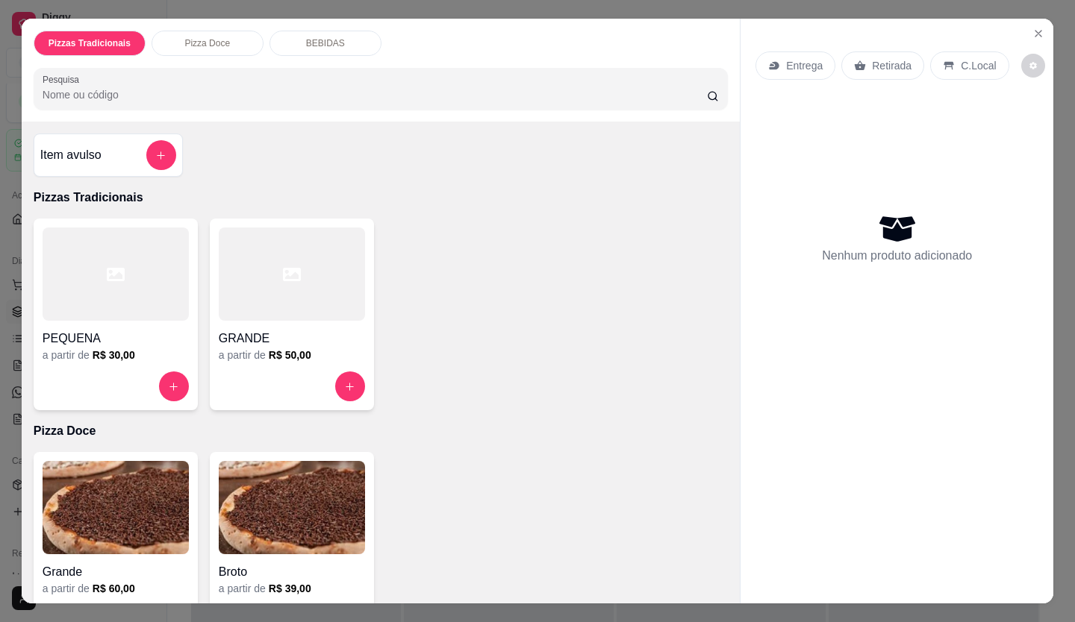
click at [303, 351] on h6 "R$ 50,00" at bounding box center [290, 355] width 43 height 15
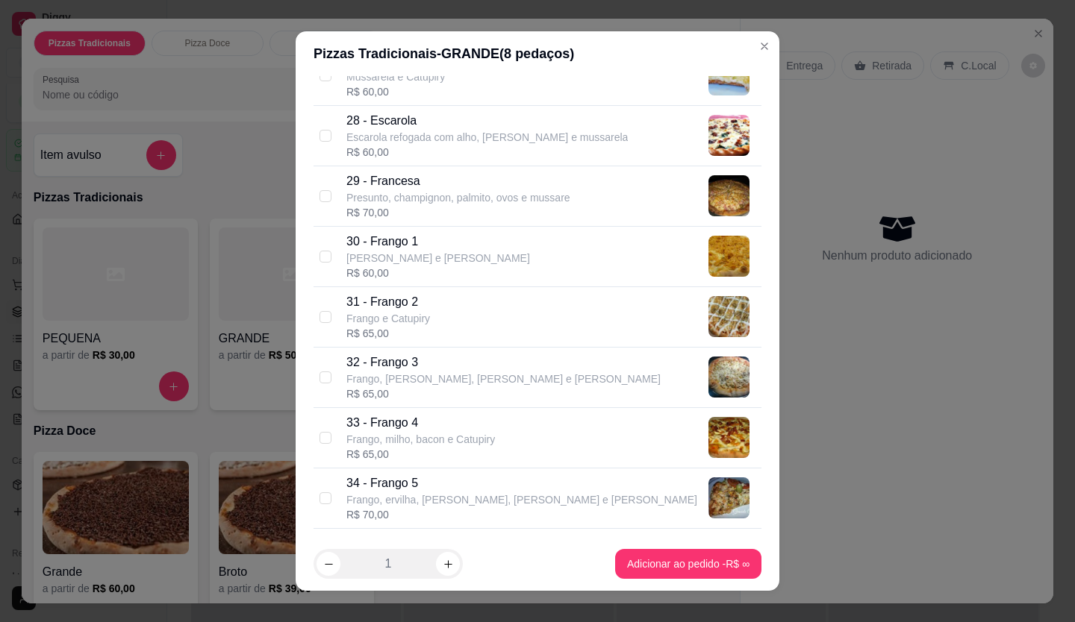
scroll to position [1716, 0]
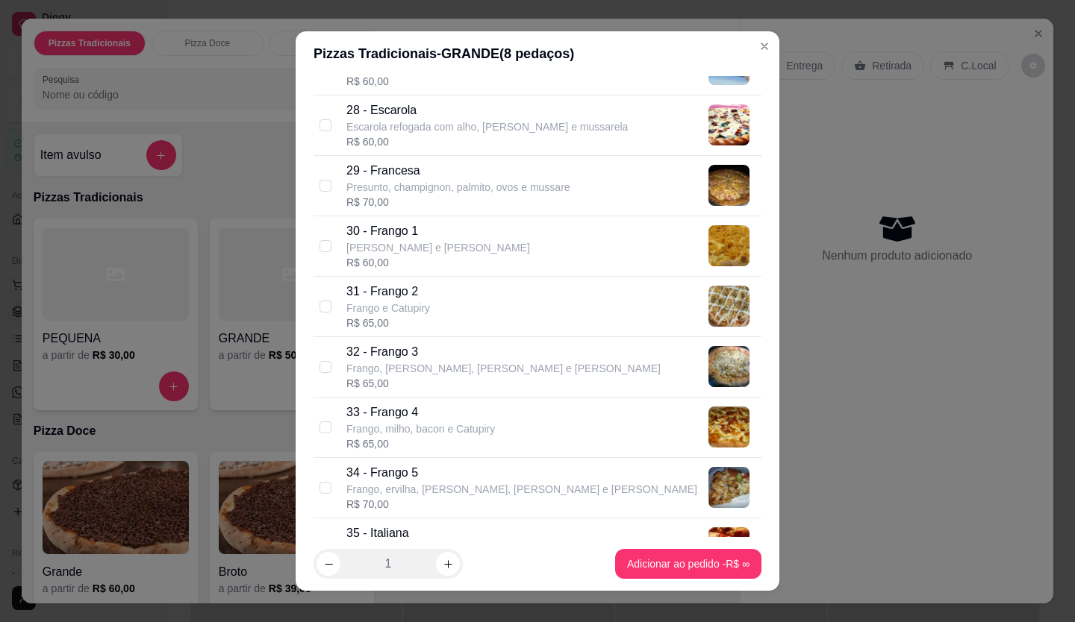
click at [372, 298] on p "31 - Frango 2" at bounding box center [388, 292] width 84 height 18
checkbox input "true"
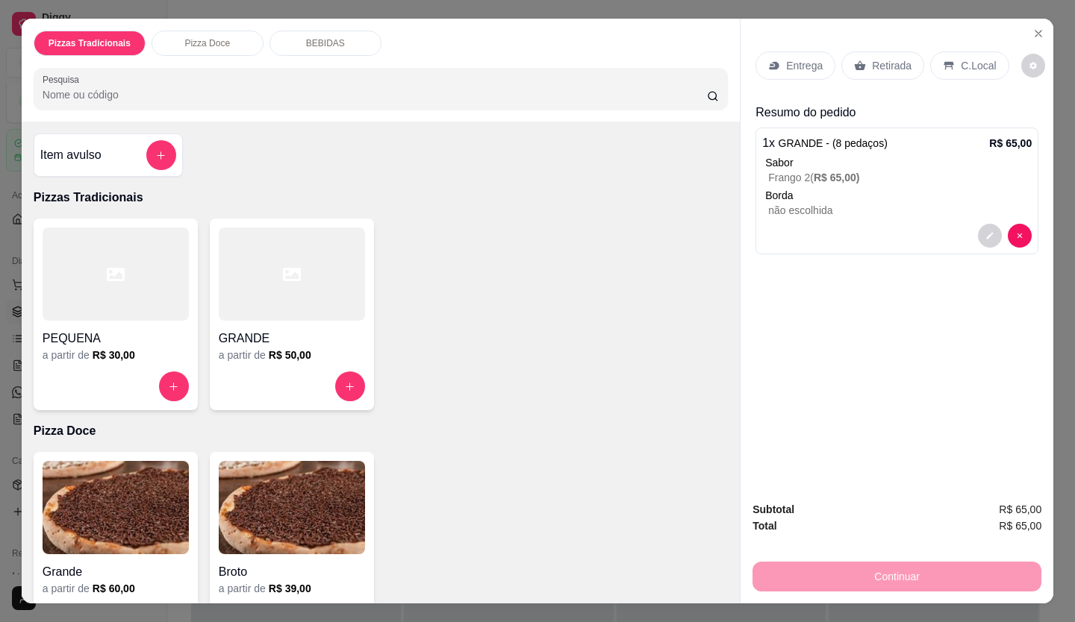
click at [795, 58] on p "Entrega" at bounding box center [804, 65] width 37 height 15
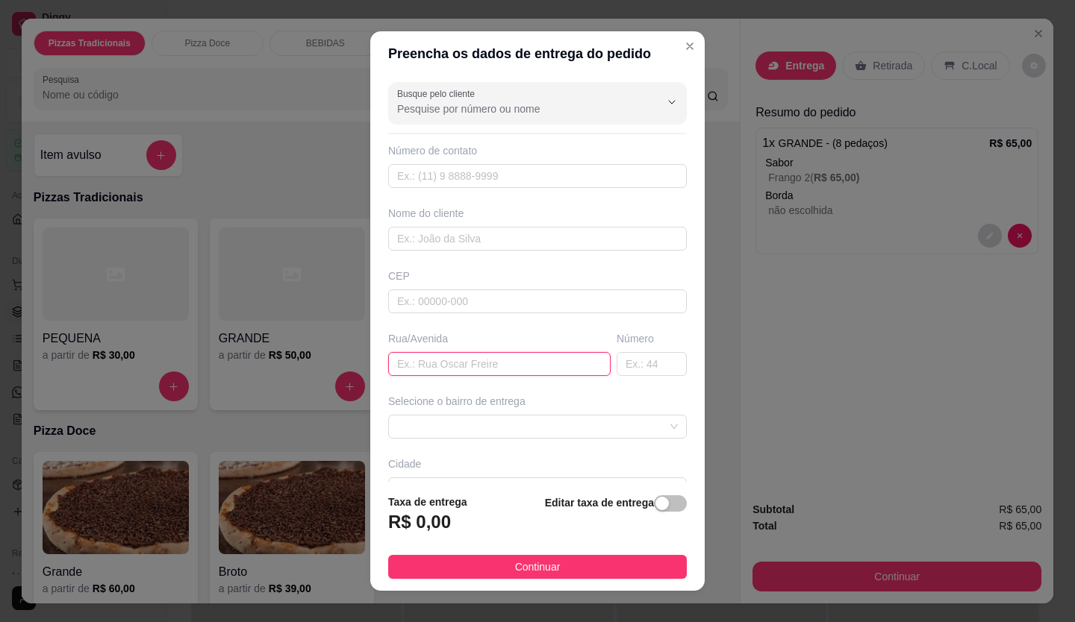
click at [411, 368] on input "text" at bounding box center [499, 364] width 222 height 24
type input "rua 2"
click at [616, 367] on input "text" at bounding box center [651, 364] width 70 height 24
click at [475, 427] on span at bounding box center [537, 427] width 281 height 22
type input "384"
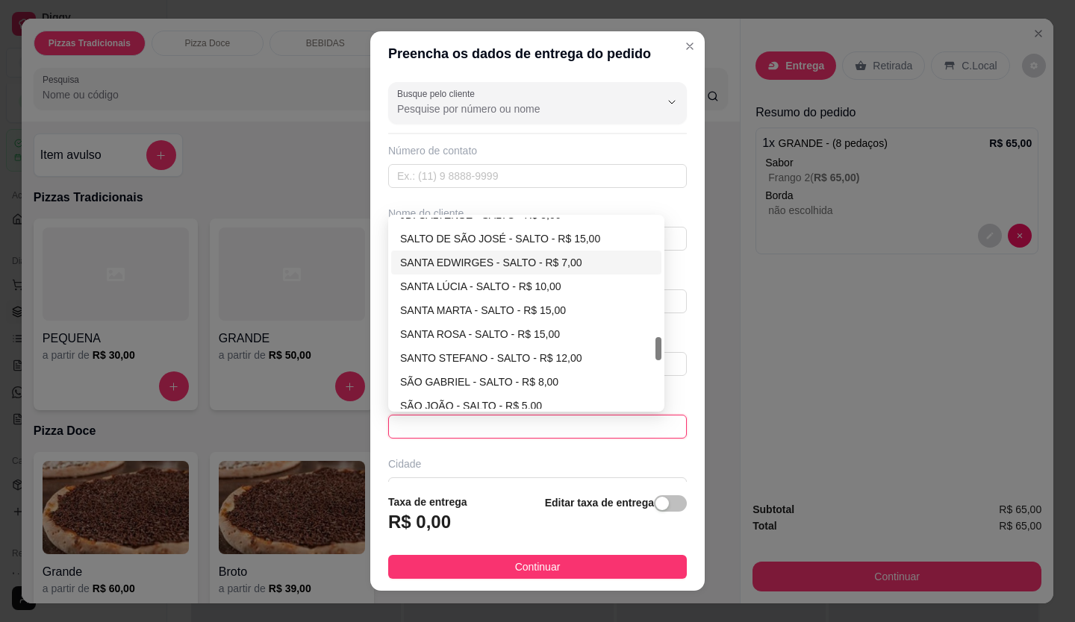
scroll to position [1119, 0]
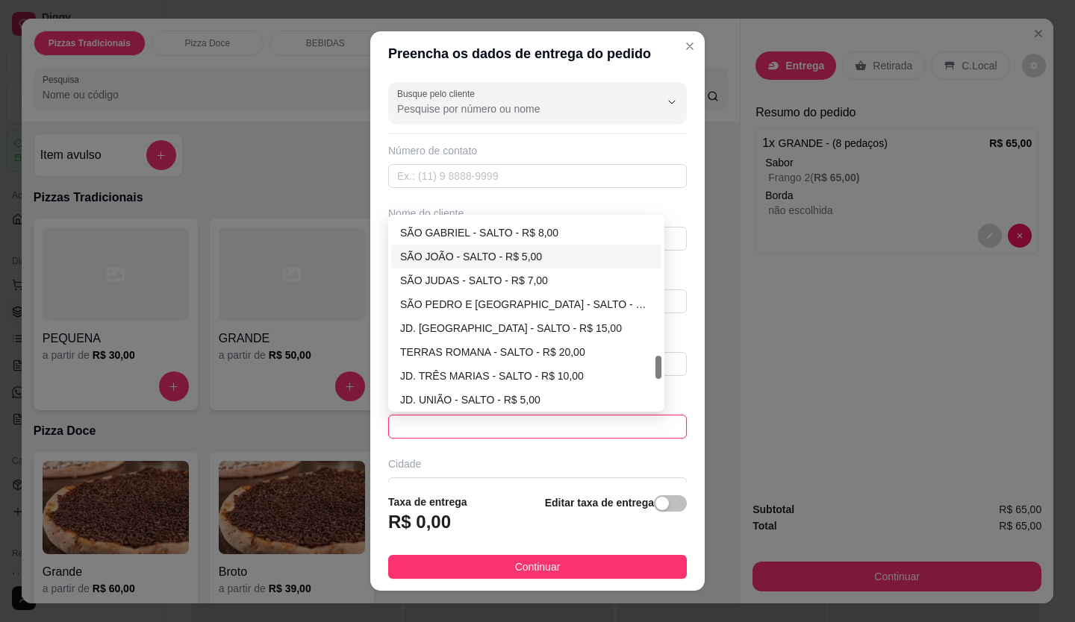
click at [452, 260] on div "SÃO JOÃO - SALTO - R$ 5,00" at bounding box center [526, 256] width 252 height 16
type input "SALTO"
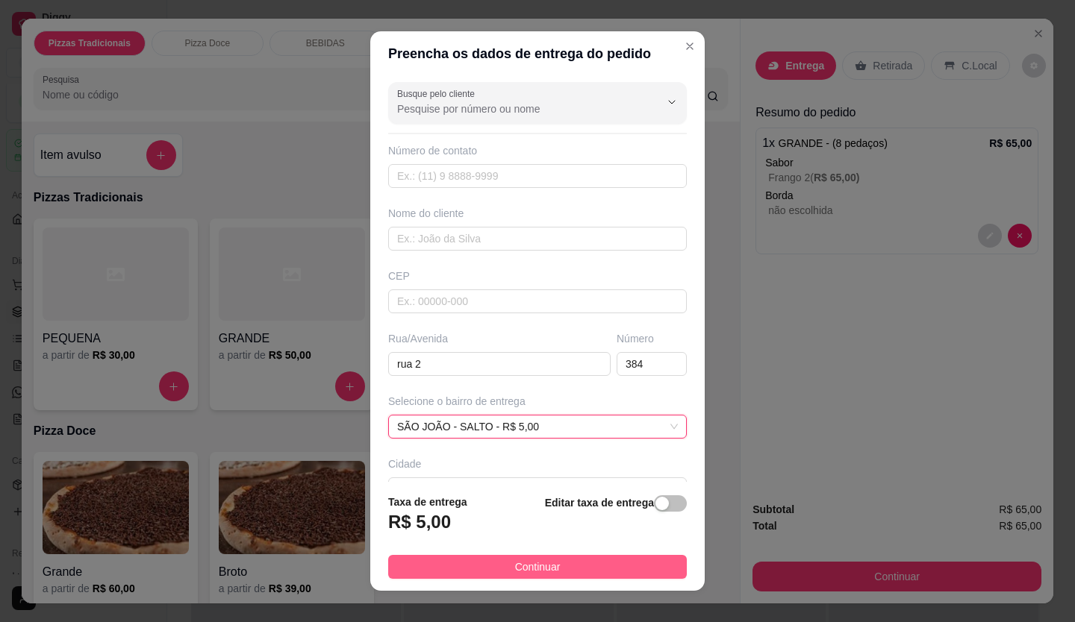
click at [542, 566] on span "Continuar" at bounding box center [538, 567] width 46 height 16
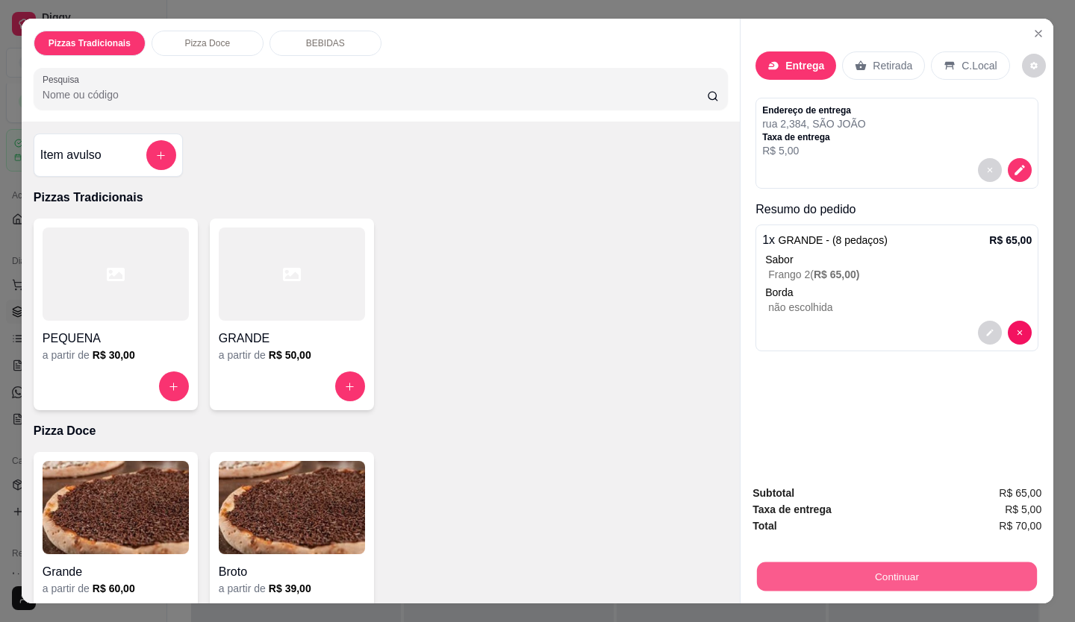
click at [872, 568] on button "Continuar" at bounding box center [897, 577] width 280 height 29
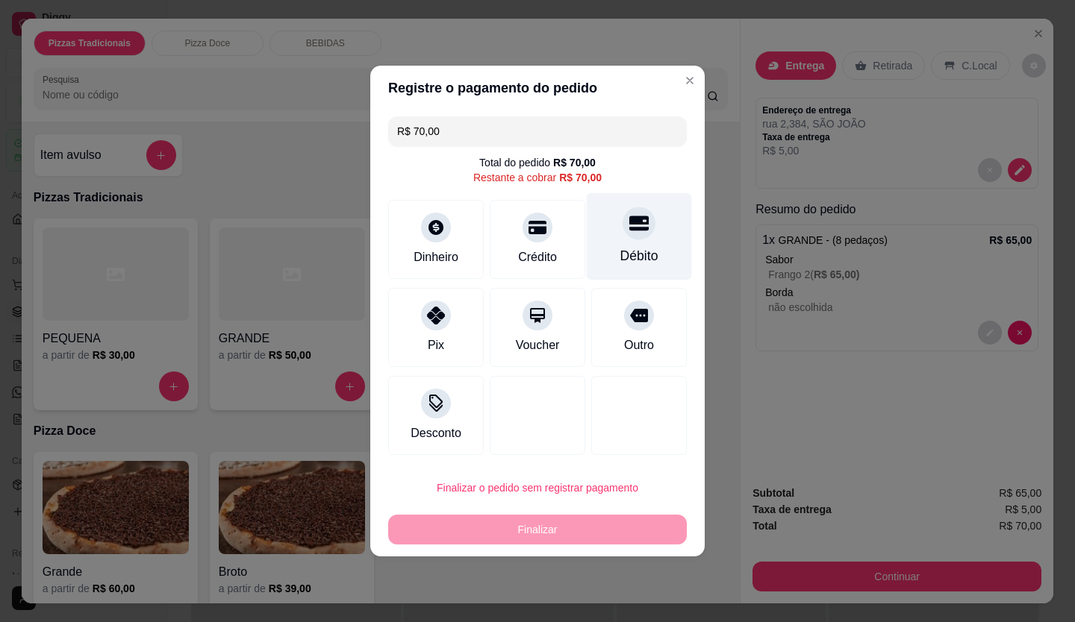
click at [629, 241] on div "Débito" at bounding box center [639, 236] width 105 height 87
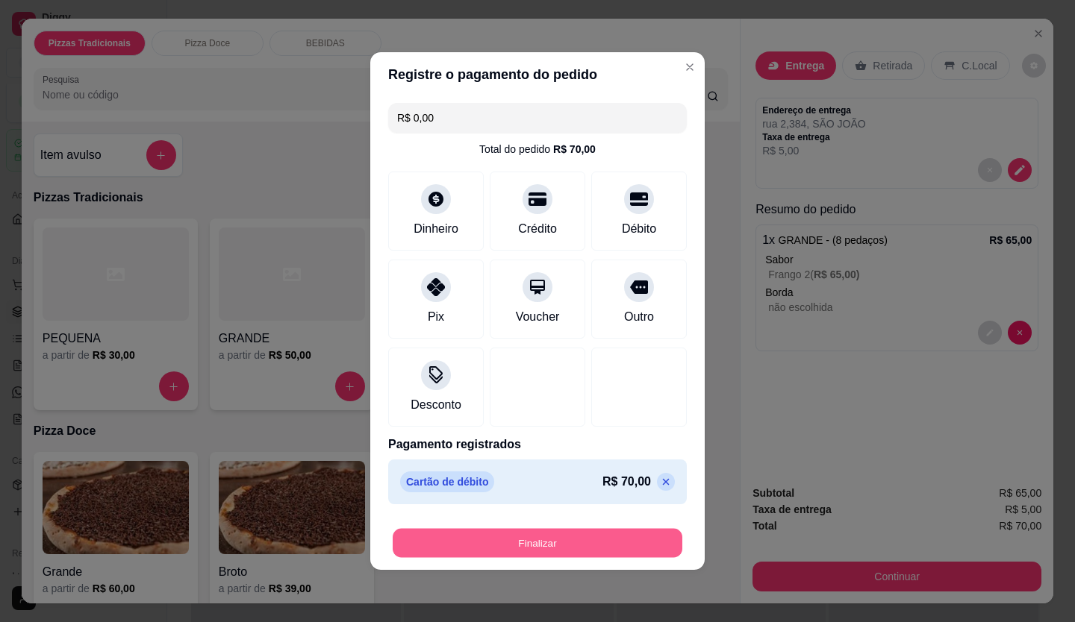
click at [537, 540] on button "Finalizar" at bounding box center [538, 543] width 290 height 29
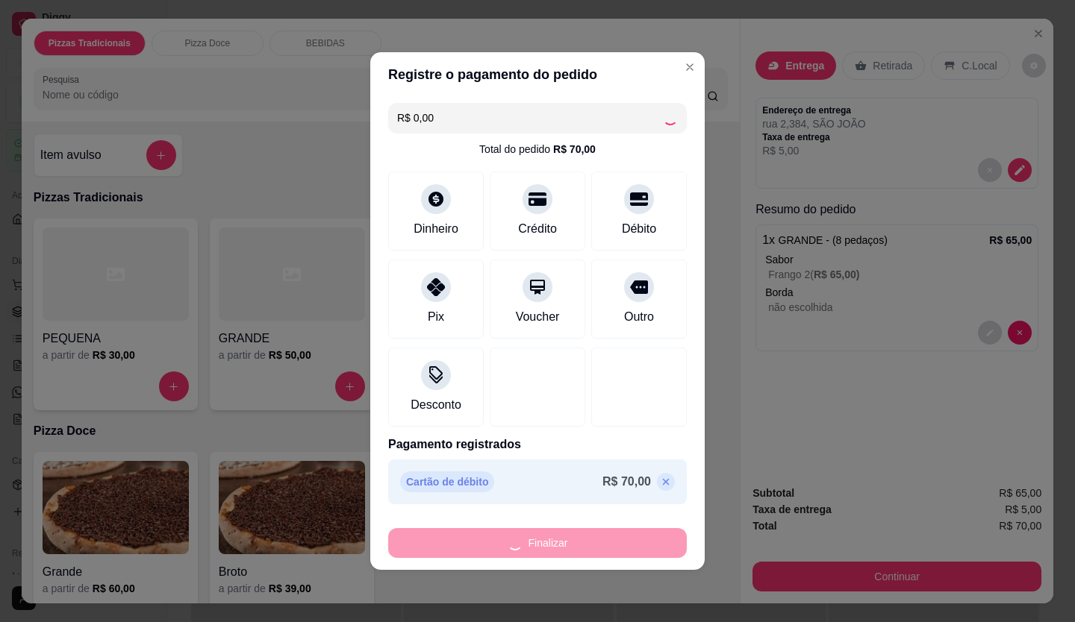
type input "-R$ 70,00"
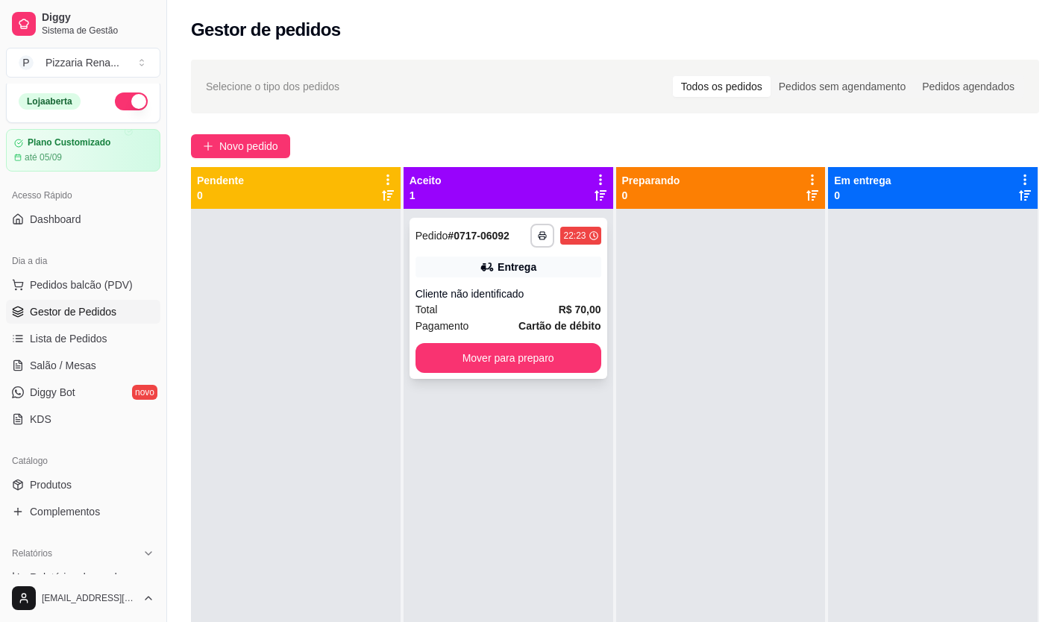
click at [450, 268] on div "Entrega" at bounding box center [509, 267] width 186 height 21
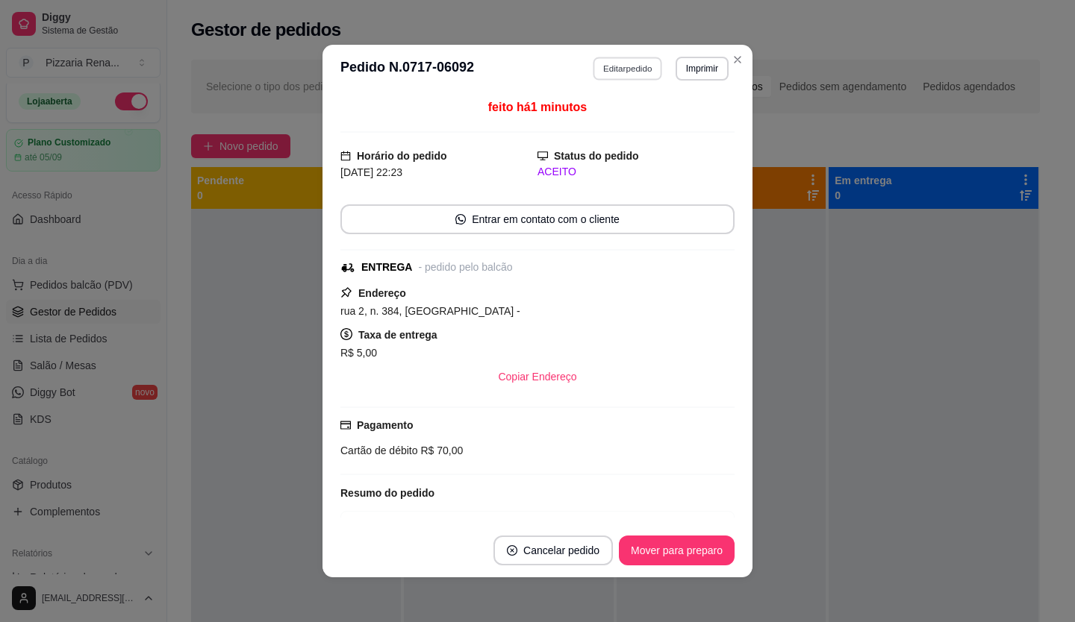
click at [623, 72] on button "Editar pedido" at bounding box center [627, 68] width 69 height 23
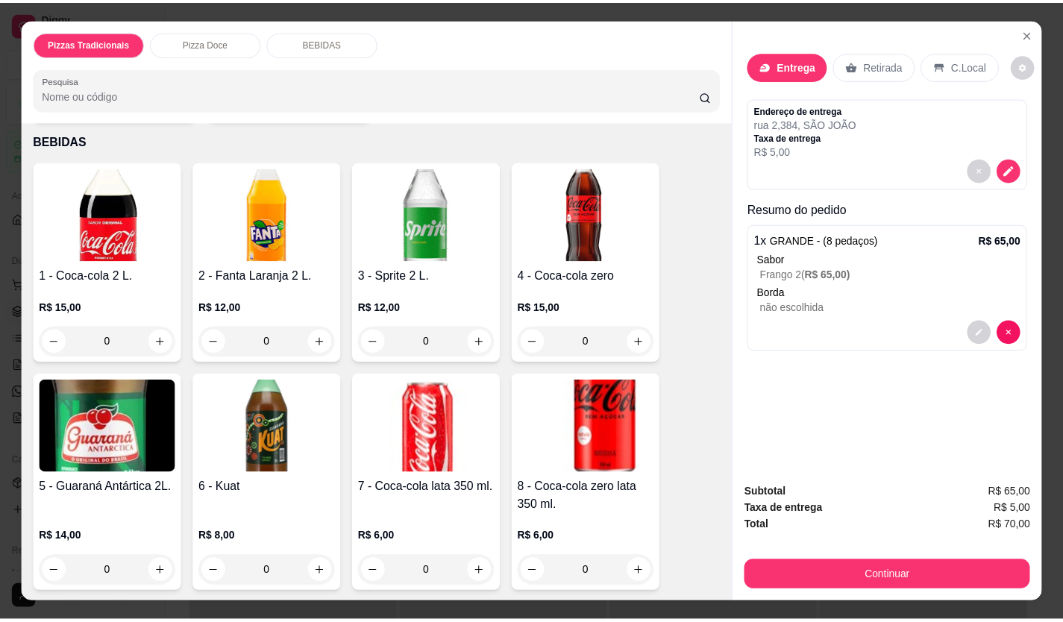
scroll to position [522, 0]
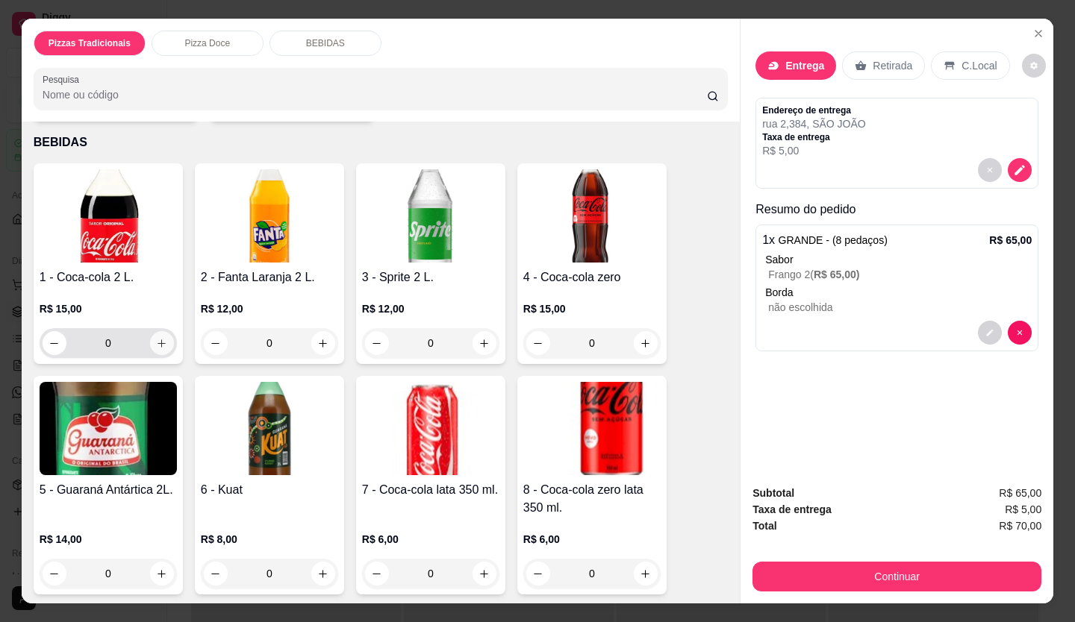
click at [157, 338] on icon "increase-product-quantity" at bounding box center [161, 343] width 11 height 11
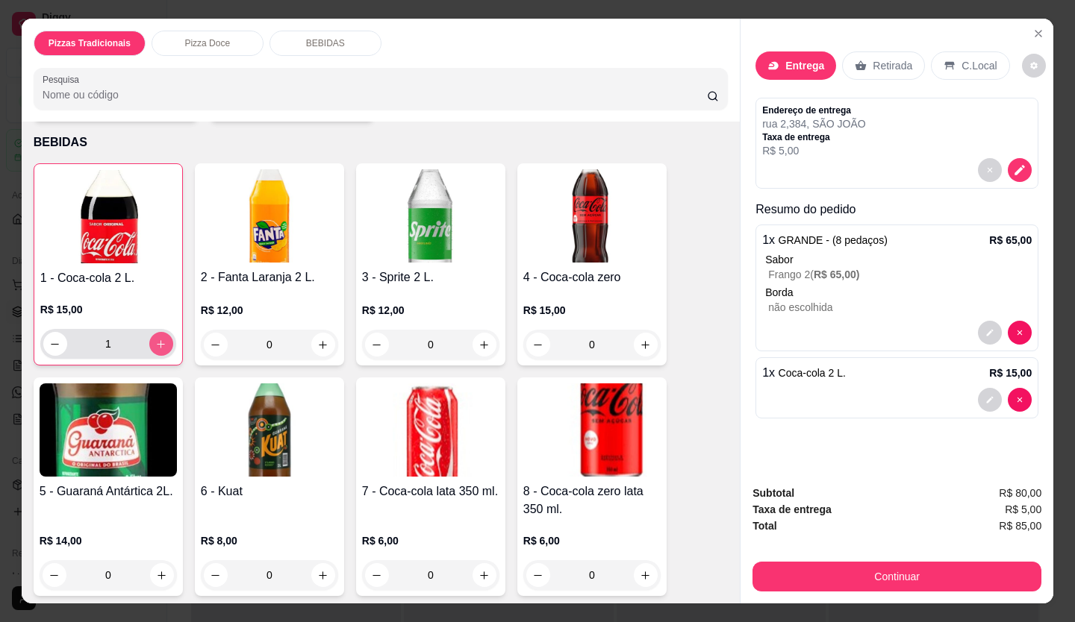
type input "1"
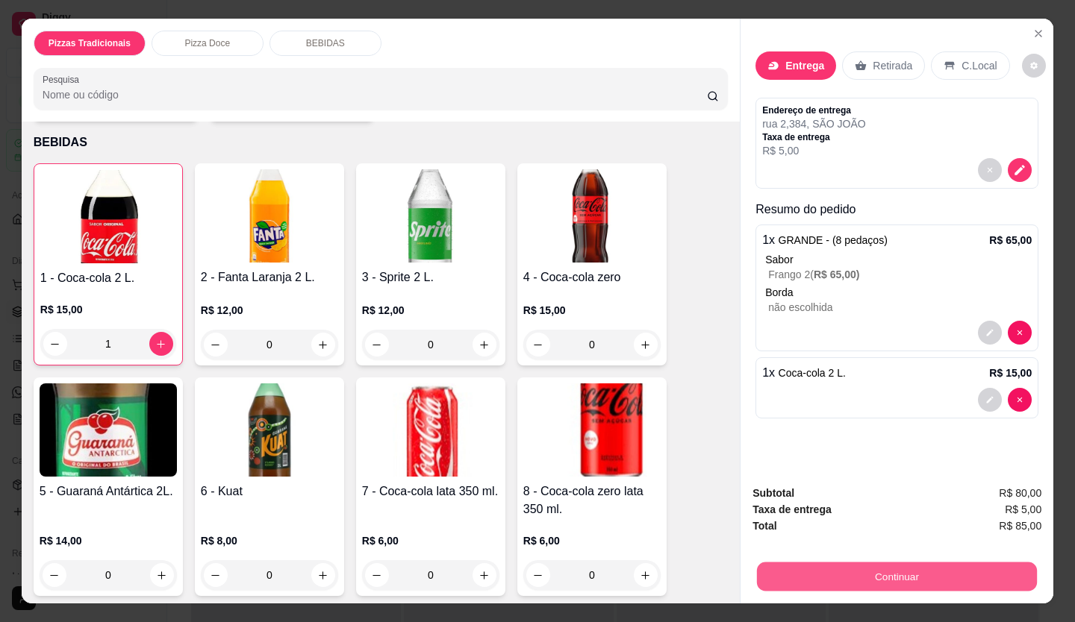
click at [853, 577] on button "Continuar" at bounding box center [897, 577] width 280 height 29
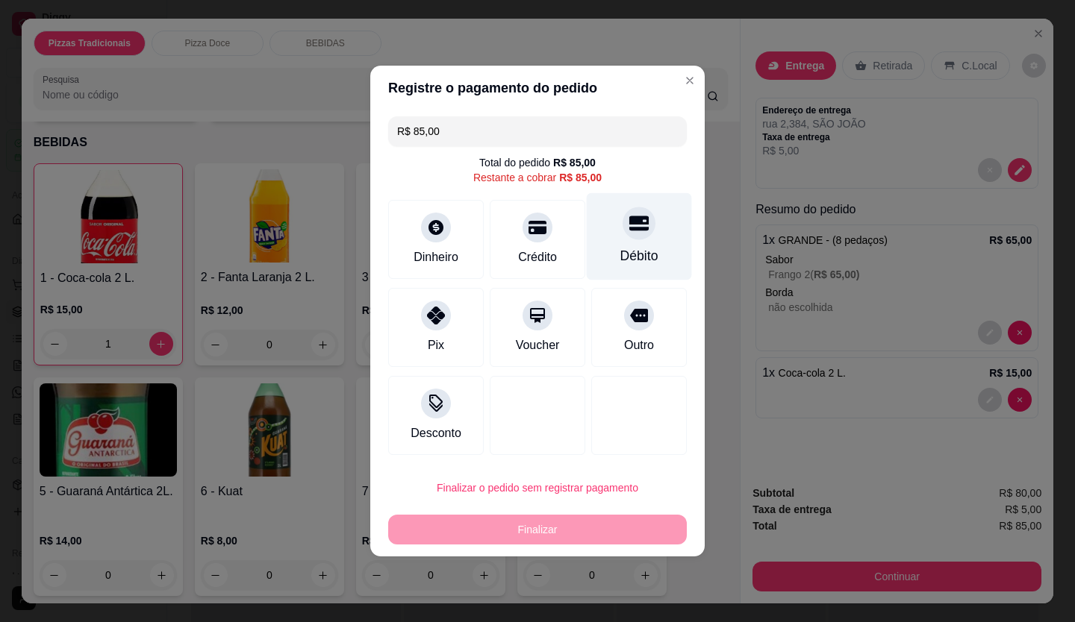
click at [631, 230] on icon at bounding box center [638, 223] width 19 height 15
type input "R$ 0,00"
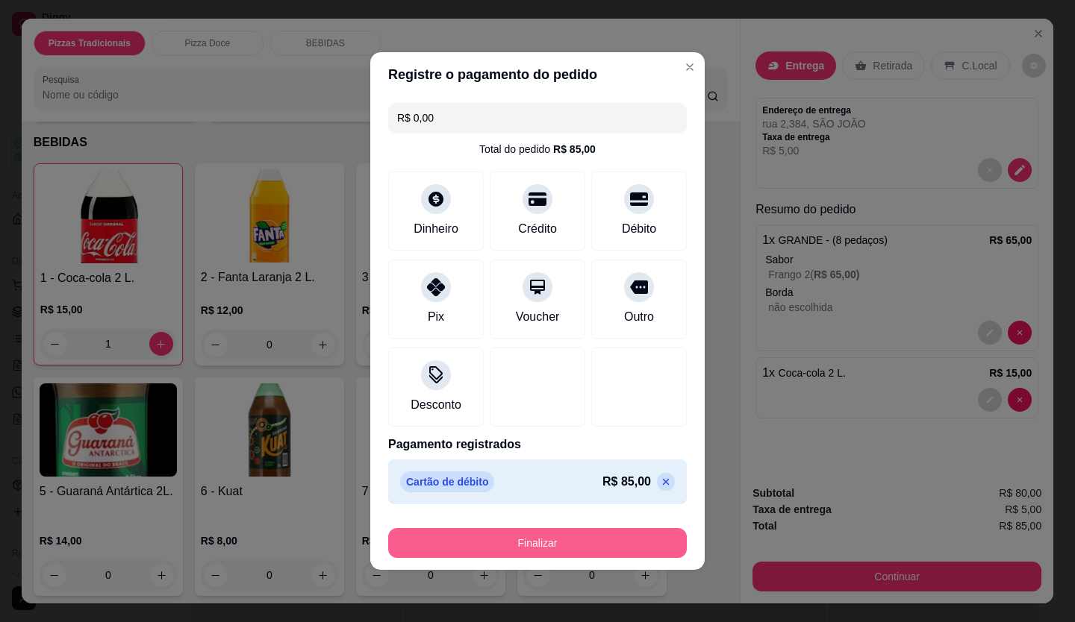
click at [533, 543] on button "Finalizar" at bounding box center [537, 543] width 298 height 30
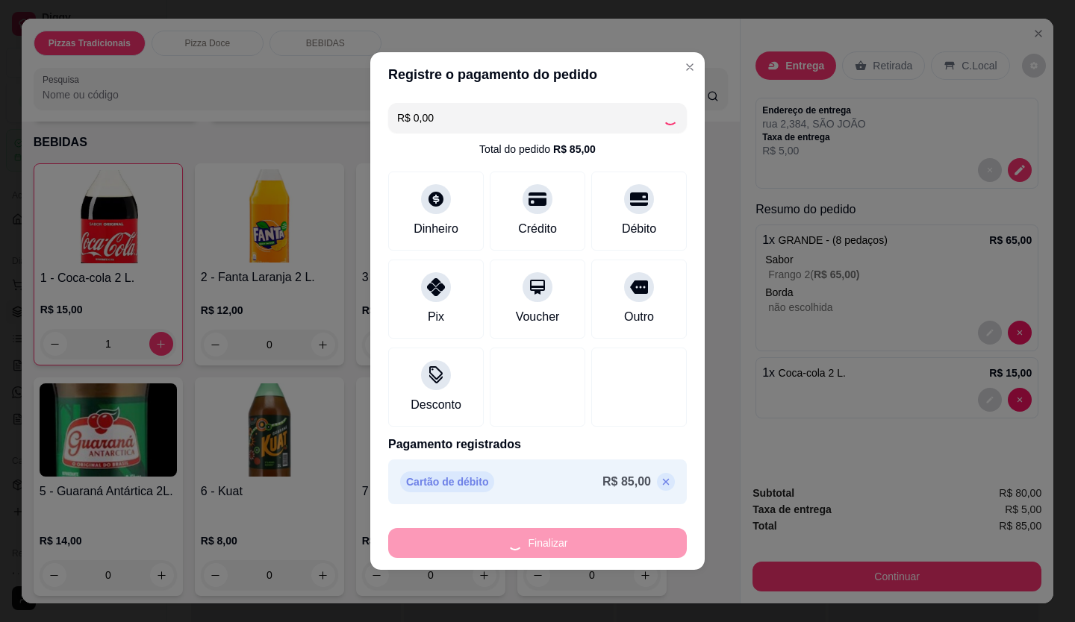
type input "0"
type input "-R$ 85,00"
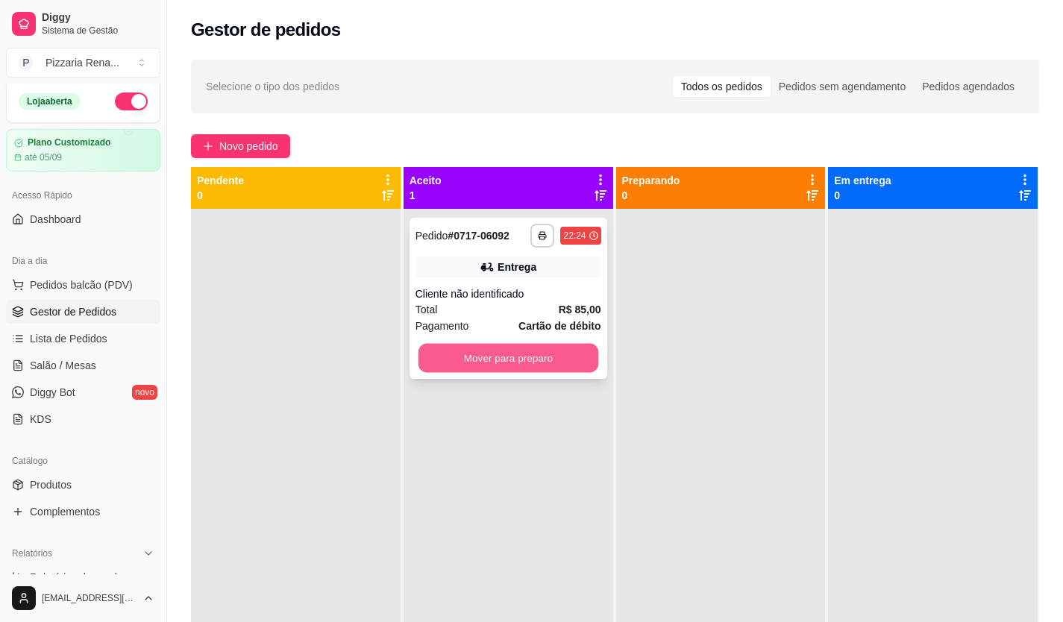
click at [530, 345] on button "Mover para preparo" at bounding box center [508, 358] width 180 height 29
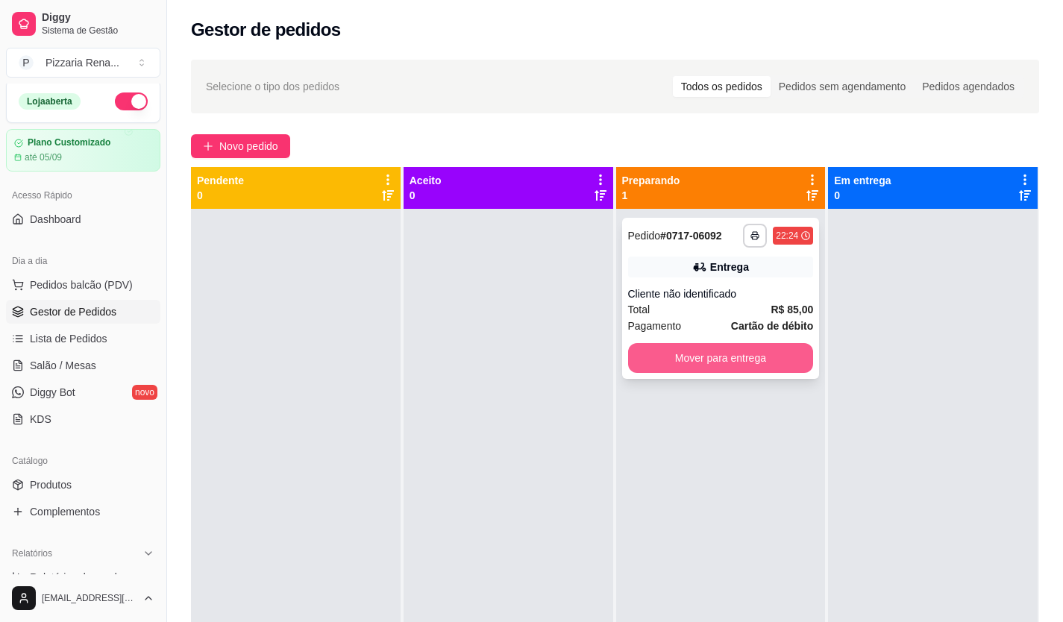
click at [748, 357] on button "Mover para entrega" at bounding box center [721, 358] width 186 height 30
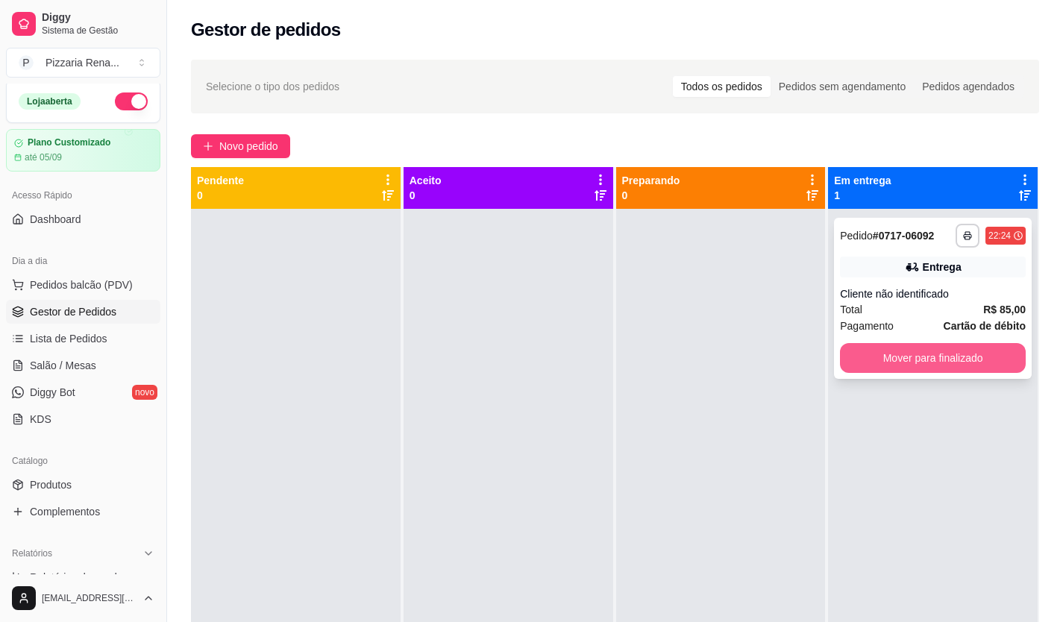
click at [862, 354] on button "Mover para finalizado" at bounding box center [933, 358] width 186 height 30
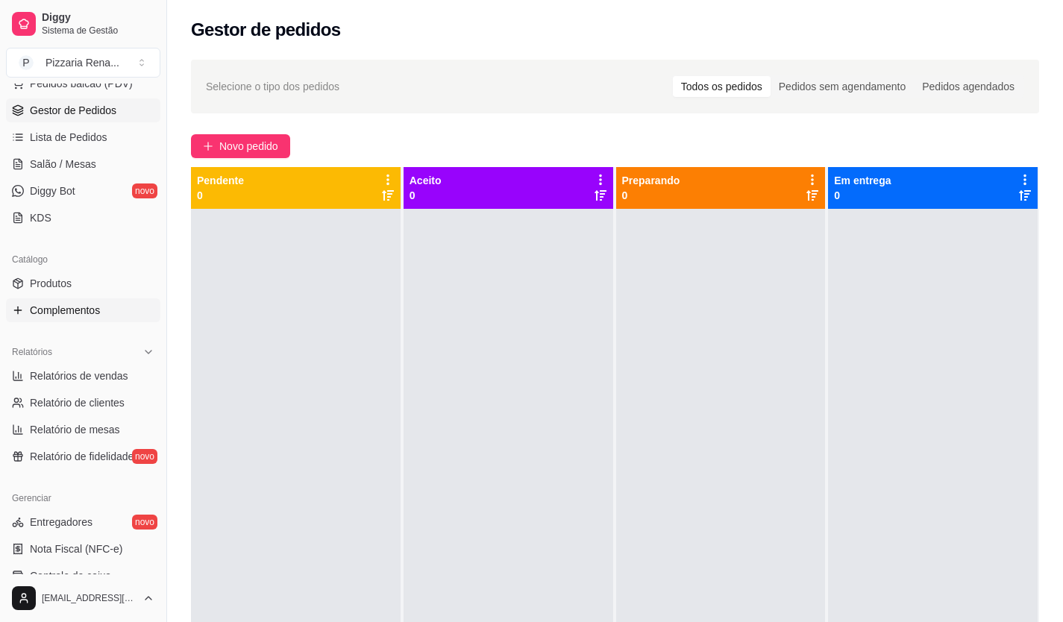
scroll to position [302, 0]
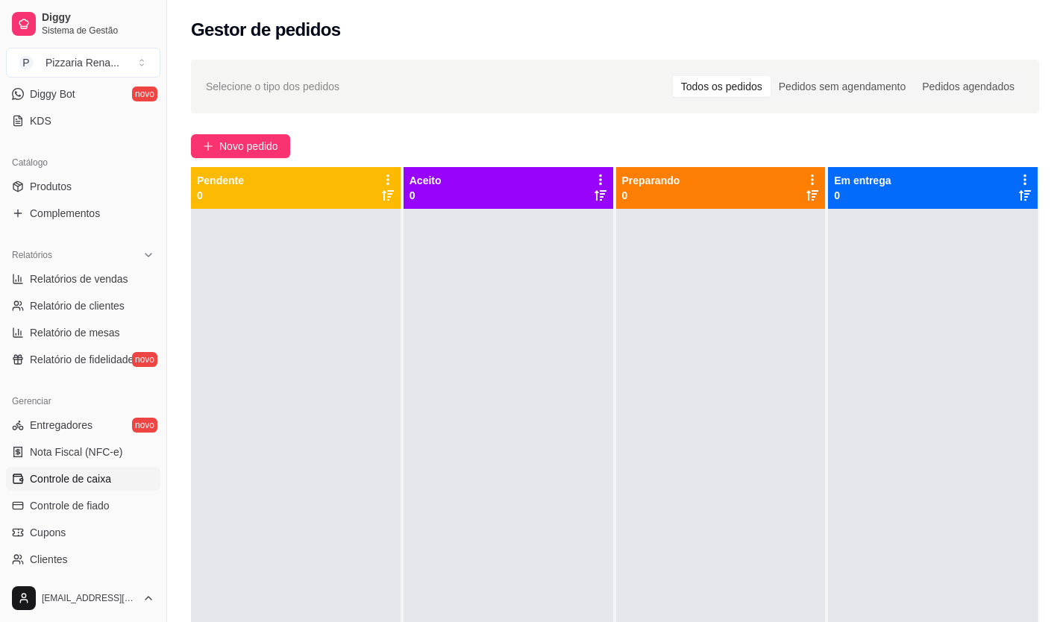
click at [70, 476] on span "Controle de caixa" at bounding box center [70, 479] width 81 height 15
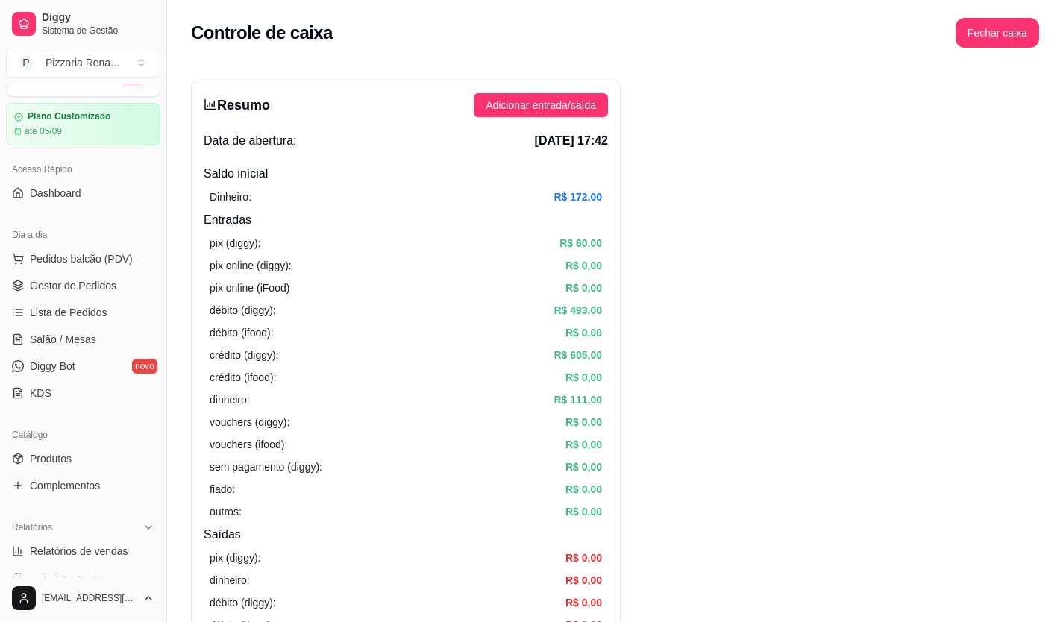
scroll to position [4, 0]
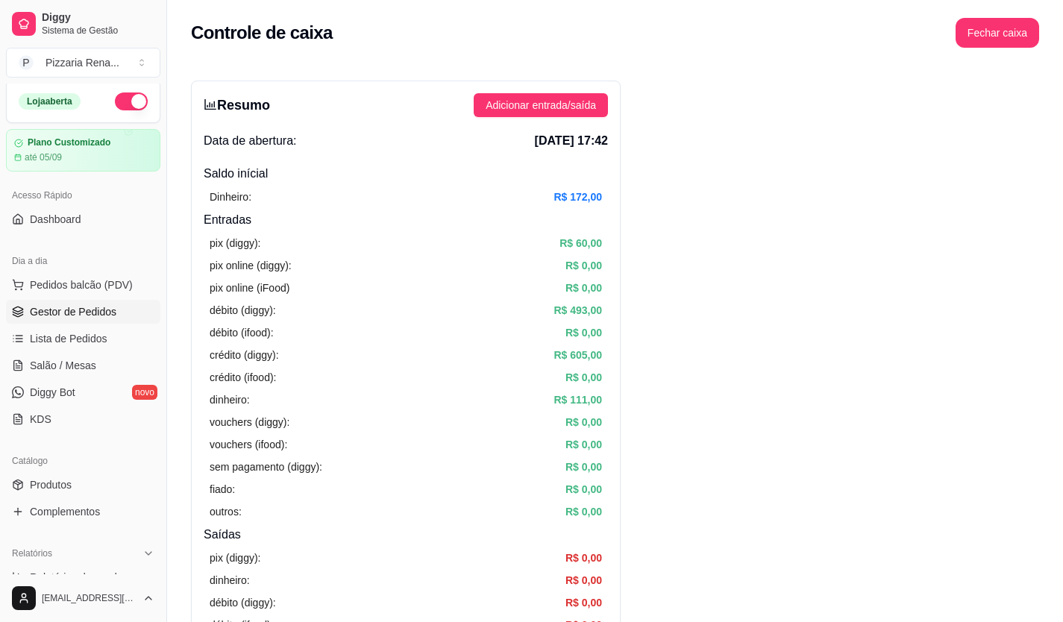
click at [66, 313] on span "Gestor de Pedidos" at bounding box center [73, 311] width 87 height 15
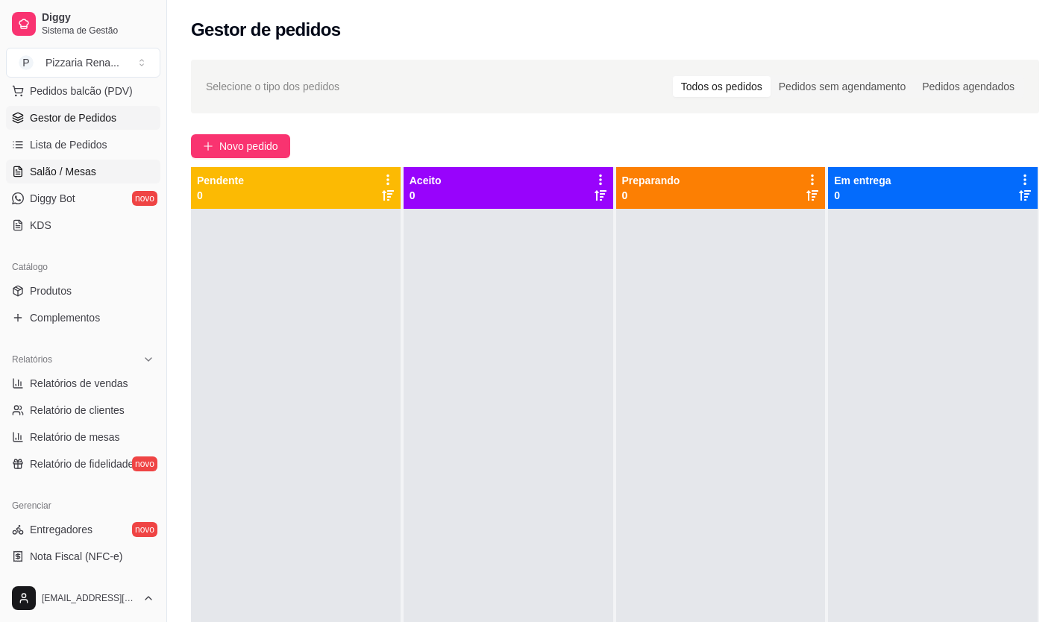
scroll to position [448, 0]
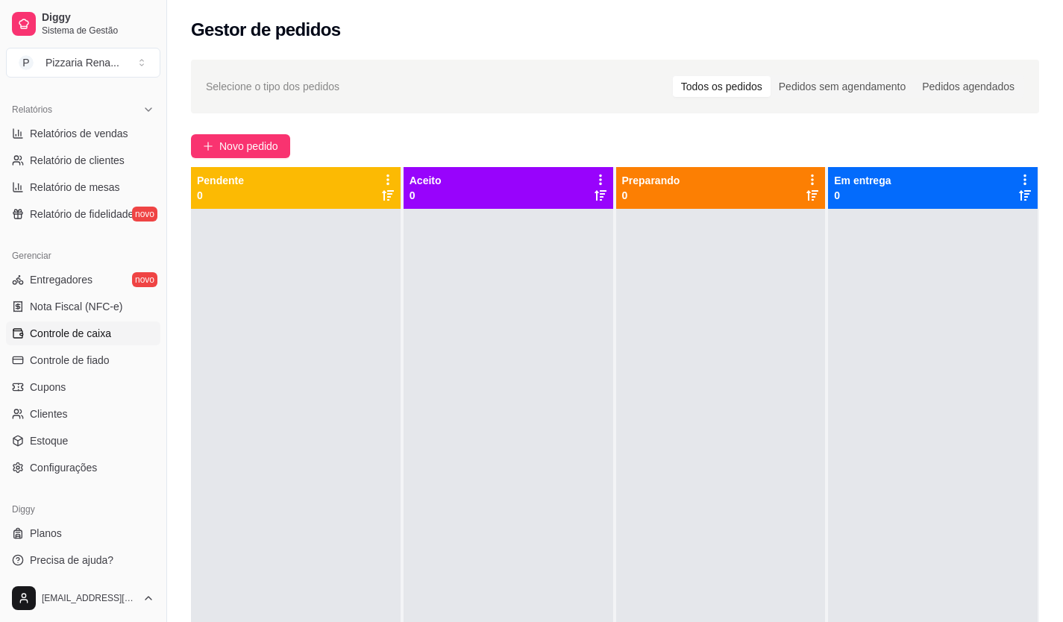
click at [96, 334] on span "Controle de caixa" at bounding box center [70, 333] width 81 height 15
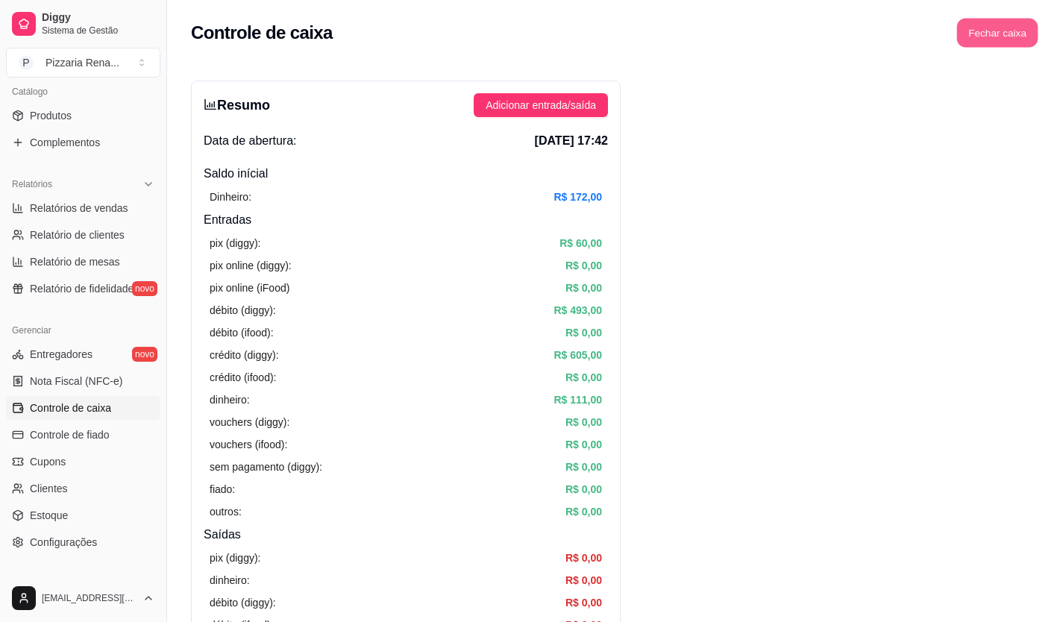
click at [999, 27] on button "Fechar caixa" at bounding box center [997, 33] width 81 height 29
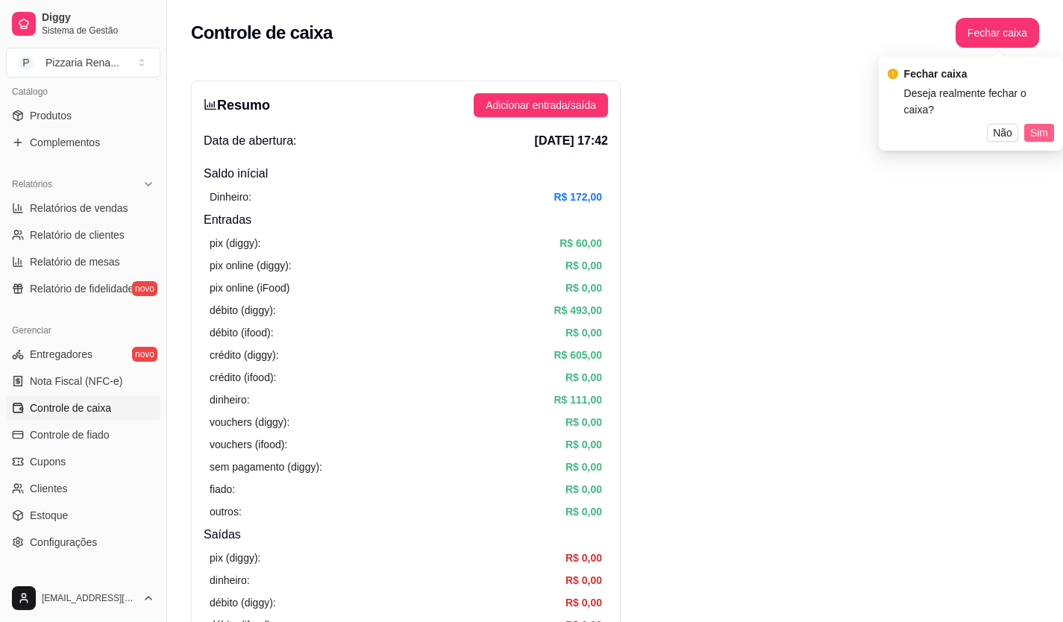
click at [1036, 125] on span "Sim" at bounding box center [1040, 133] width 18 height 16
